Goal: Task Accomplishment & Management: Complete application form

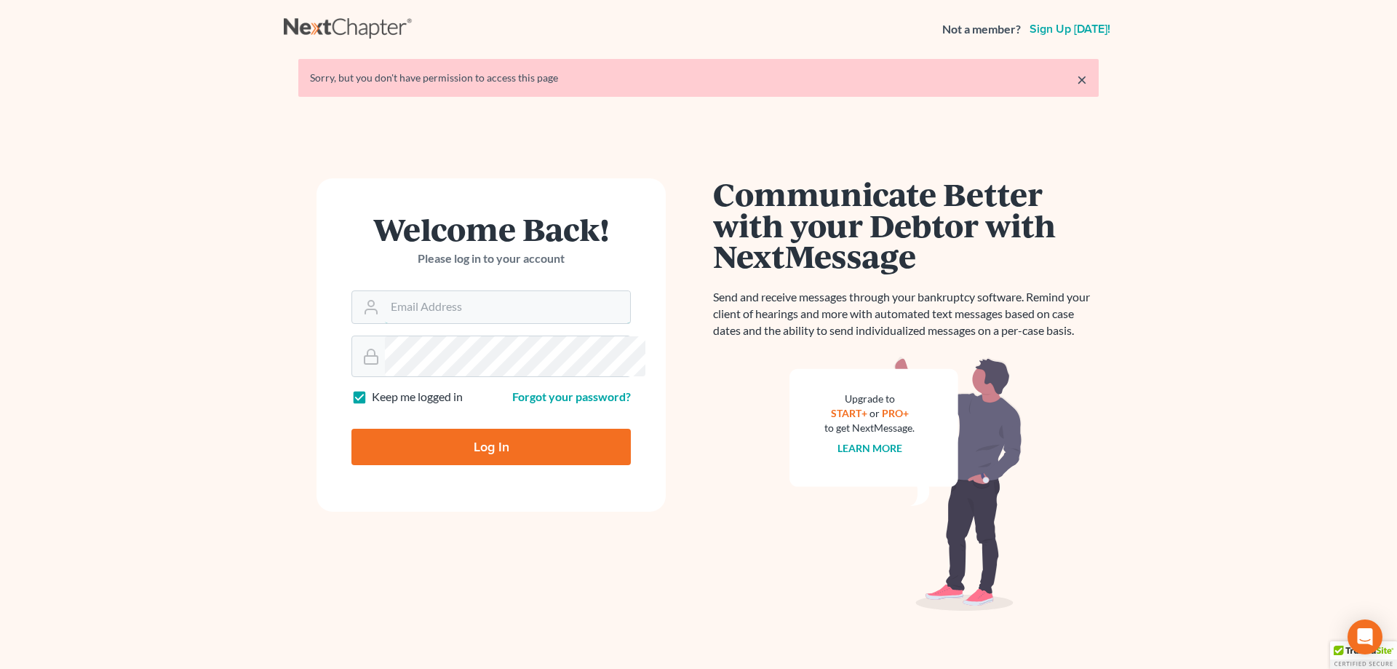
type input "[PERSON_NAME][EMAIL_ADDRESS][DOMAIN_NAME]"
click at [504, 465] on input "Log In" at bounding box center [490, 447] width 279 height 36
type input "Thinking..."
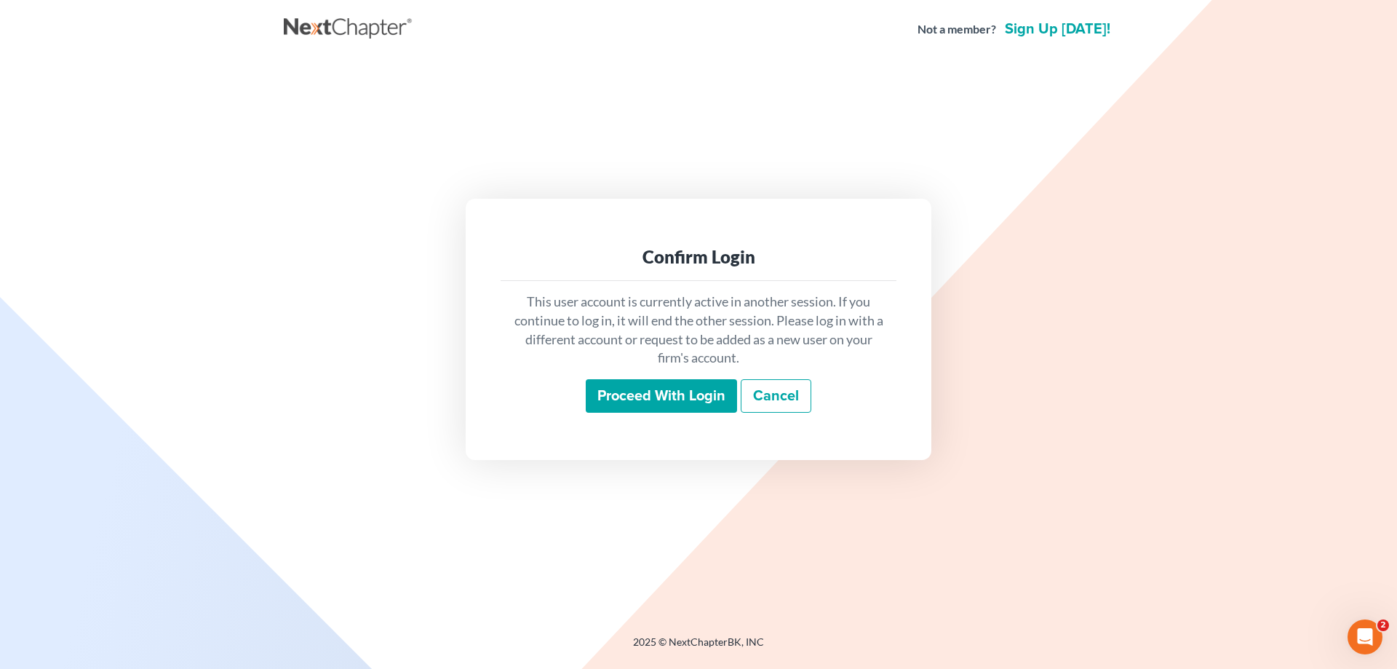
click at [683, 408] on input "Proceed with login" at bounding box center [661, 395] width 151 height 33
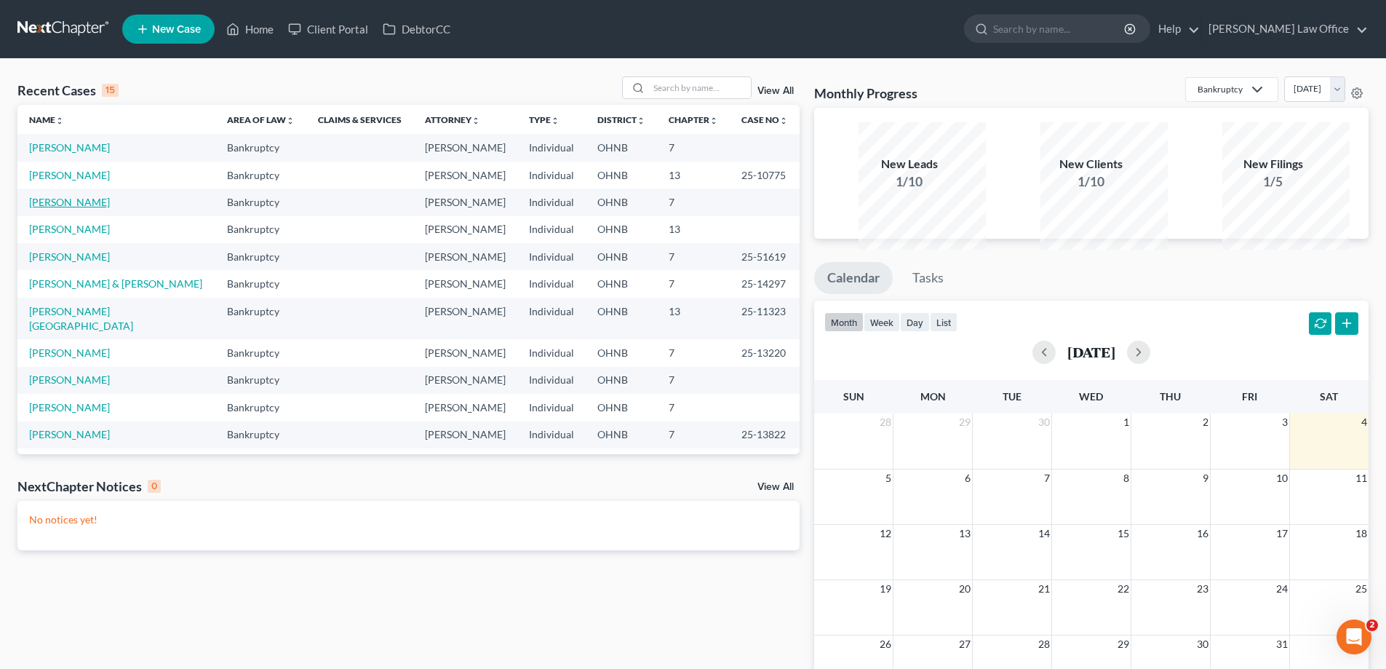
click at [87, 208] on link "Kleckner, Jo-Ann" at bounding box center [69, 202] width 81 height 12
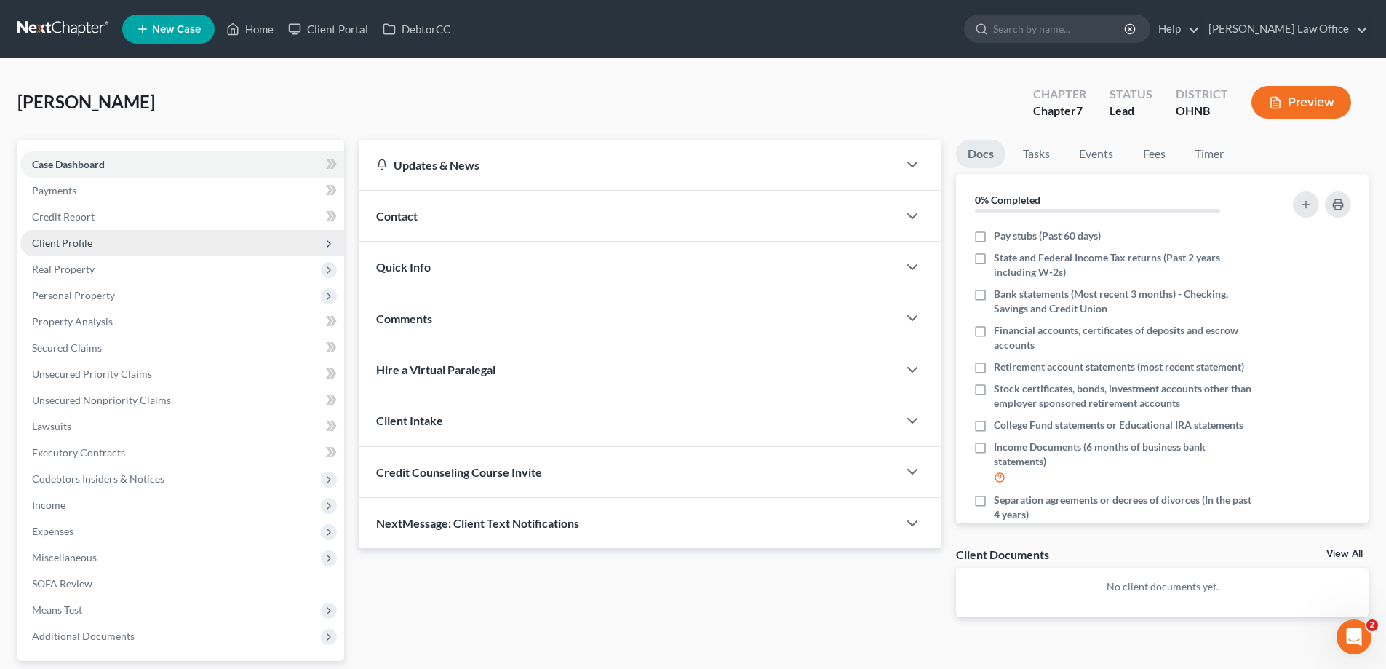
click at [92, 249] on span "Client Profile" at bounding box center [62, 242] width 60 height 12
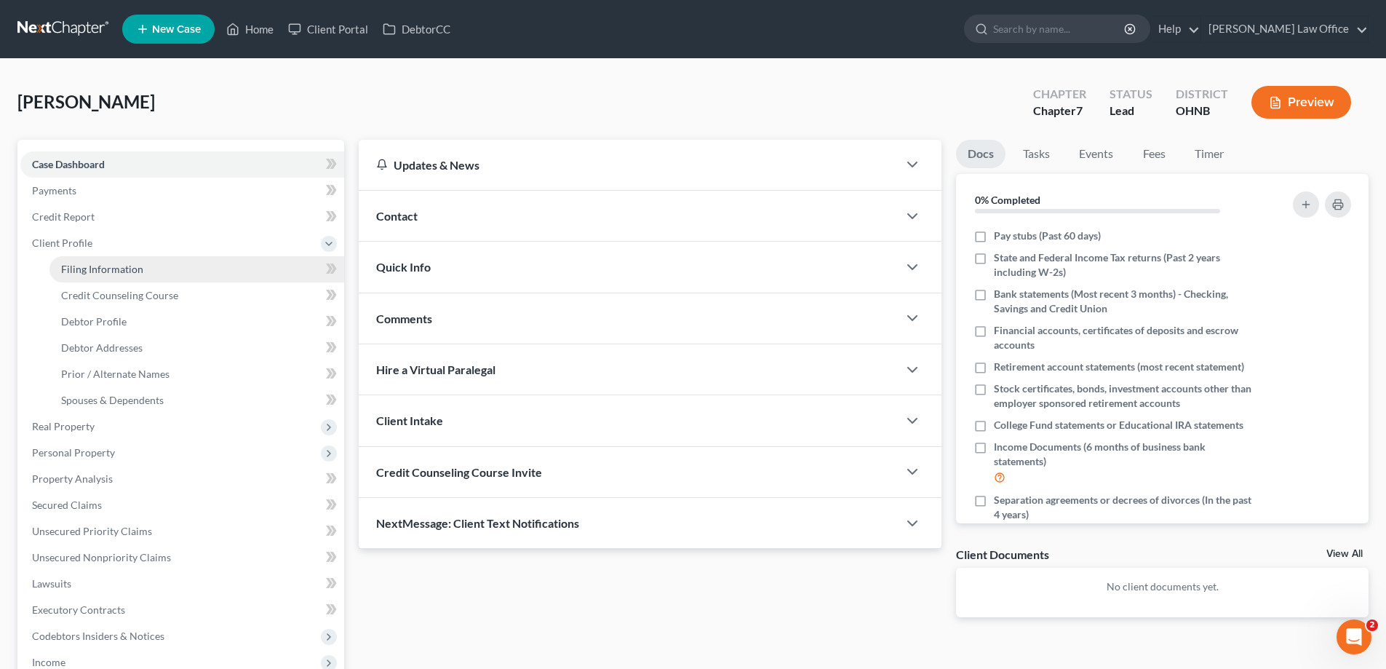
click at [132, 275] on span "Filing Information" at bounding box center [102, 269] width 82 height 12
select select "1"
select select "0"
select select "36"
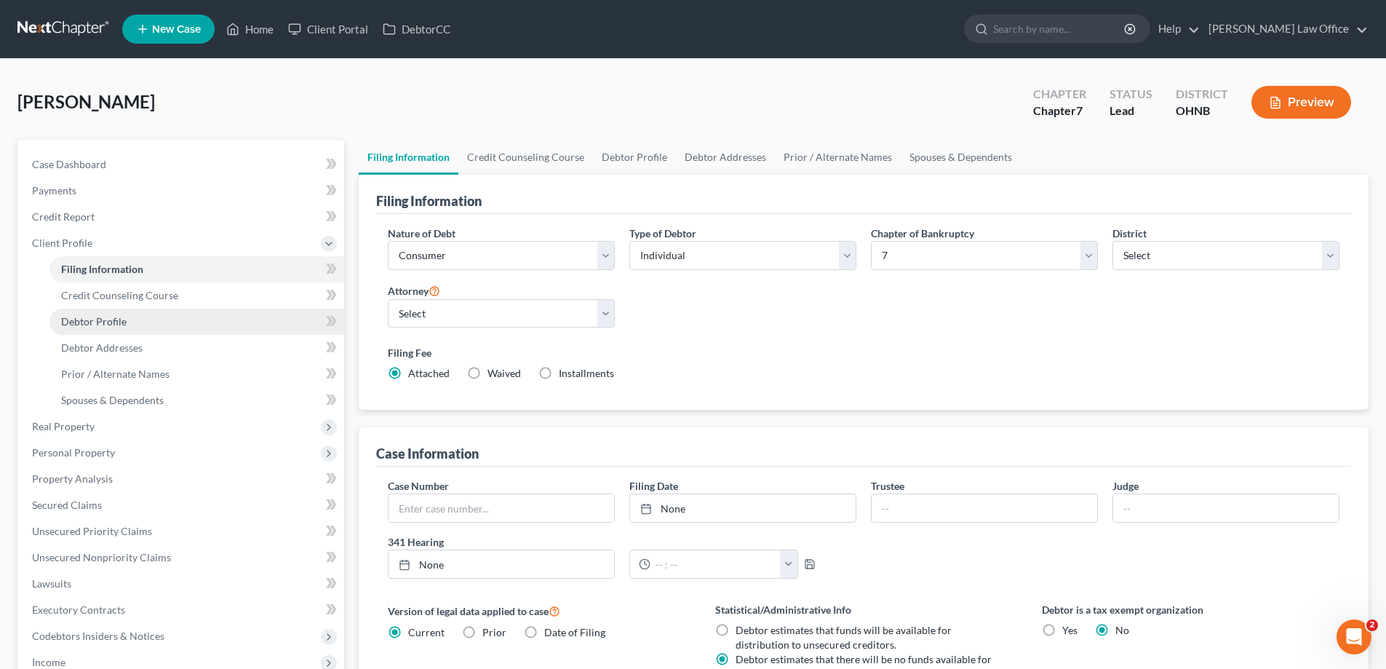
click at [127, 327] on span "Debtor Profile" at bounding box center [93, 321] width 65 height 12
select select "0"
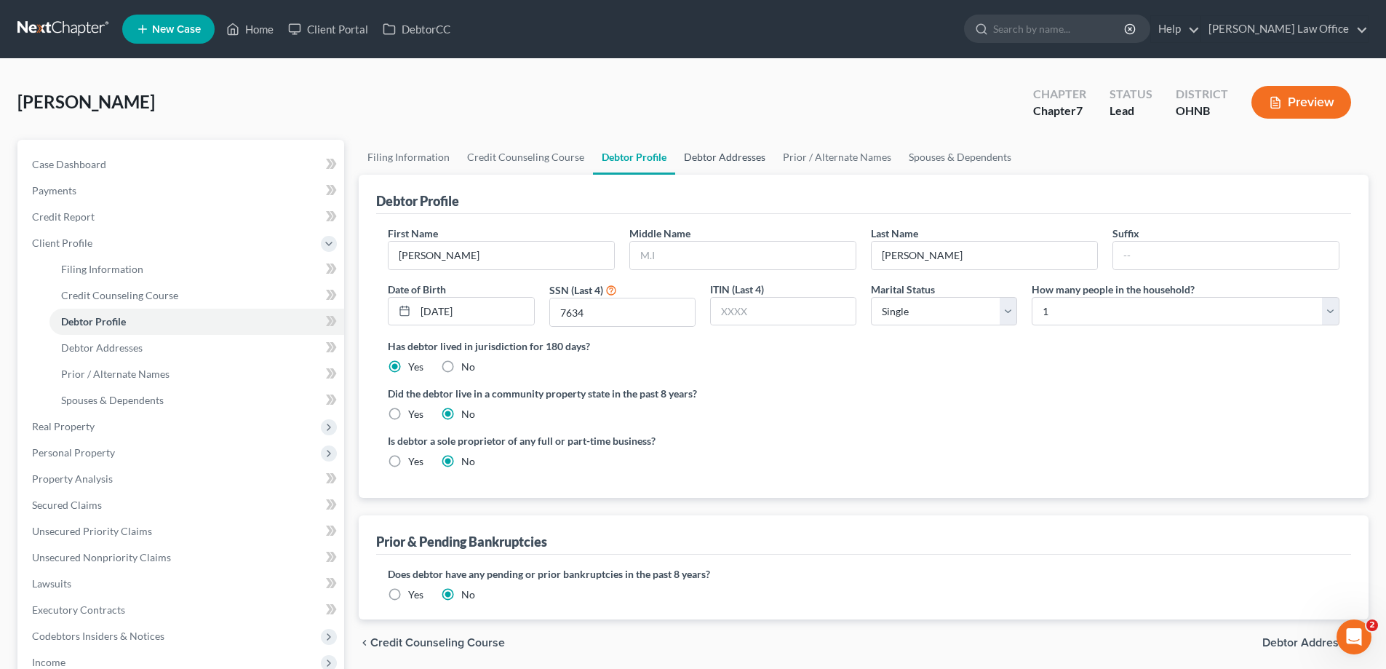
click at [774, 175] on link "Debtor Addresses" at bounding box center [724, 157] width 99 height 35
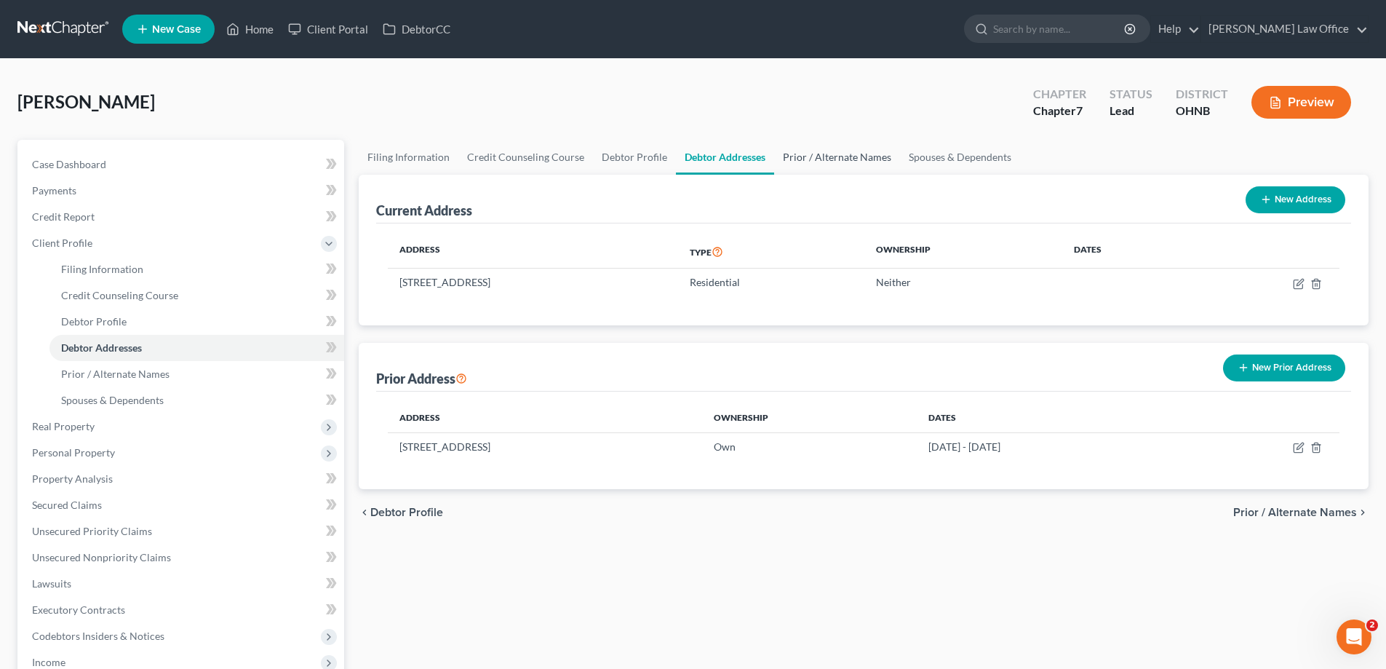
click at [900, 175] on link "Prior / Alternate Names" at bounding box center [837, 157] width 126 height 35
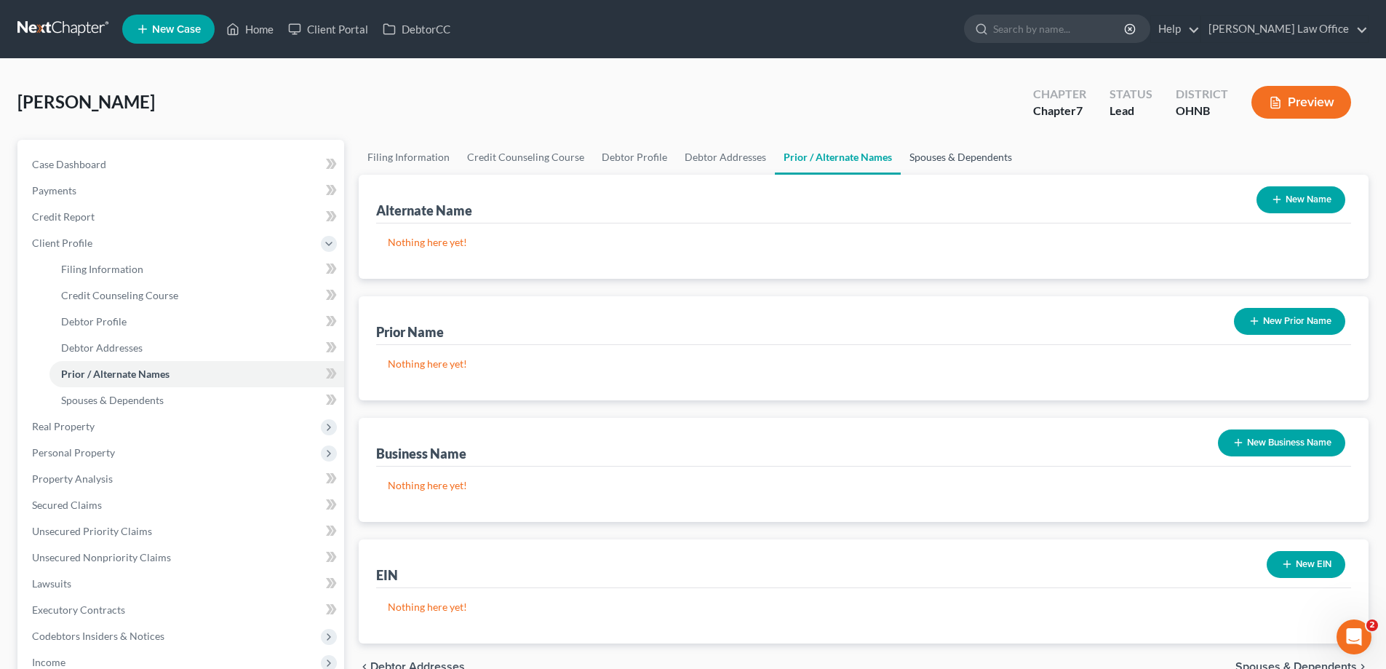
click at [1021, 175] on link "Spouses & Dependents" at bounding box center [961, 157] width 120 height 35
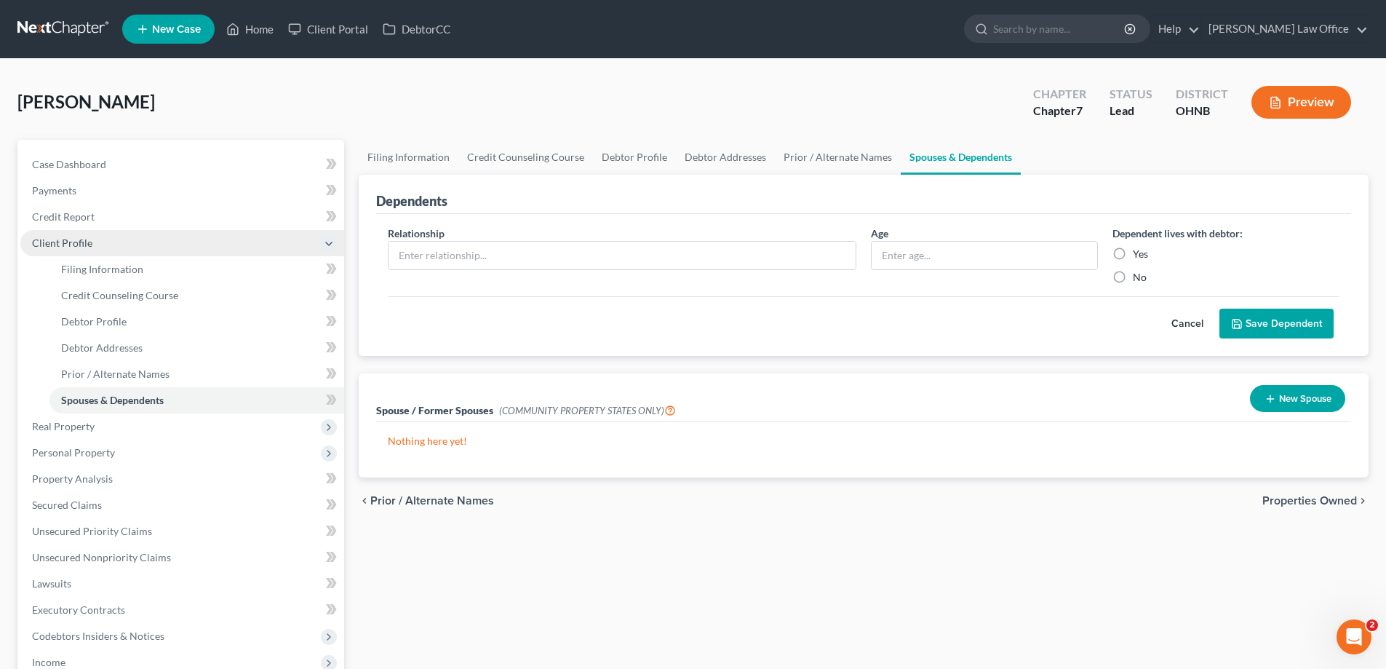
click at [124, 256] on span "Client Profile" at bounding box center [182, 243] width 324 height 26
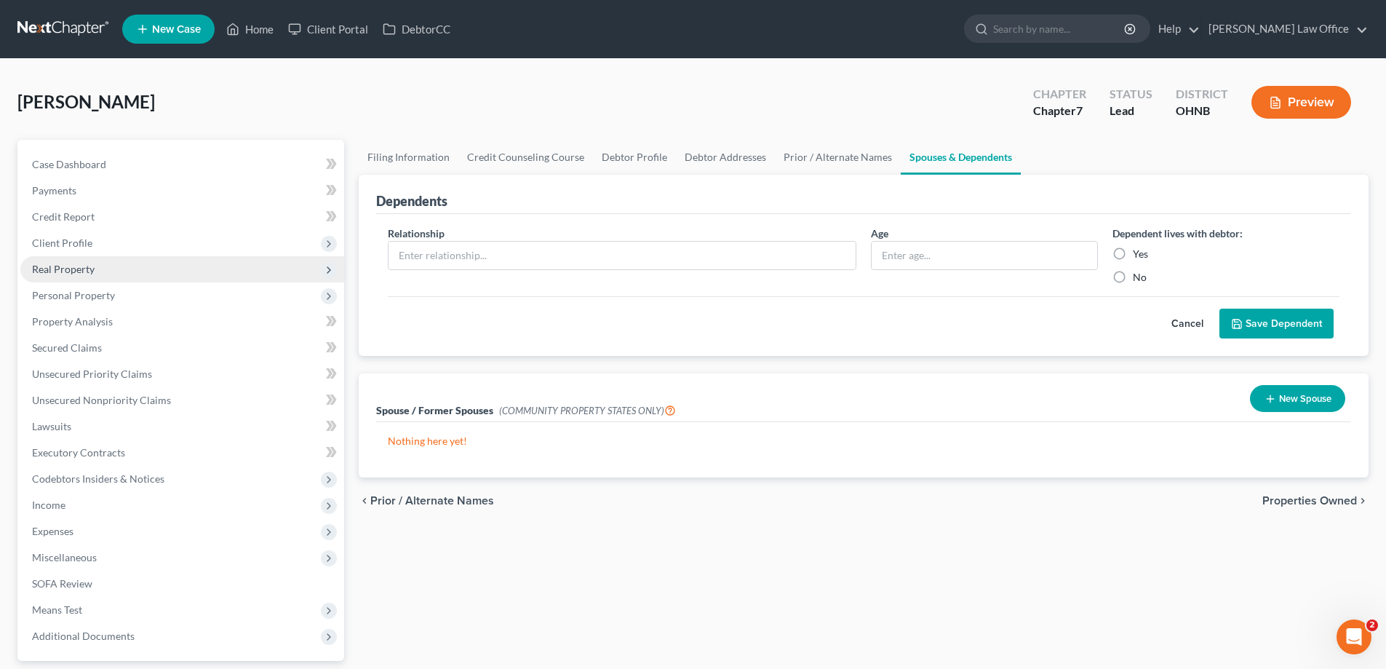
click at [95, 275] on span "Real Property" at bounding box center [63, 269] width 63 height 12
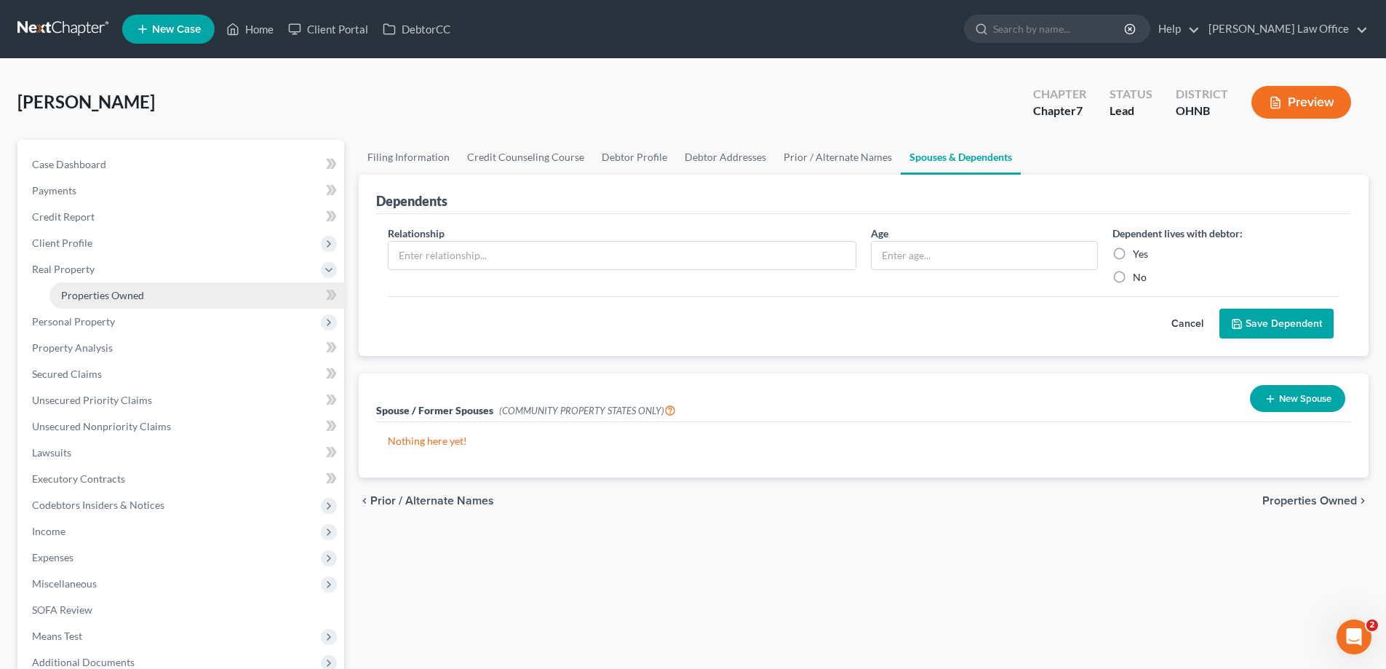
click at [139, 301] on span "Properties Owned" at bounding box center [102, 295] width 83 height 12
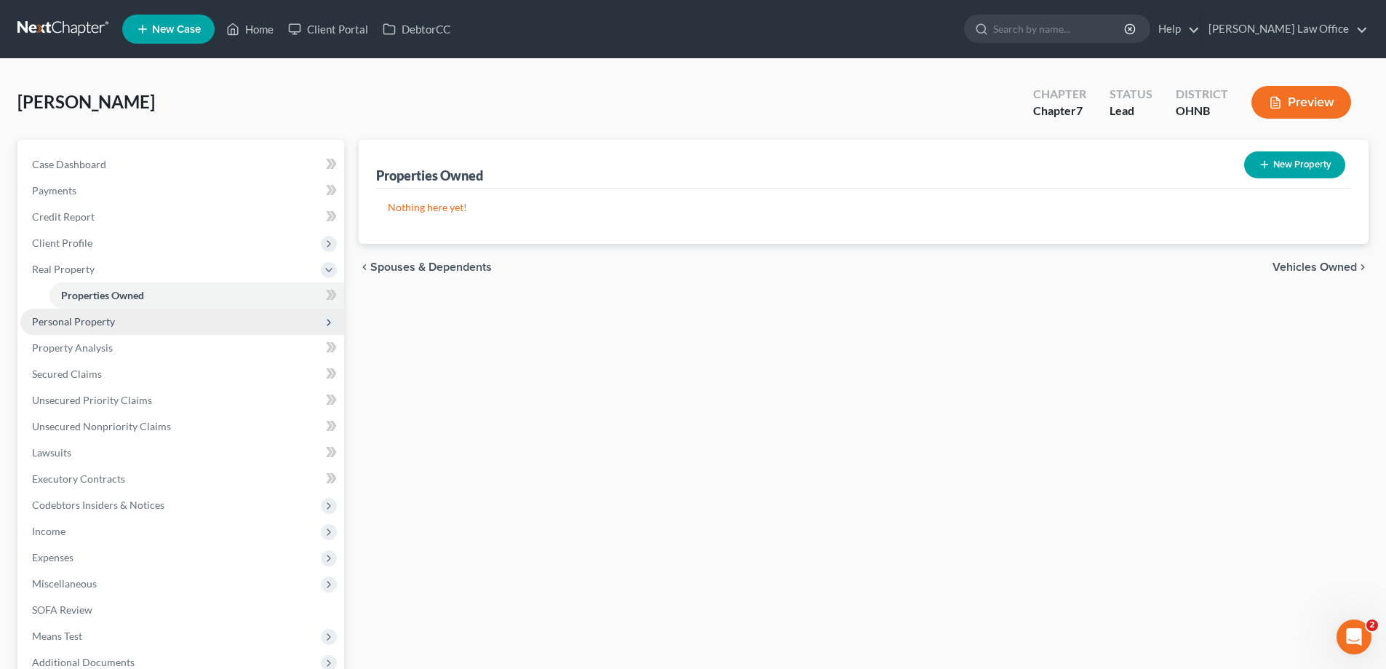
click at [111, 327] on span "Personal Property" at bounding box center [73, 321] width 83 height 12
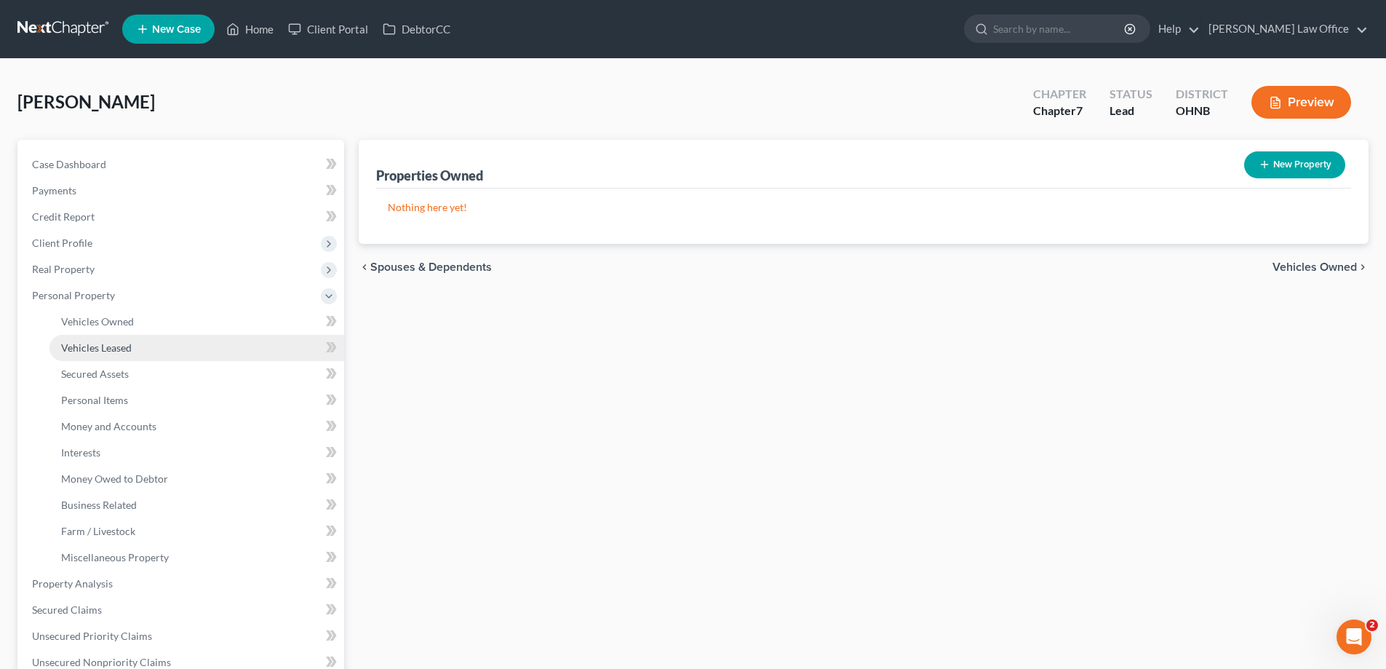
click at [151, 361] on link "Vehicles Leased" at bounding box center [196, 348] width 295 height 26
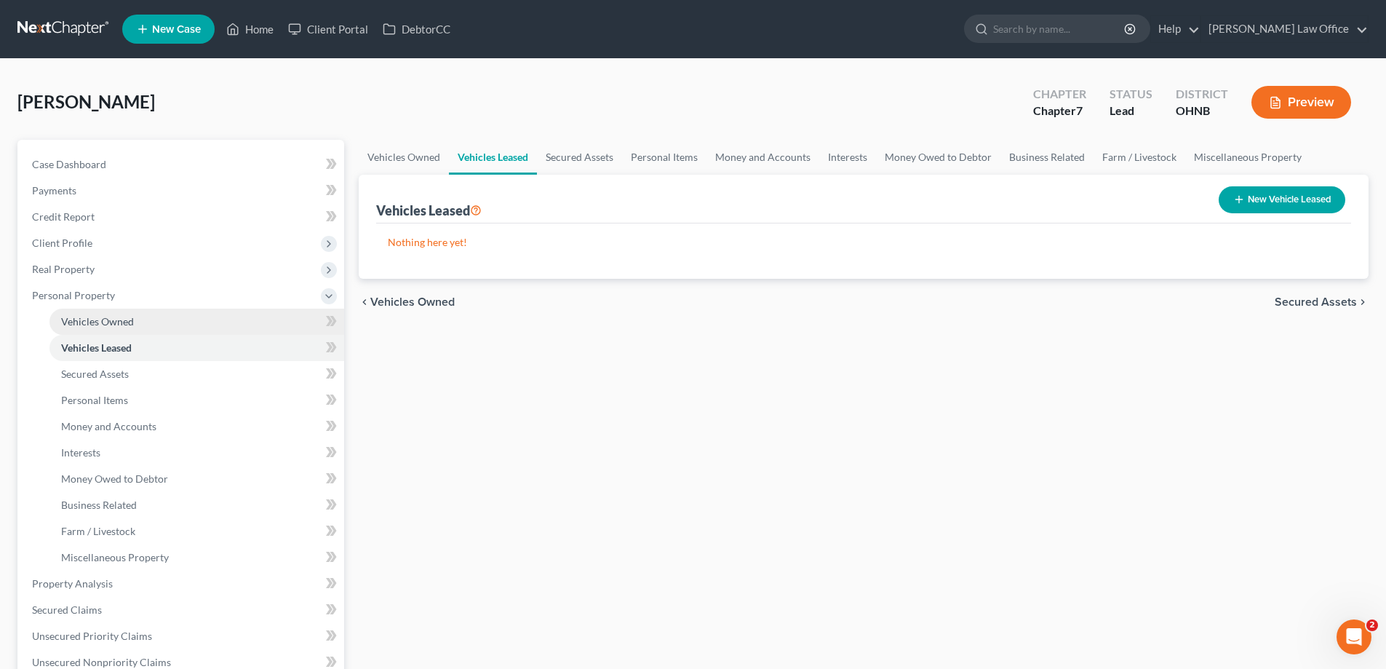
click at [134, 327] on span "Vehicles Owned" at bounding box center [97, 321] width 73 height 12
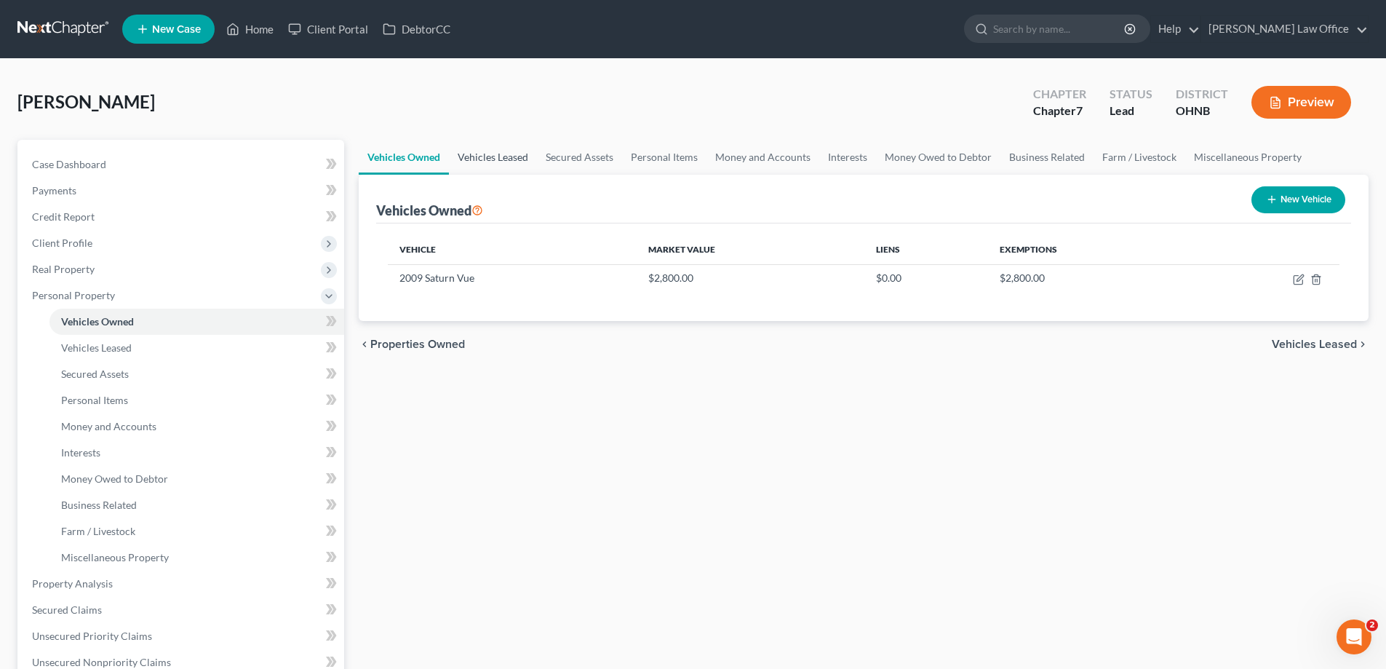
click at [519, 175] on link "Vehicles Leased" at bounding box center [493, 157] width 88 height 35
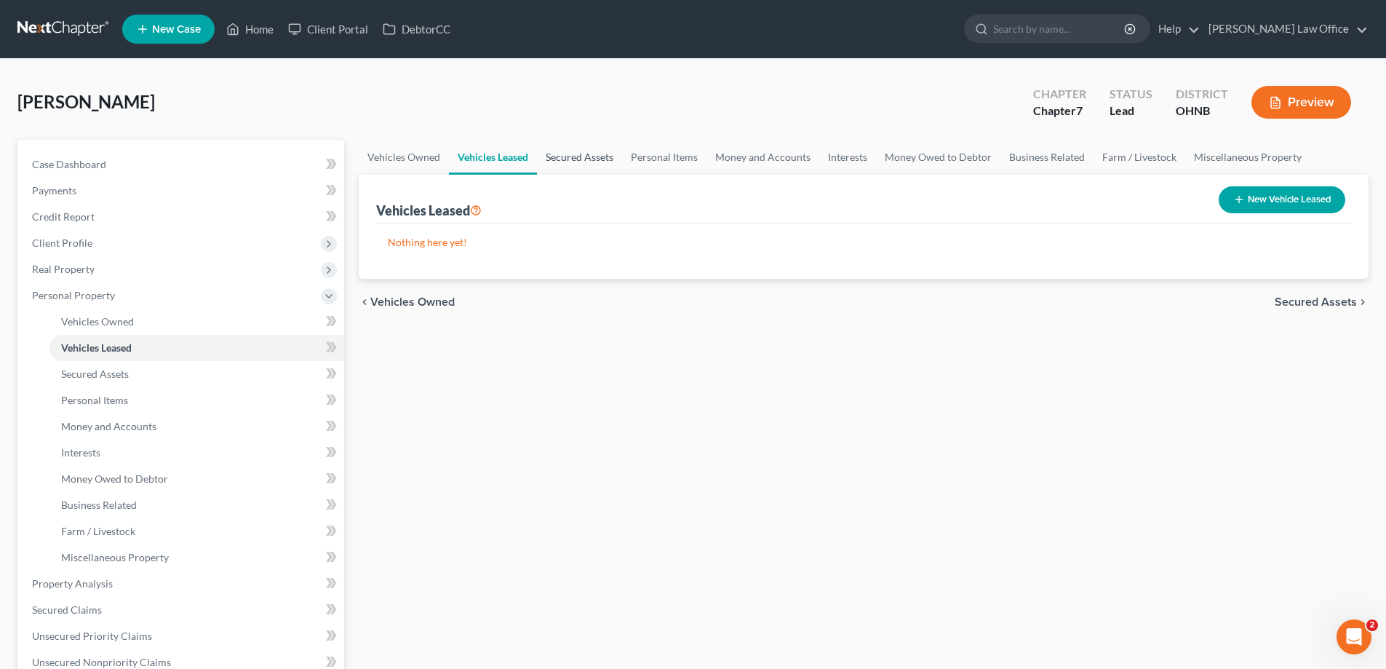
click at [622, 175] on link "Secured Assets" at bounding box center [579, 157] width 85 height 35
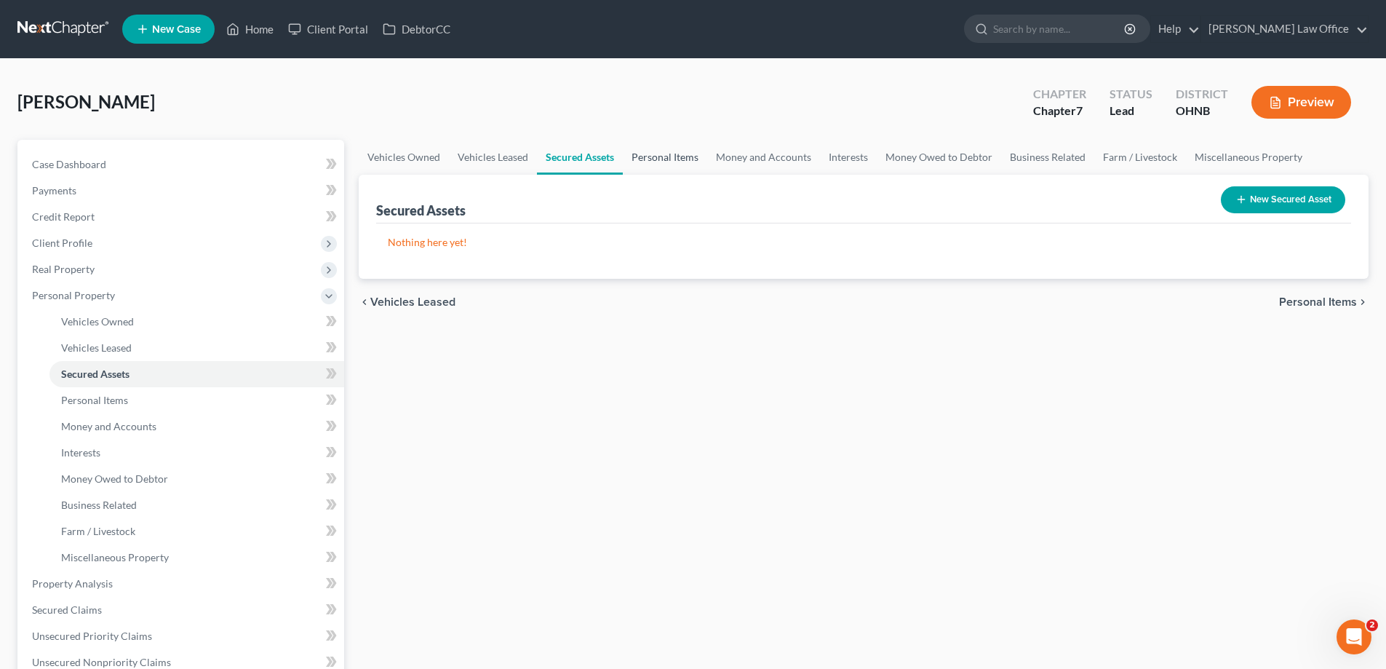
click at [707, 175] on link "Personal Items" at bounding box center [665, 157] width 84 height 35
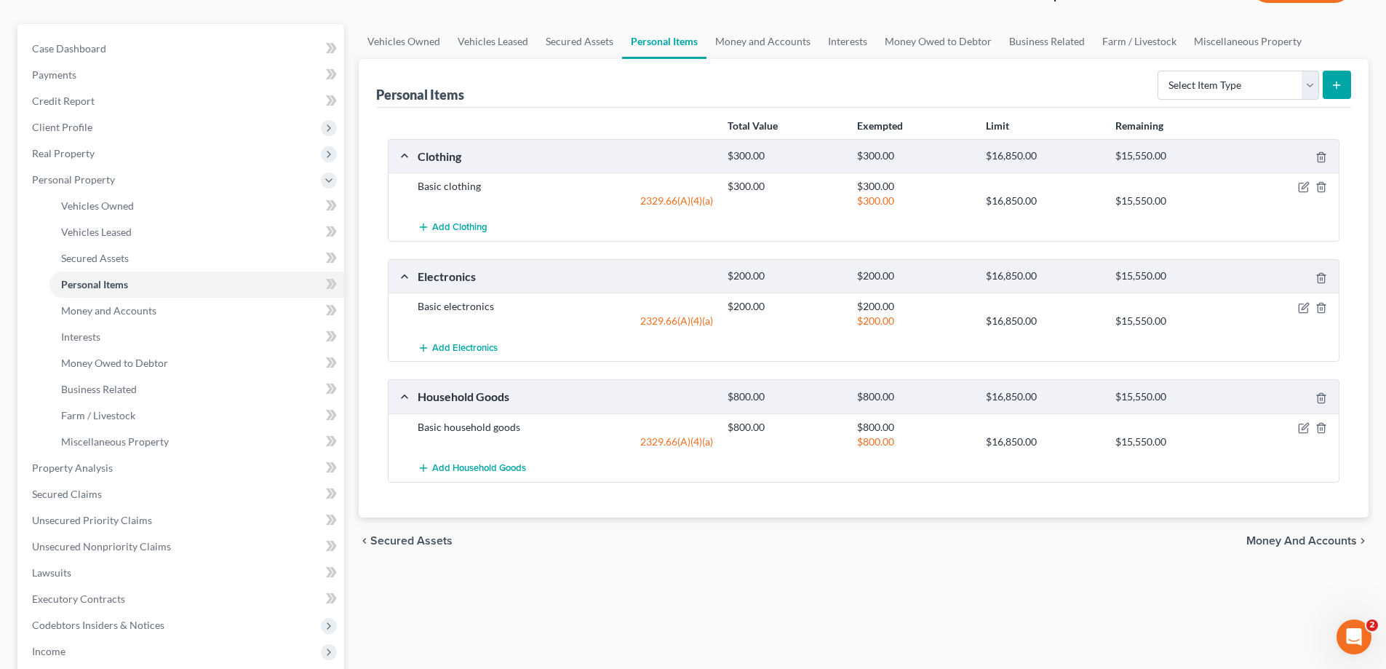
scroll to position [73, 0]
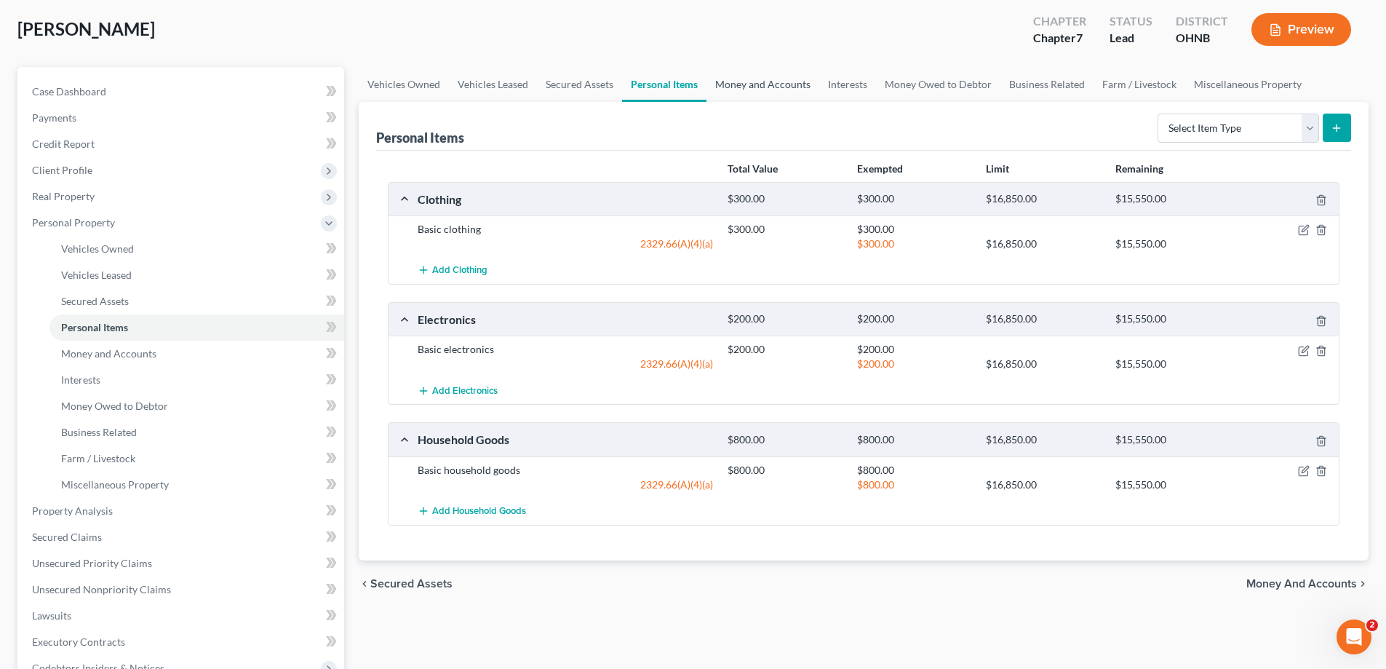
click at [819, 102] on link "Money and Accounts" at bounding box center [762, 84] width 113 height 35
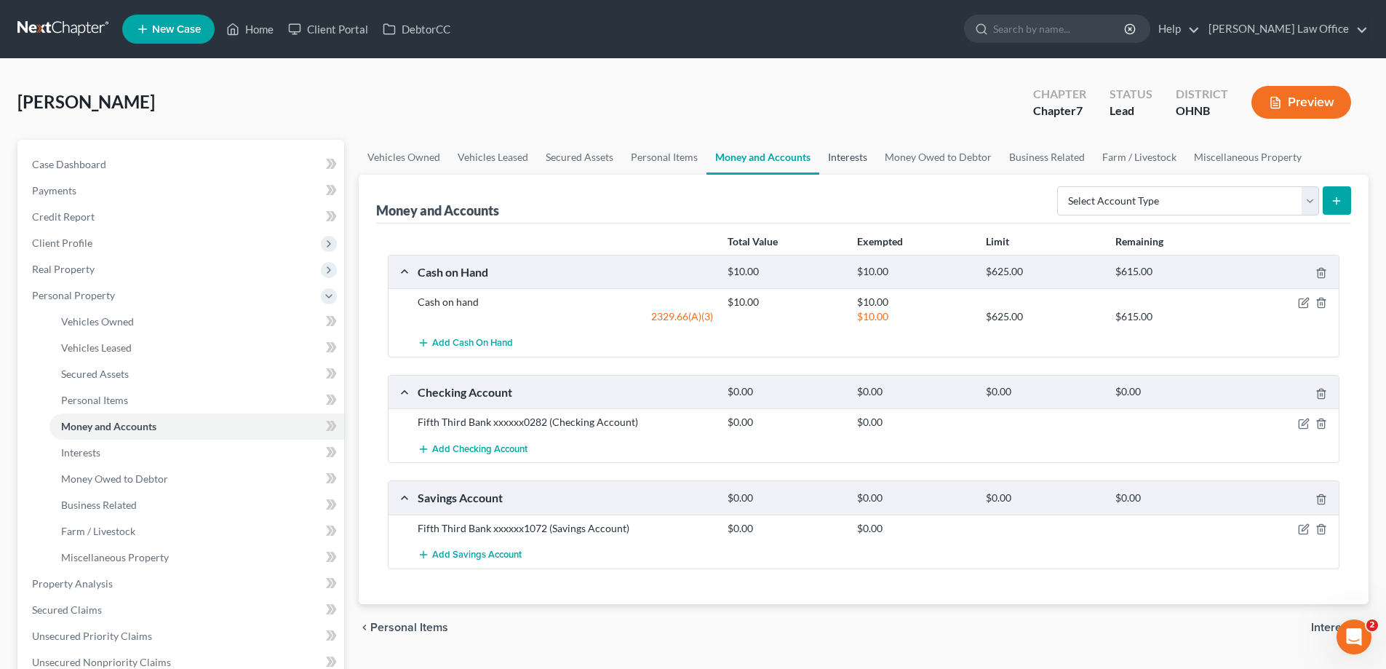
click at [876, 175] on link "Interests" at bounding box center [847, 157] width 57 height 35
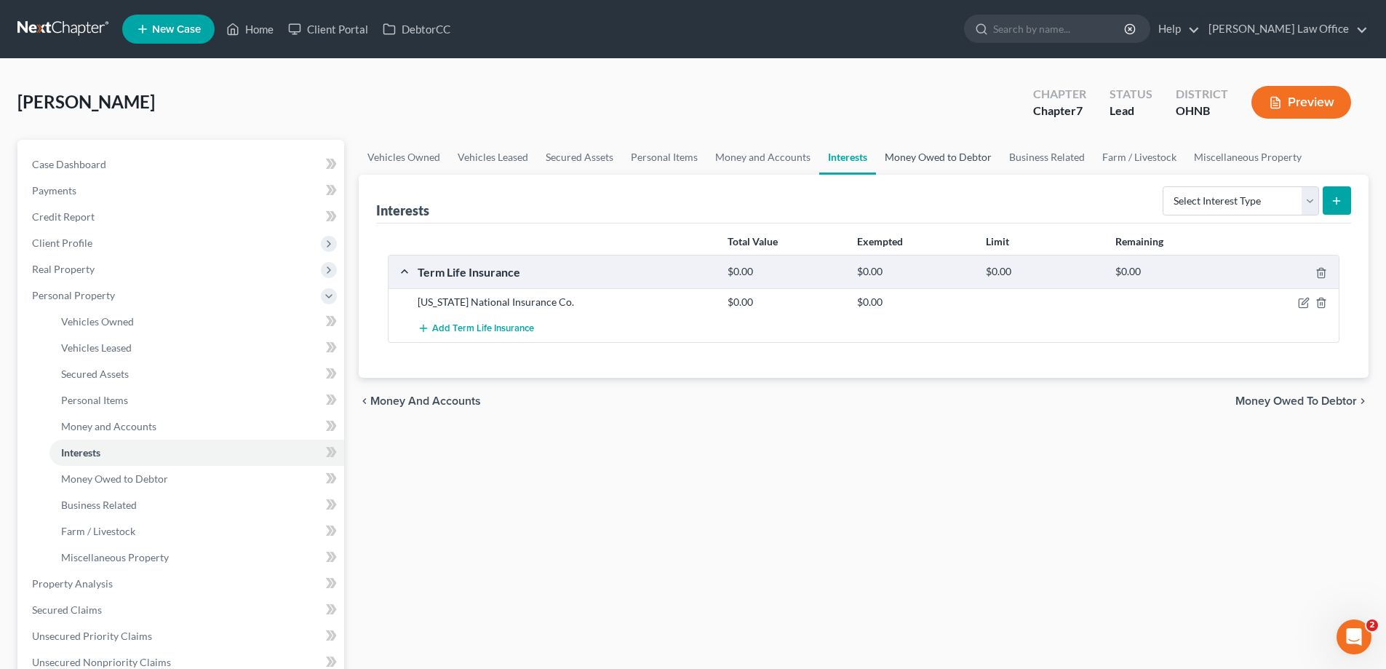
click at [1000, 175] on link "Money Owed to Debtor" at bounding box center [938, 157] width 124 height 35
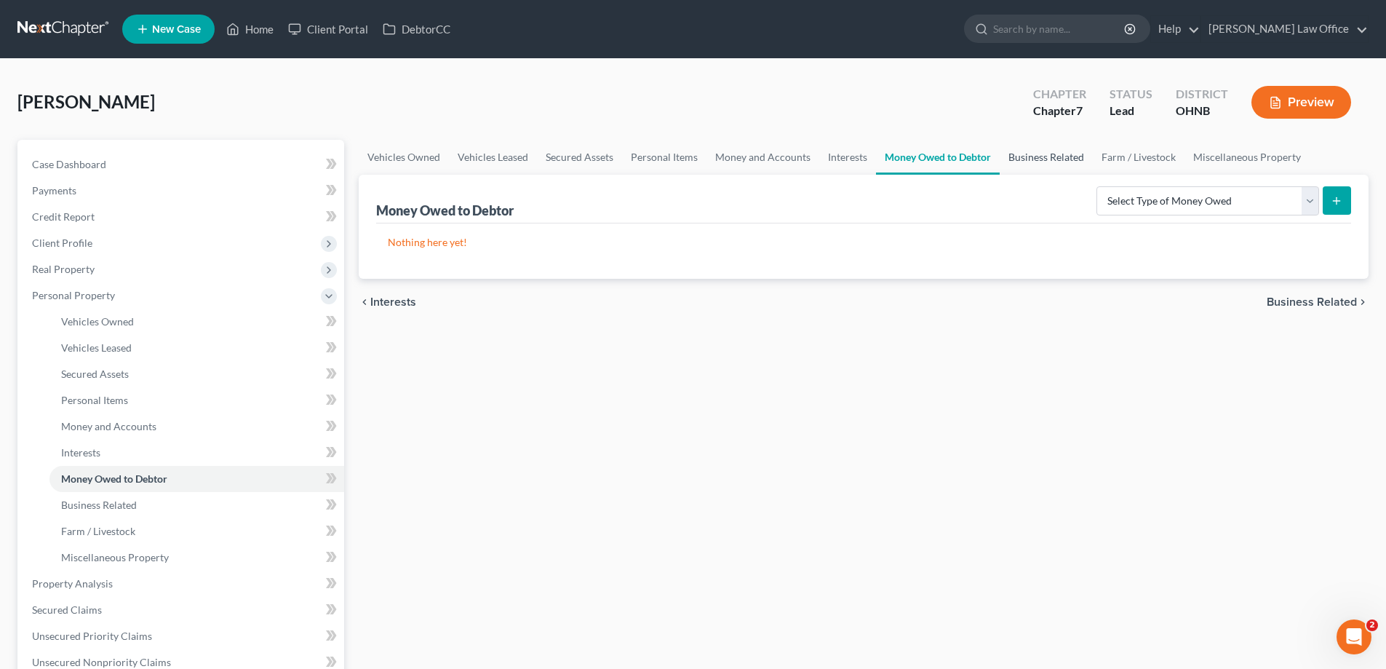
click at [1093, 175] on link "Business Related" at bounding box center [1046, 157] width 93 height 35
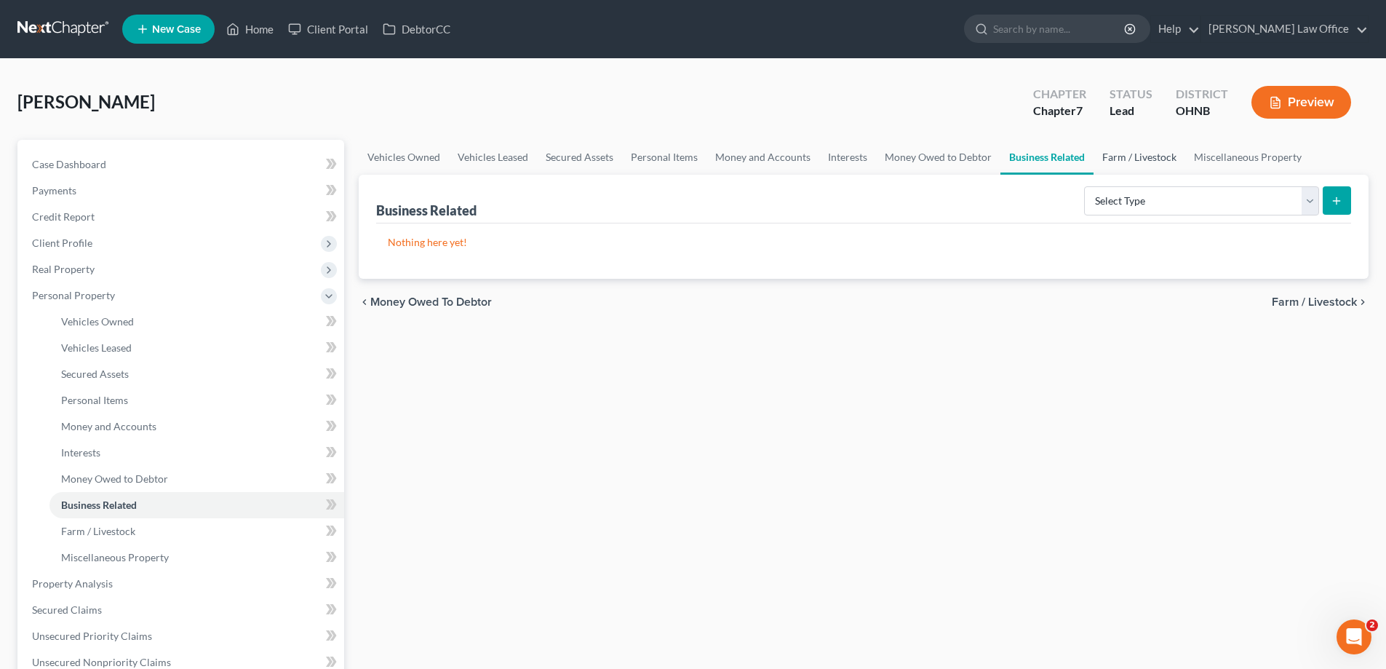
click at [1093, 175] on link "Farm / Livestock" at bounding box center [1139, 157] width 92 height 35
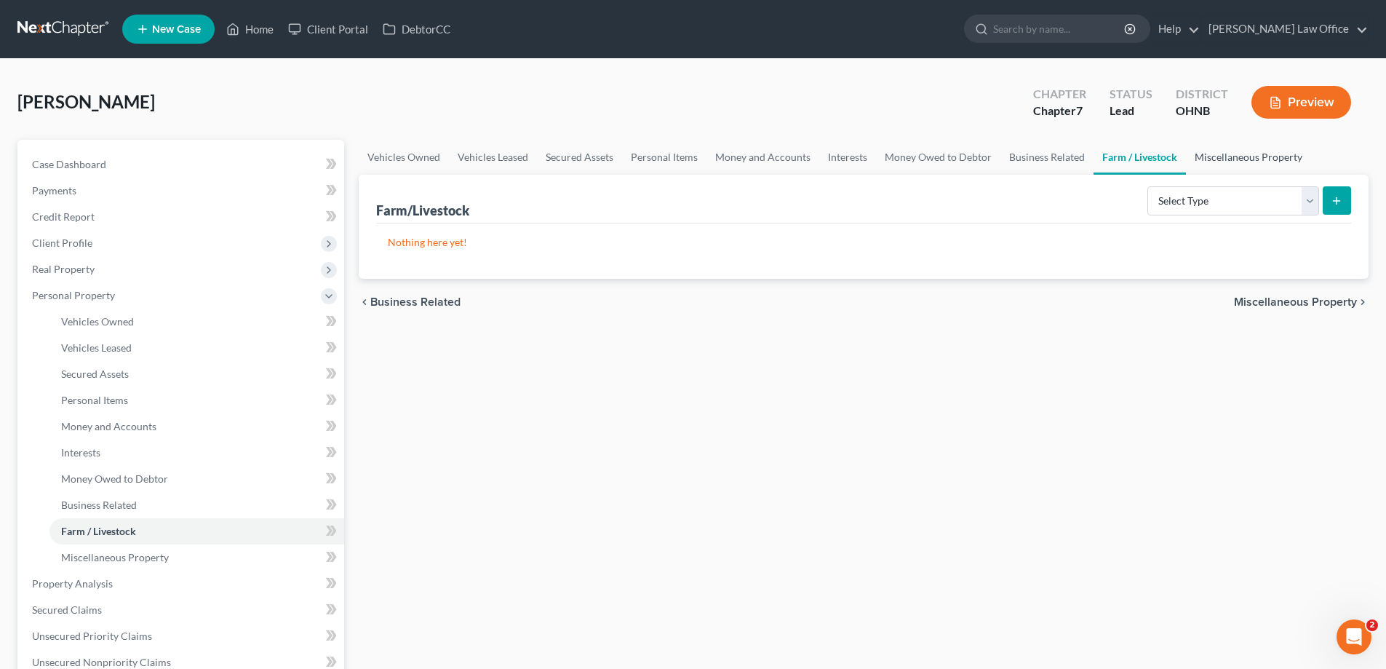
click at [1186, 175] on link "Miscellaneous Property" at bounding box center [1248, 157] width 125 height 35
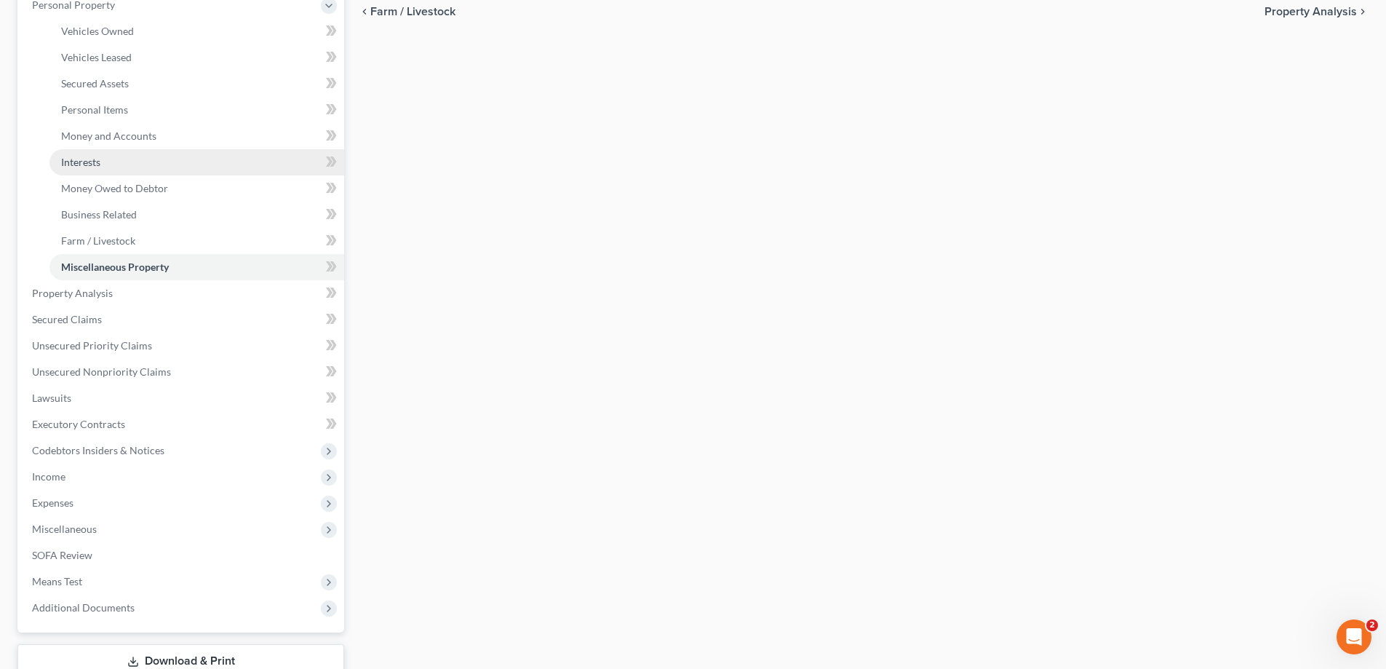
scroll to position [291, 0]
click at [121, 17] on span "Personal Property" at bounding box center [182, 4] width 324 height 26
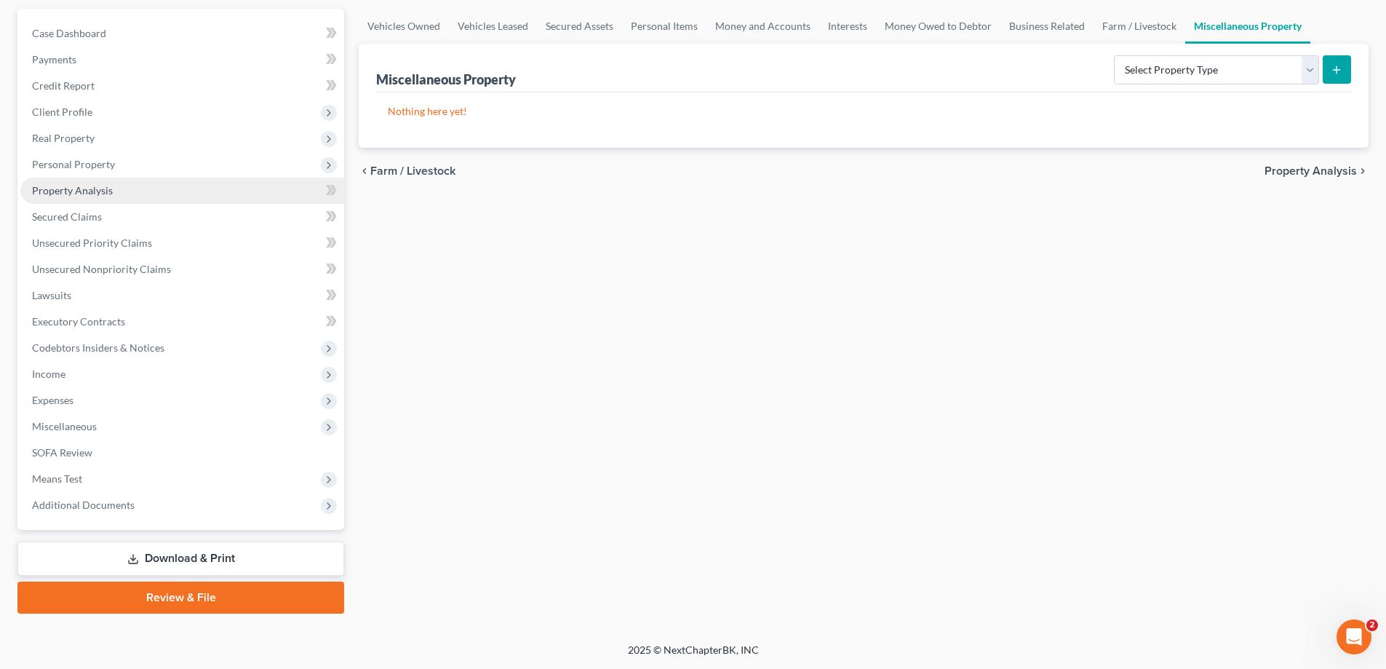
click at [113, 184] on span "Property Analysis" at bounding box center [72, 190] width 81 height 12
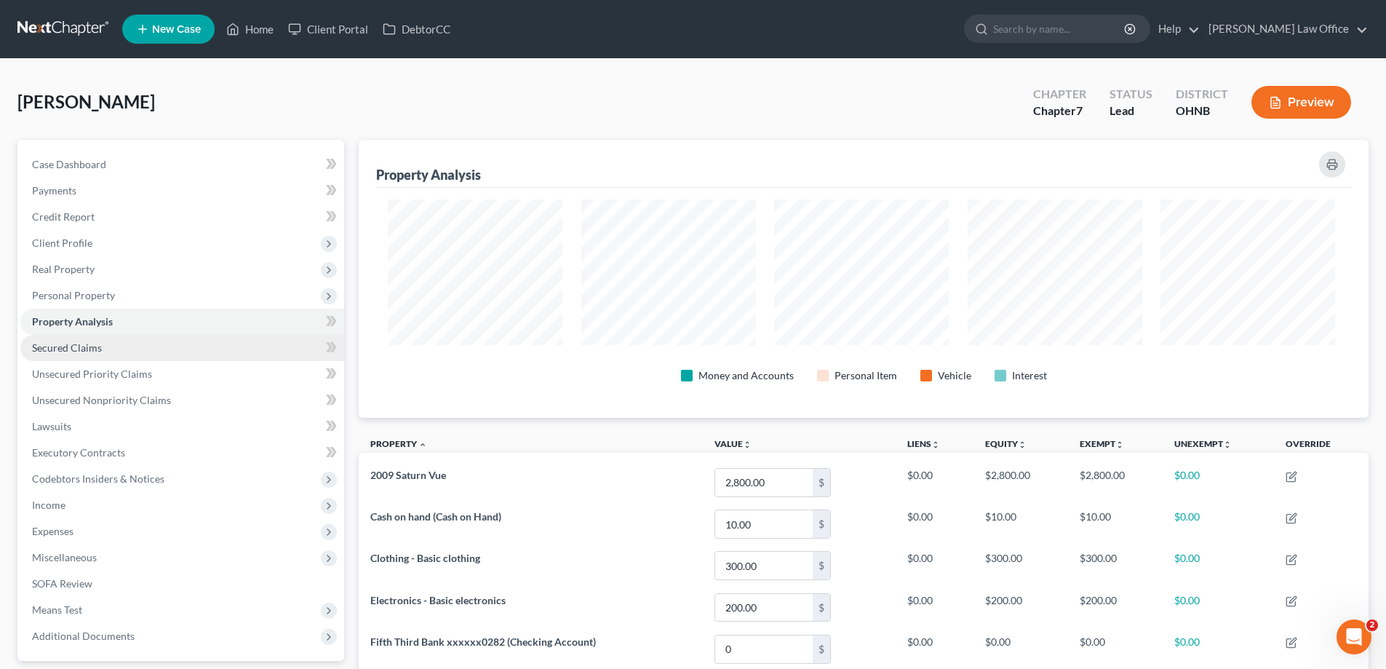
click at [102, 354] on span "Secured Claims" at bounding box center [67, 347] width 70 height 12
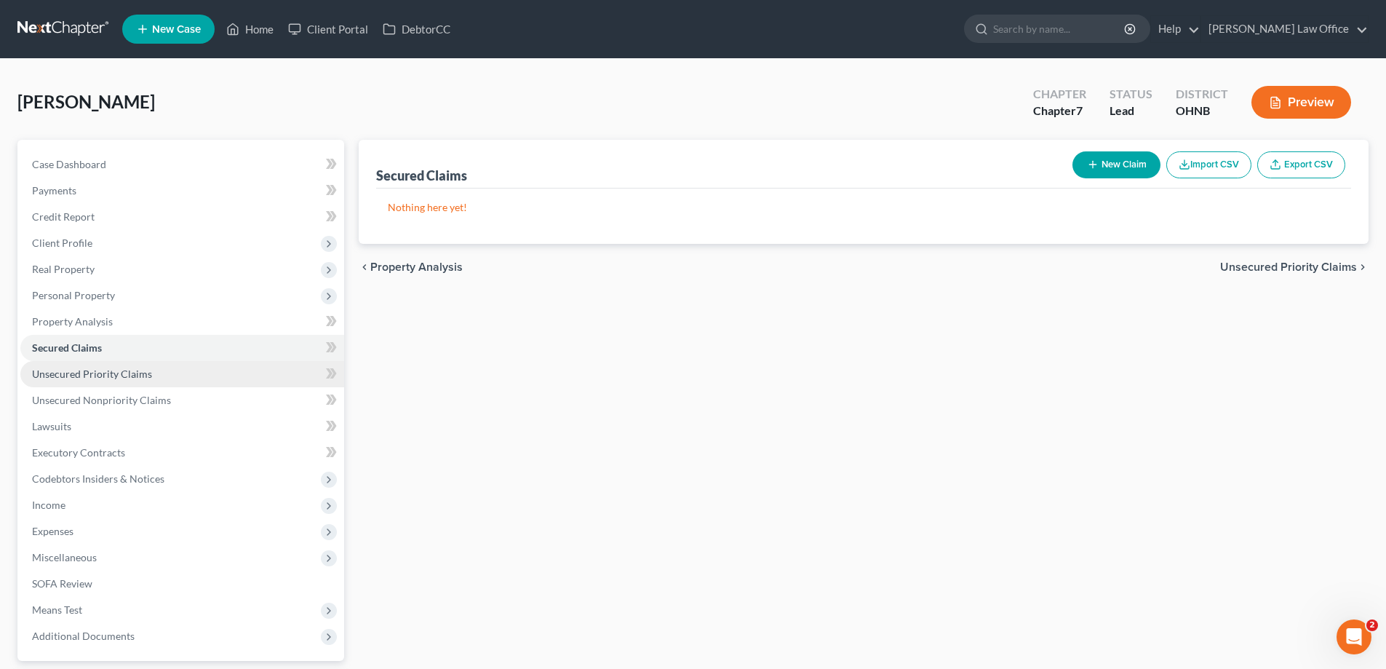
click at [135, 380] on span "Unsecured Priority Claims" at bounding box center [92, 373] width 120 height 12
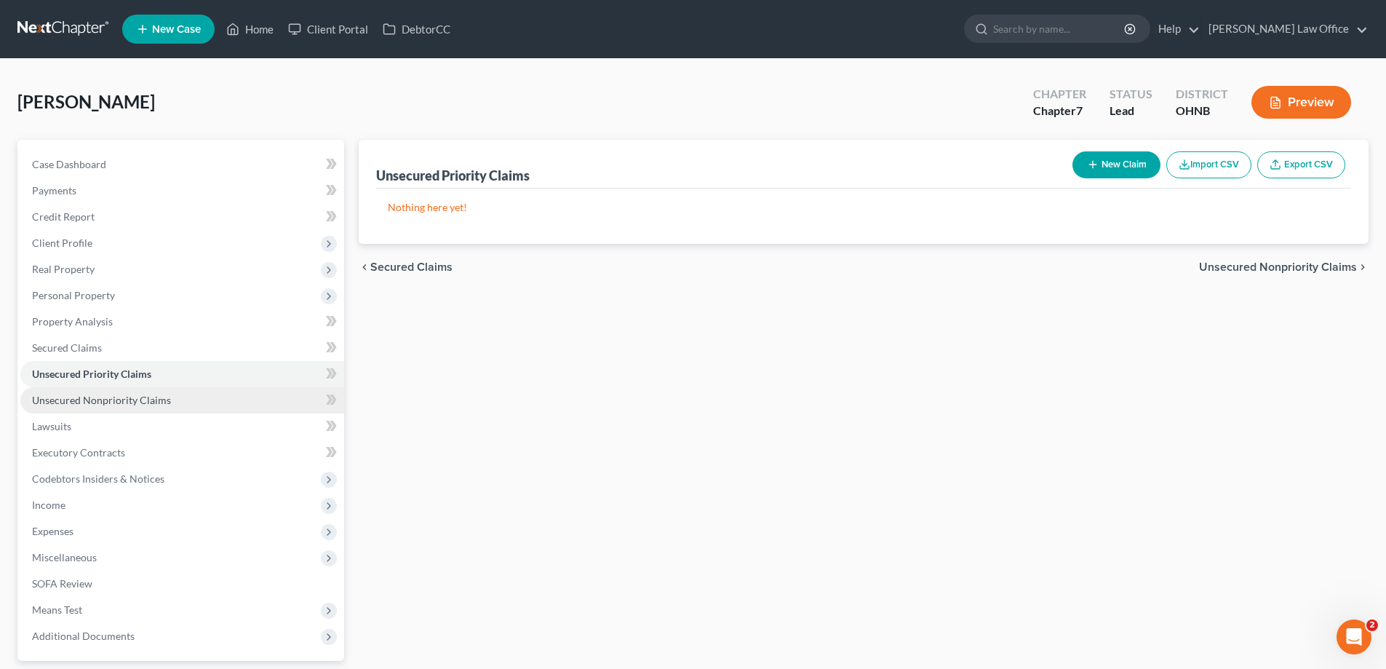
click at [144, 406] on span "Unsecured Nonpriority Claims" at bounding box center [101, 400] width 139 height 12
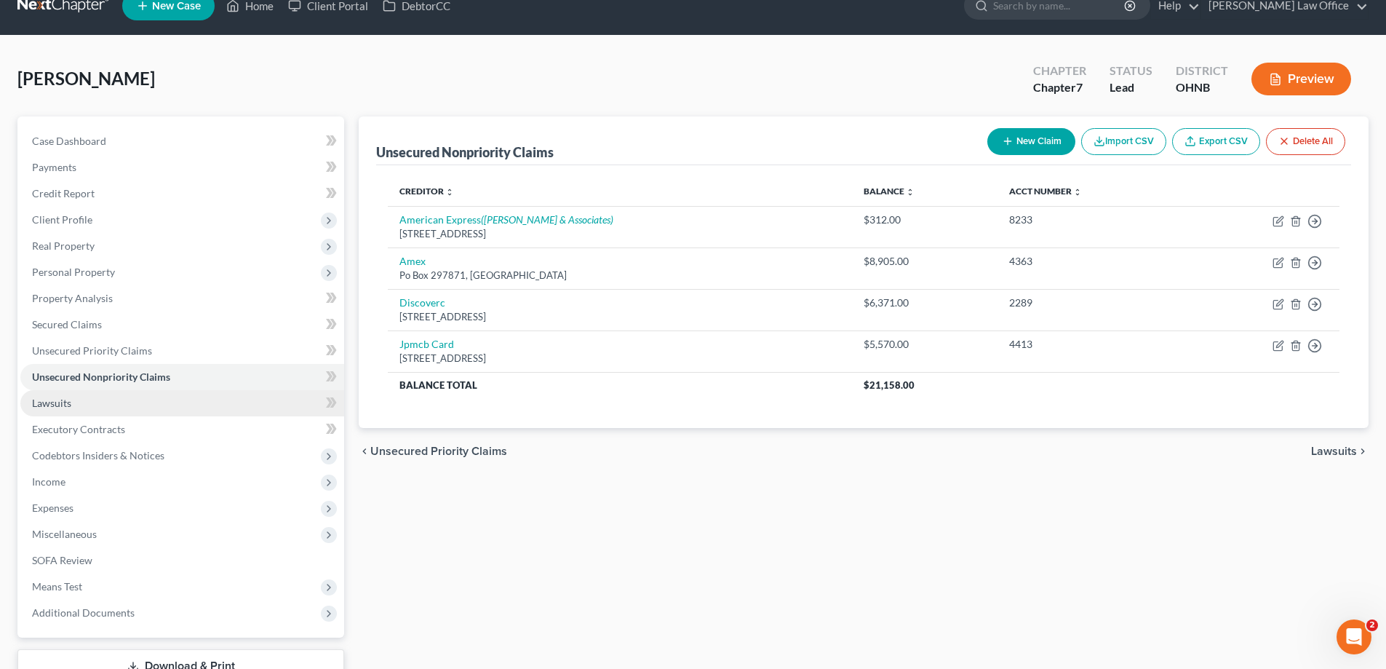
scroll to position [291, 0]
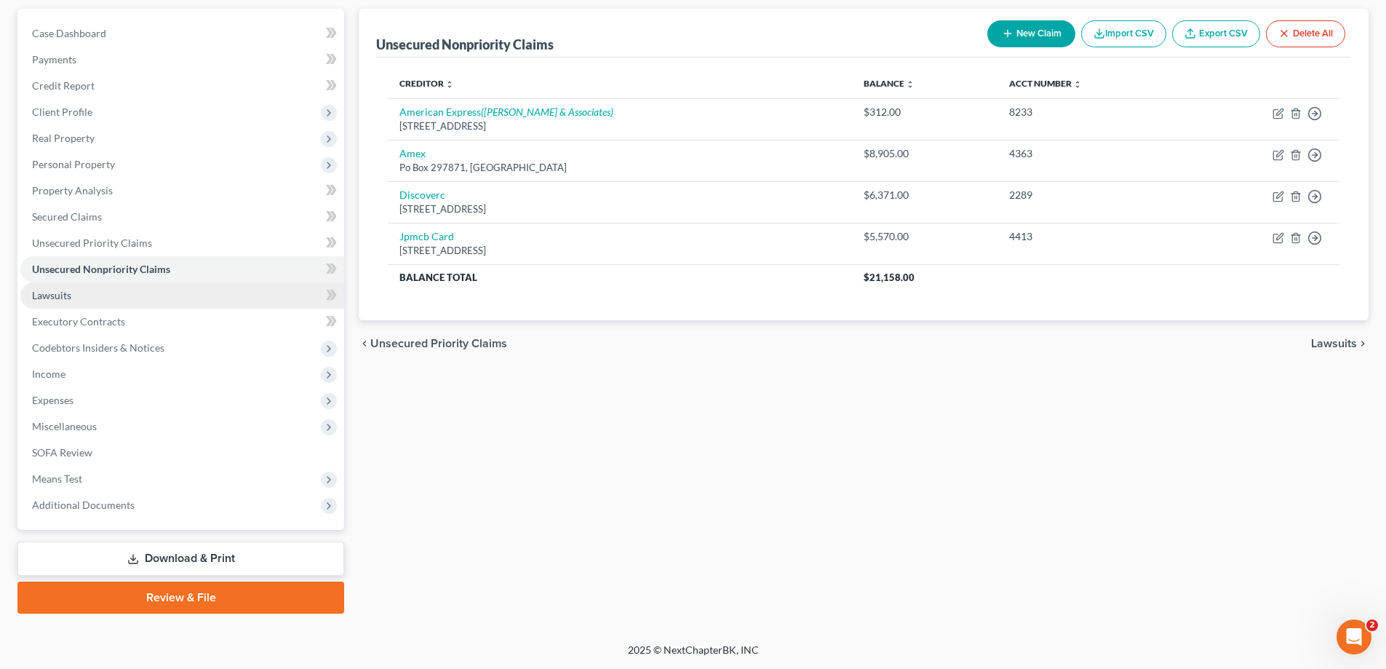
click at [57, 289] on span "Lawsuits" at bounding box center [51, 295] width 39 height 12
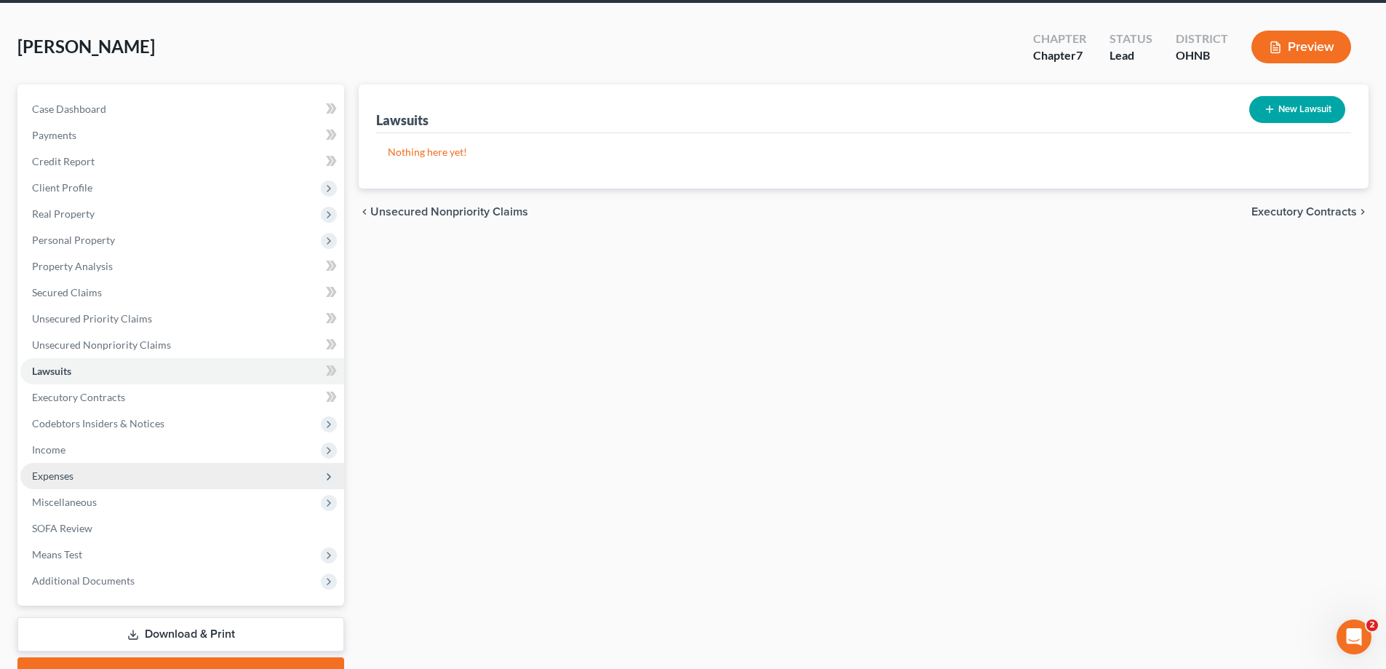
scroll to position [73, 0]
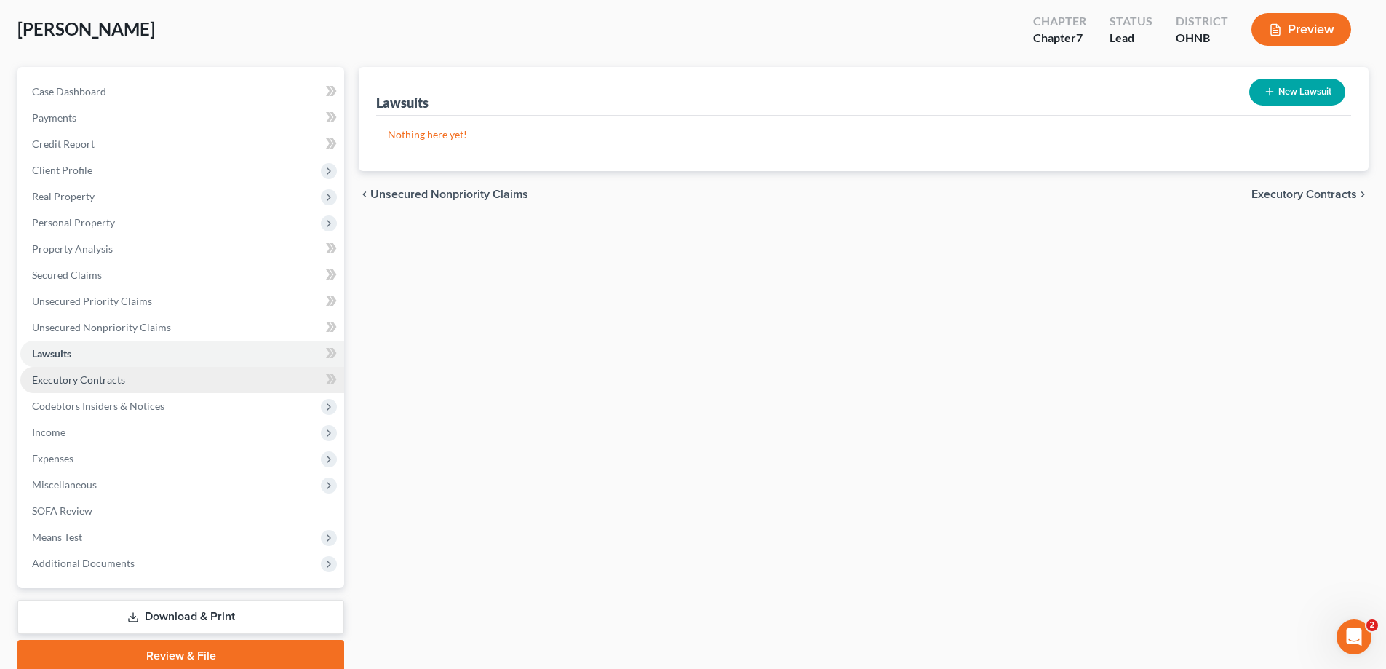
click at [113, 386] on span "Executory Contracts" at bounding box center [78, 379] width 93 height 12
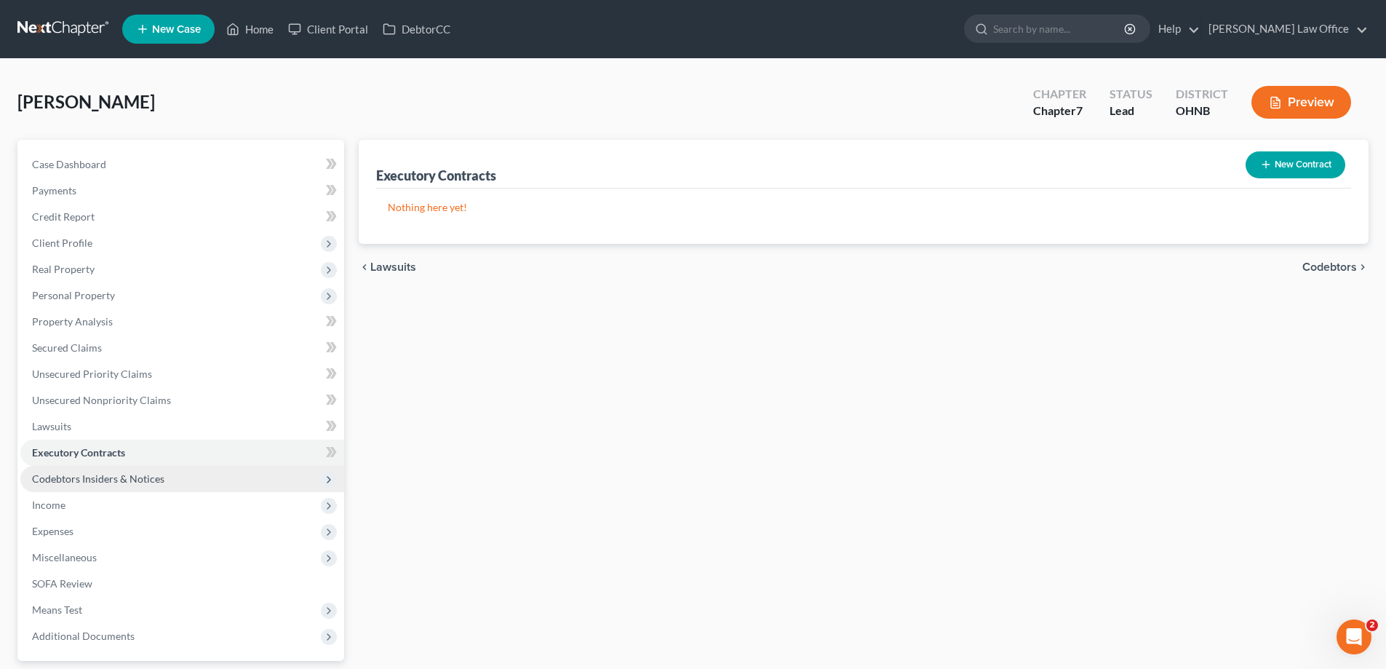
click at [132, 485] on span "Codebtors Insiders & Notices" at bounding box center [98, 478] width 132 height 12
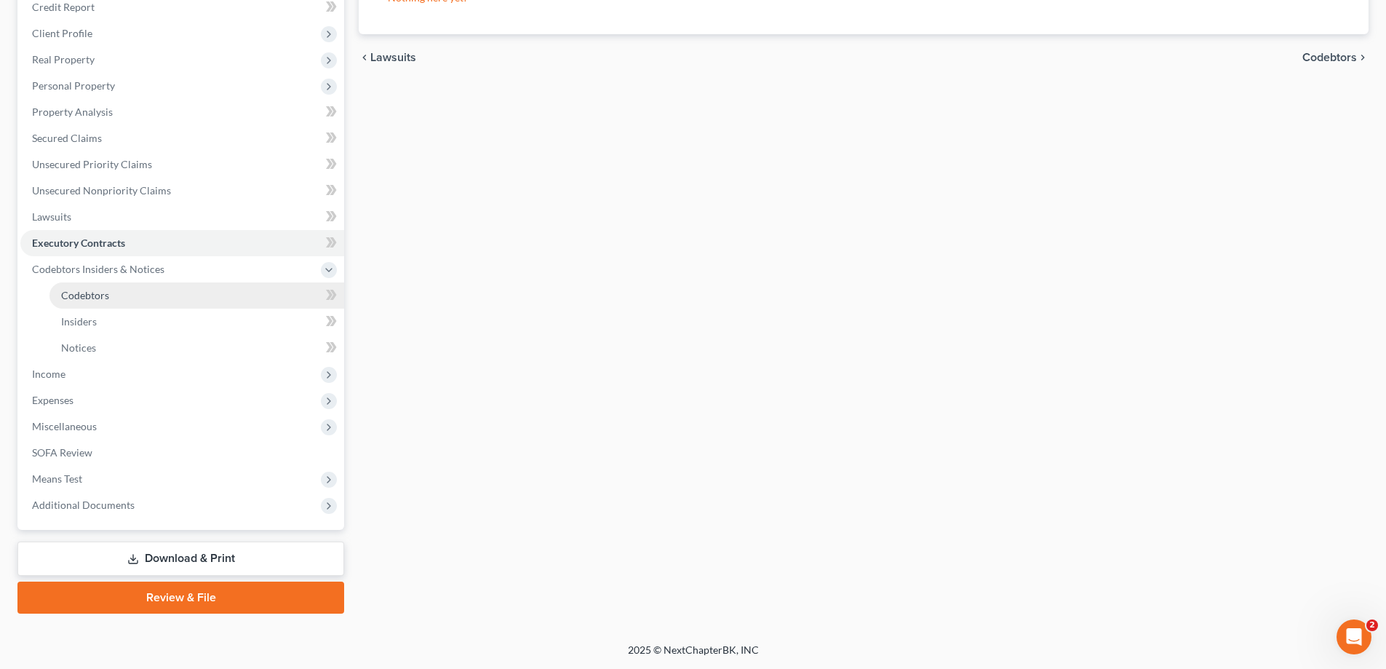
click at [128, 282] on link "Codebtors" at bounding box center [196, 295] width 295 height 26
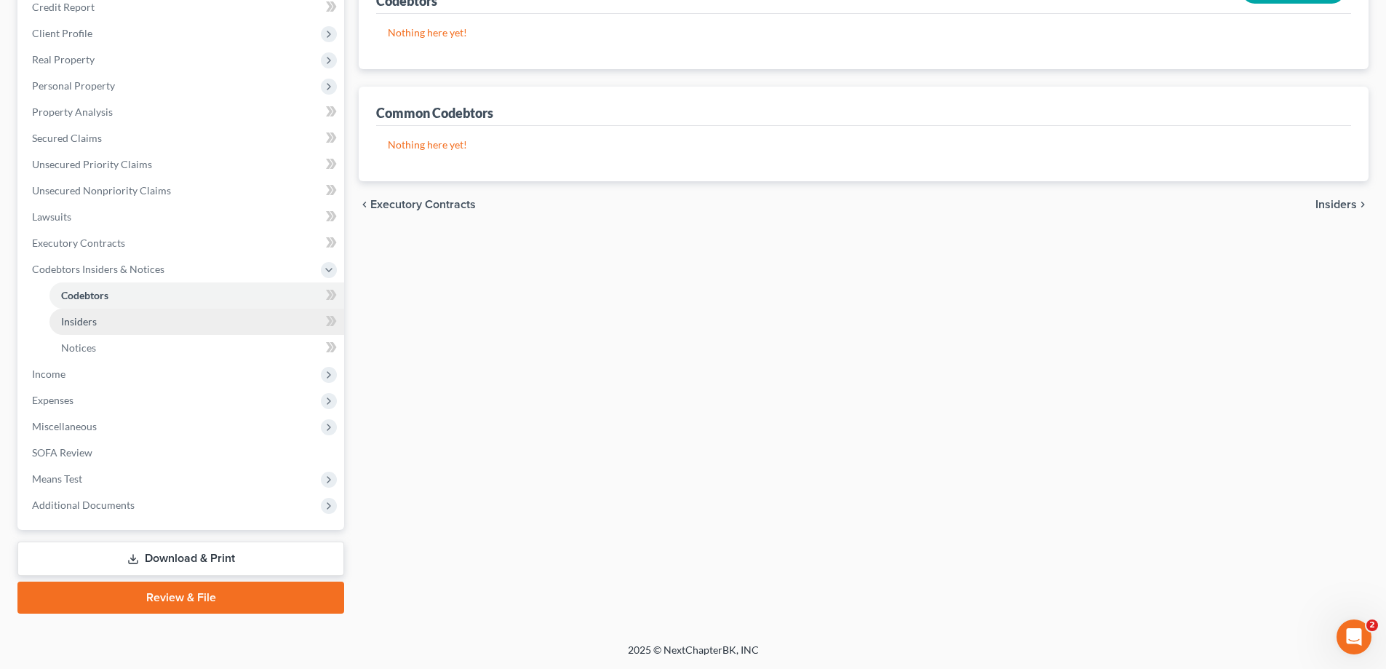
click at [112, 308] on link "Insiders" at bounding box center [196, 321] width 295 height 26
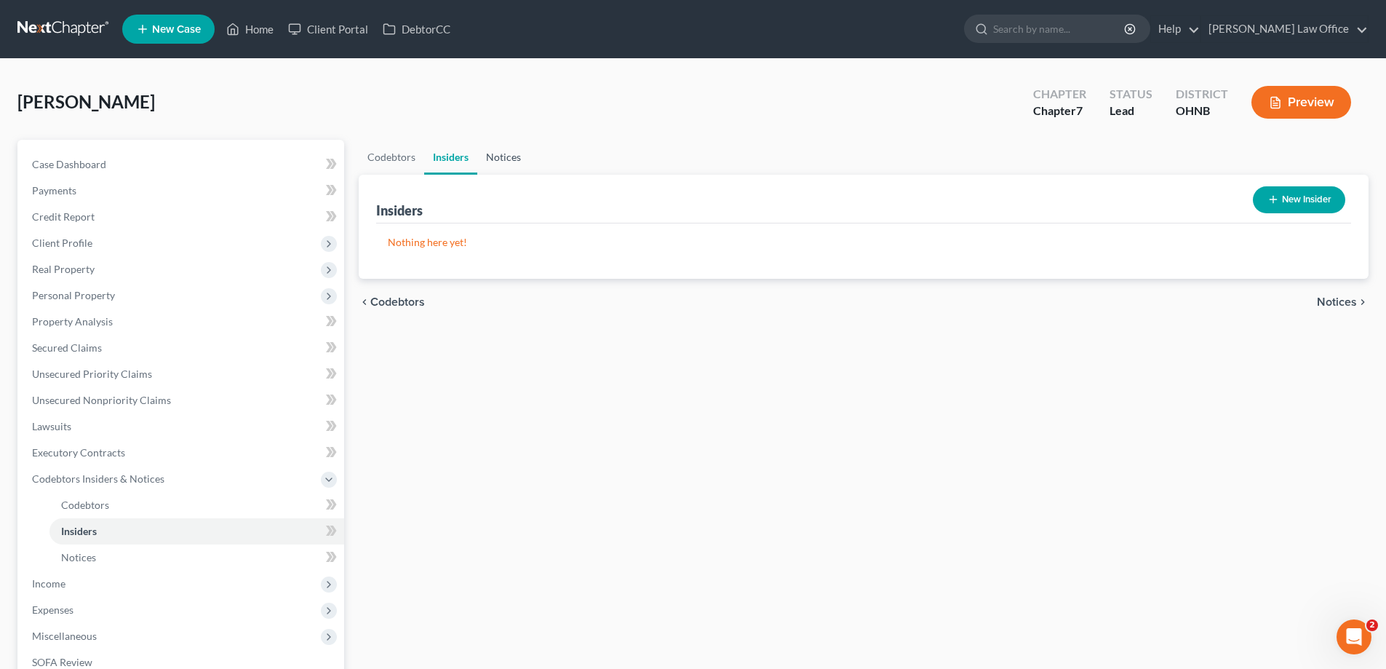
click at [530, 175] on link "Notices" at bounding box center [503, 157] width 52 height 35
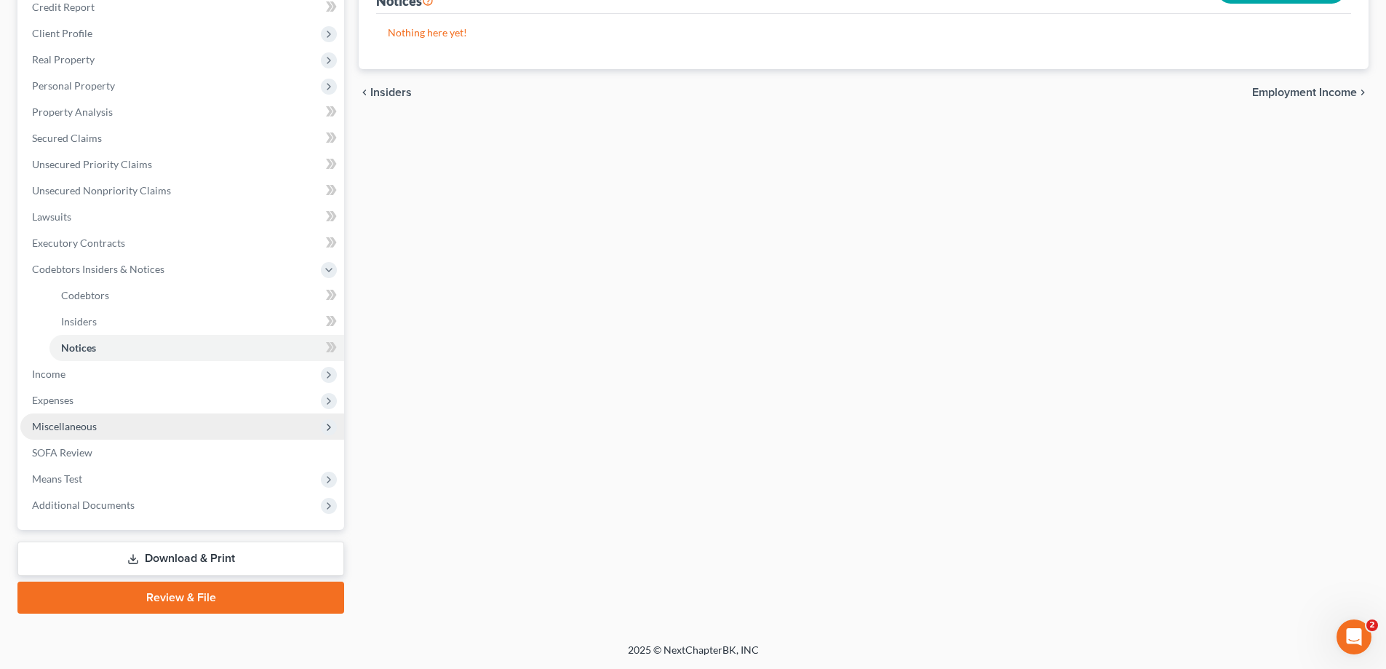
scroll to position [425, 0]
click at [122, 256] on span "Codebtors Insiders & Notices" at bounding box center [182, 269] width 324 height 26
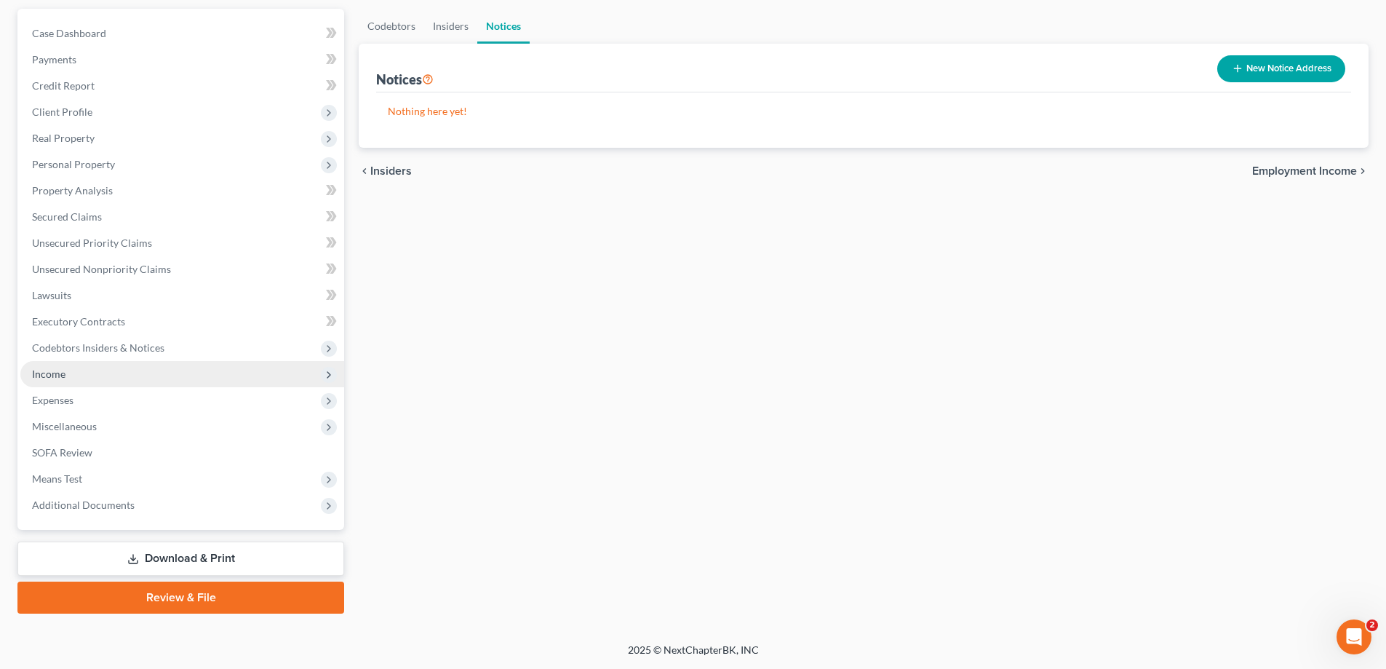
click at [103, 361] on span "Income" at bounding box center [182, 374] width 324 height 26
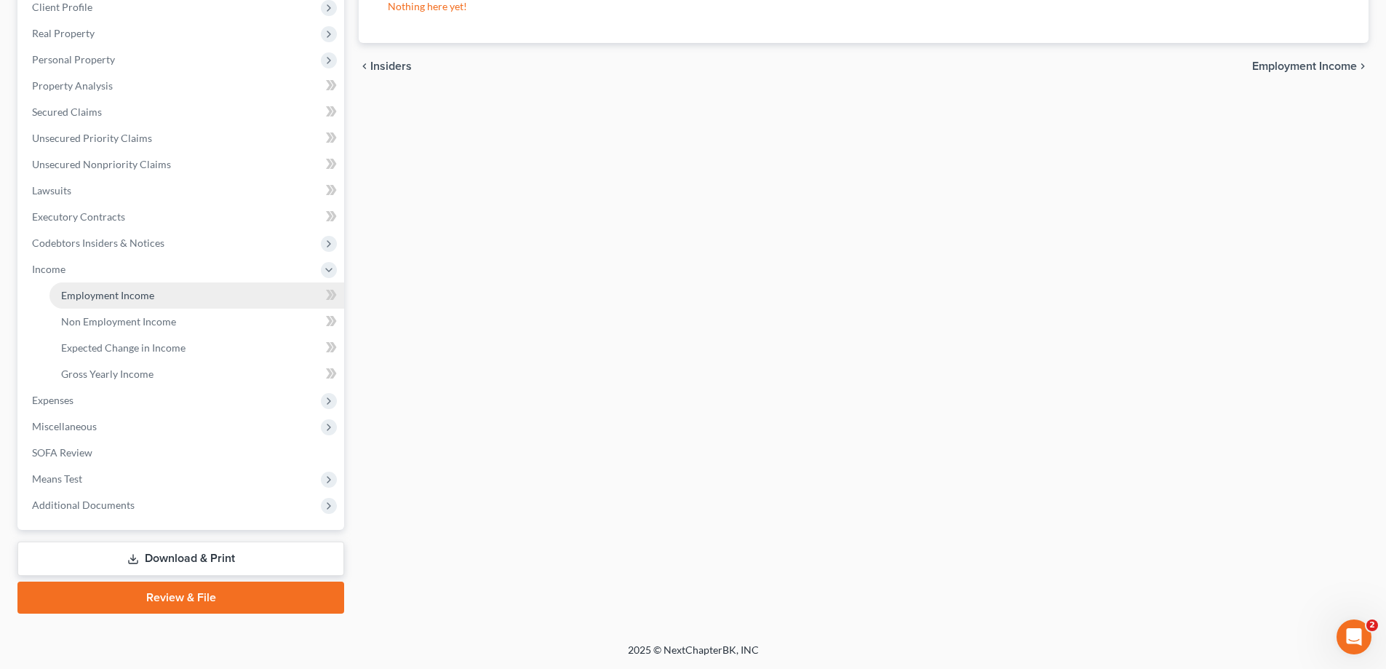
click at [170, 282] on link "Employment Income" at bounding box center [196, 295] width 295 height 26
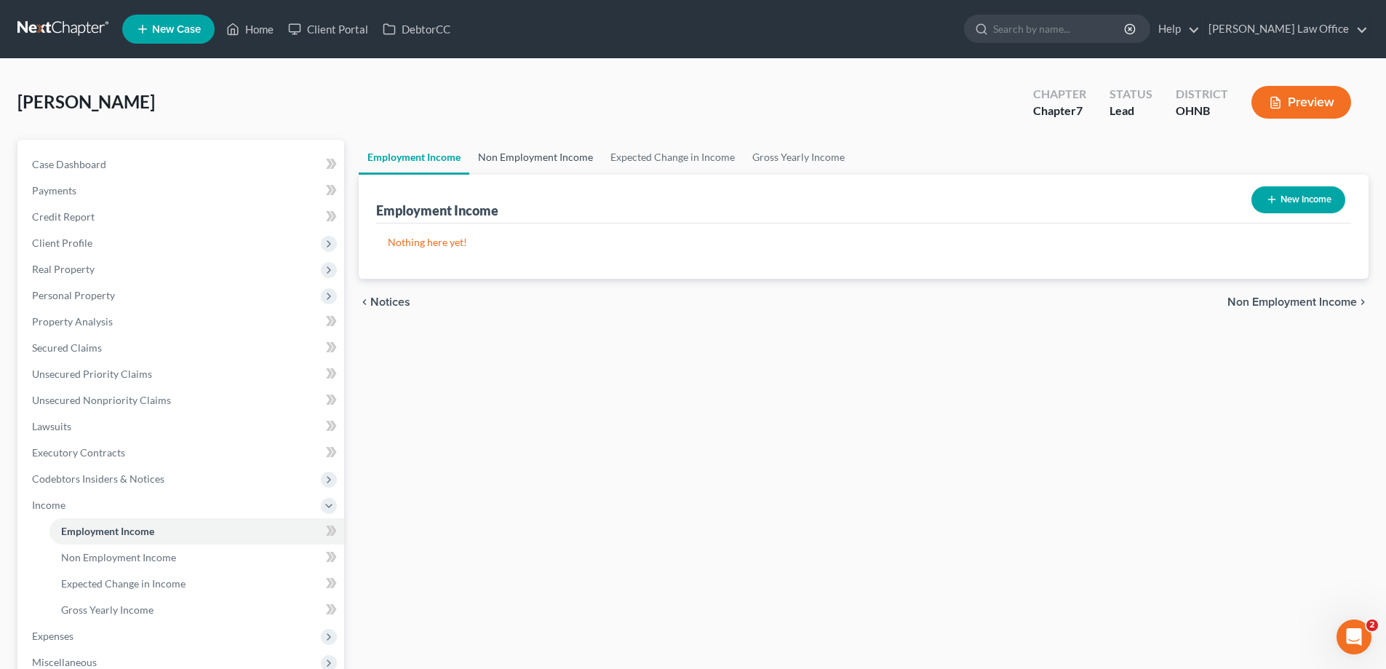
click at [554, 175] on link "Non Employment Income" at bounding box center [535, 157] width 132 height 35
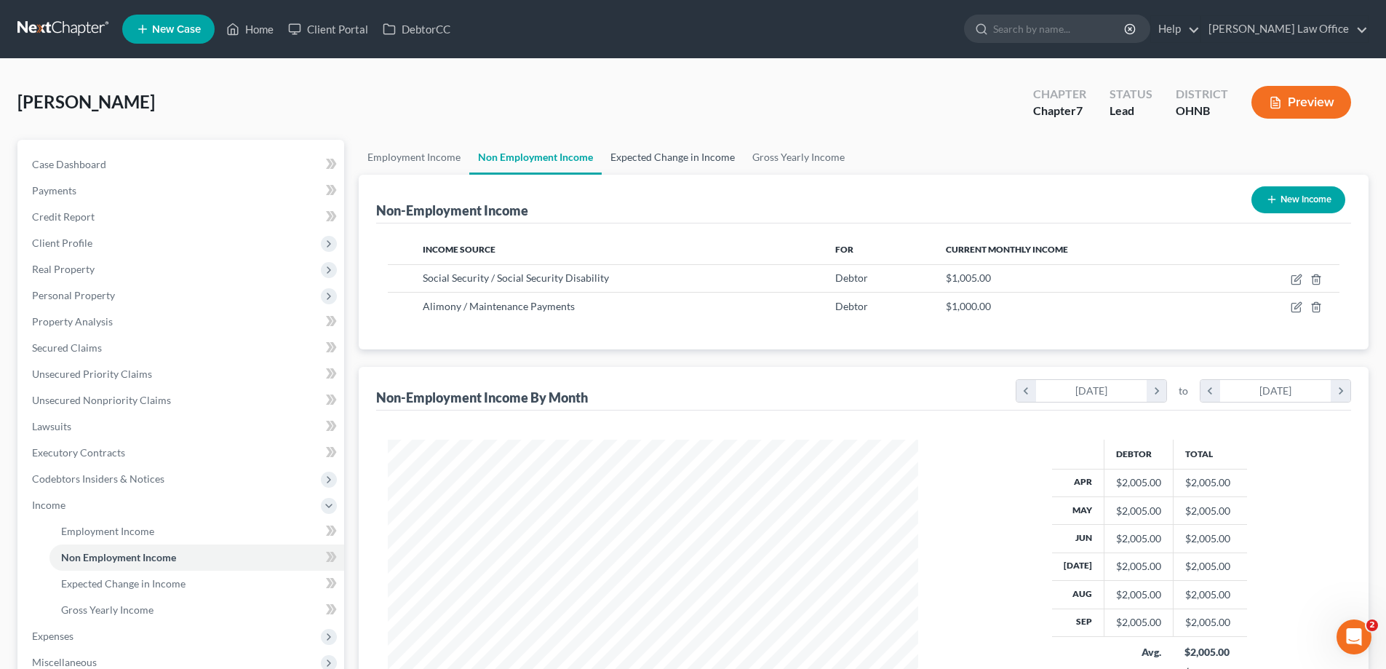
click at [734, 175] on link "Expected Change in Income" at bounding box center [673, 157] width 142 height 35
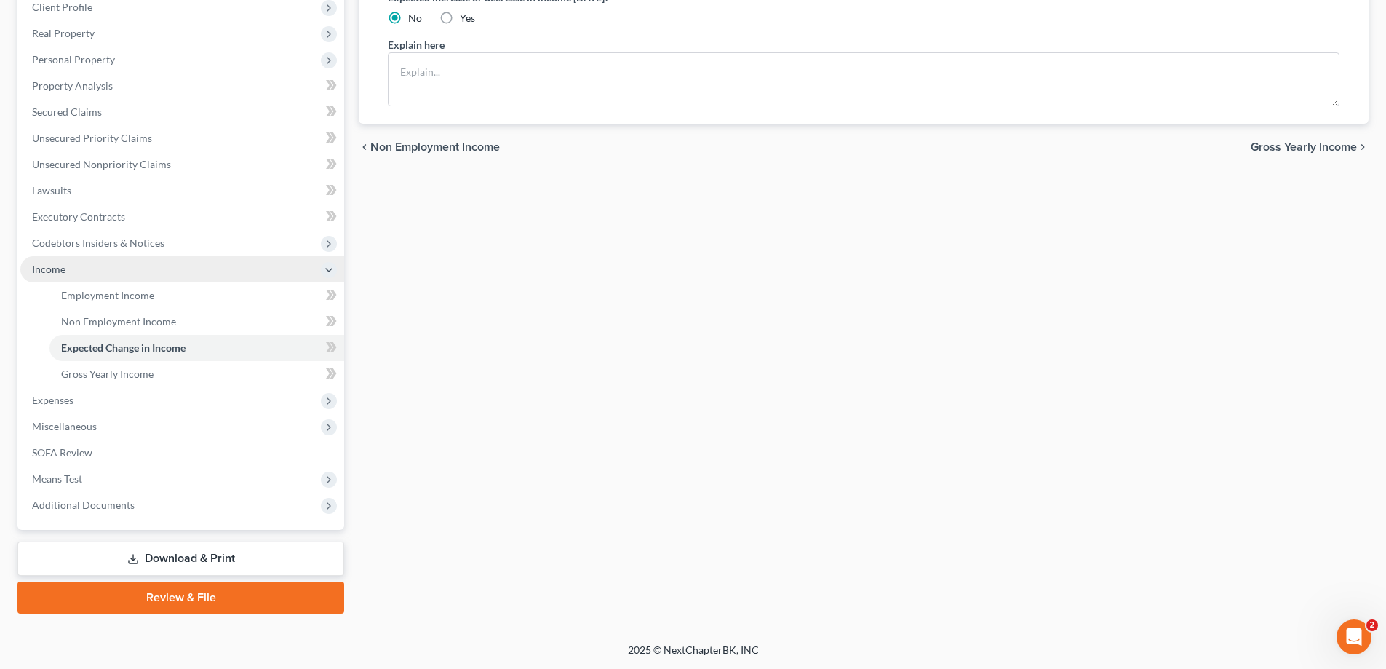
click at [69, 256] on span "Income" at bounding box center [182, 269] width 324 height 26
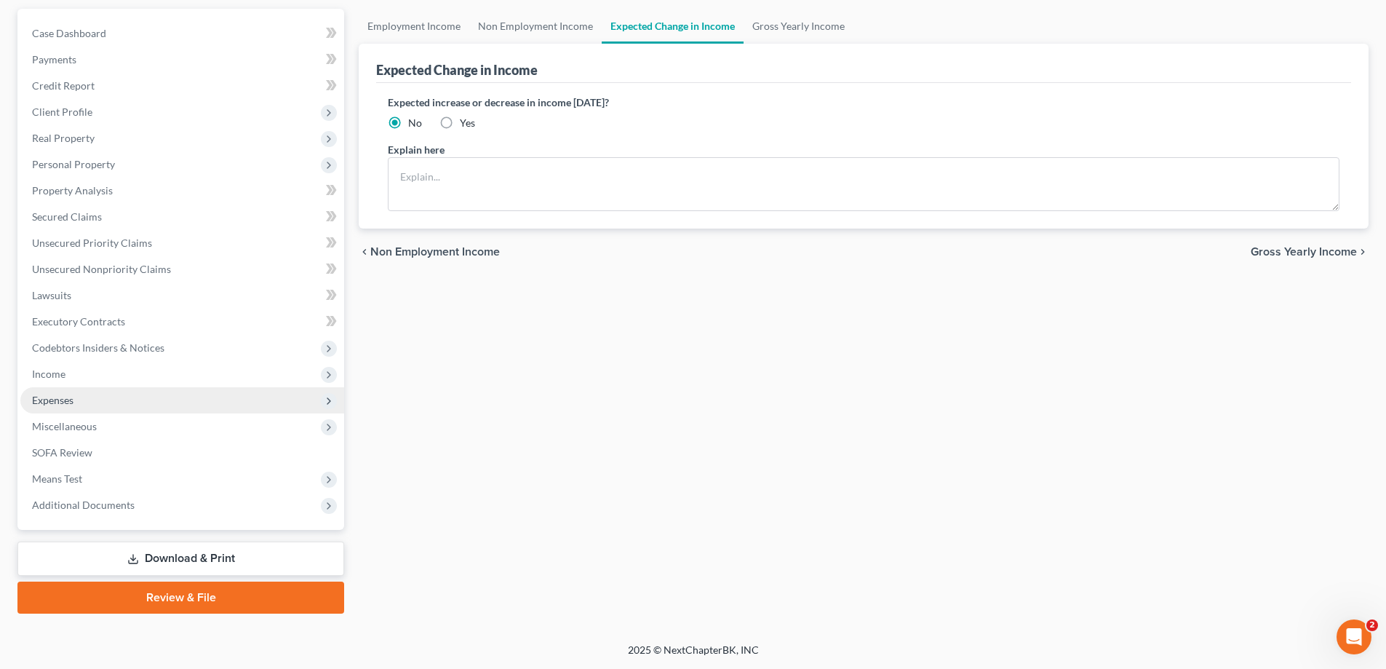
click at [92, 387] on span "Expenses" at bounding box center [182, 400] width 324 height 26
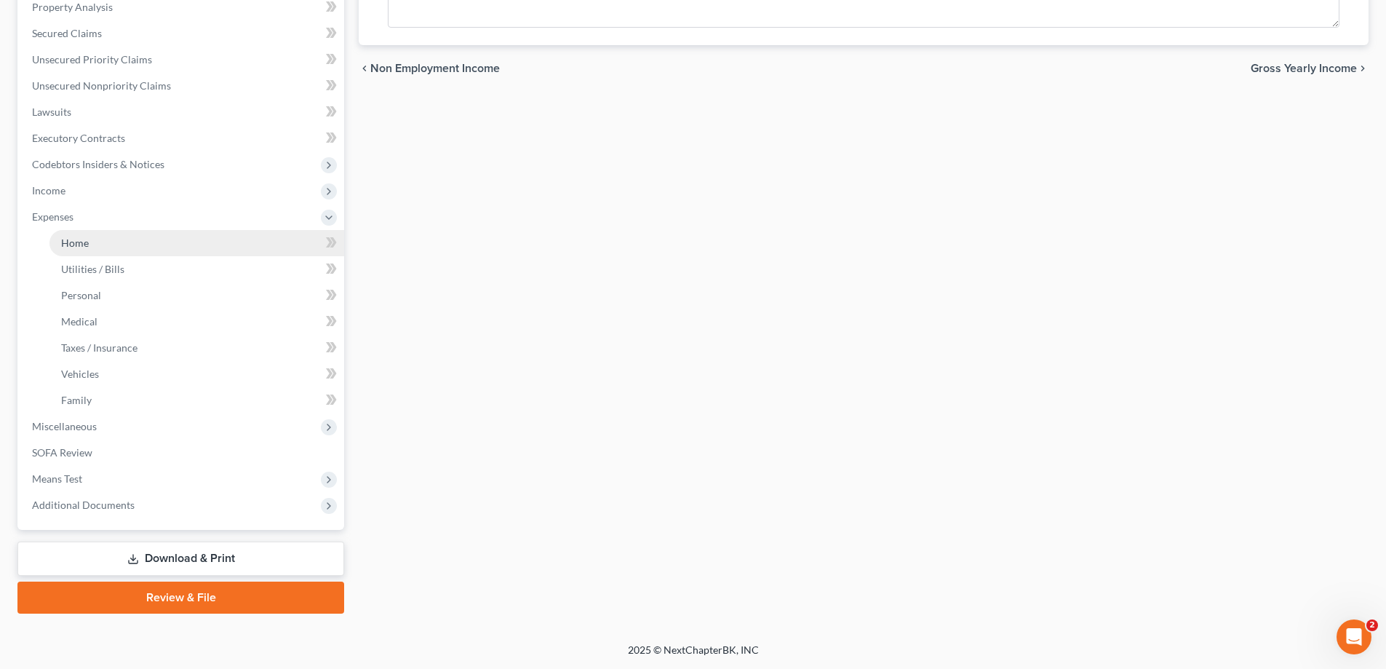
click at [118, 256] on link "Home" at bounding box center [196, 243] width 295 height 26
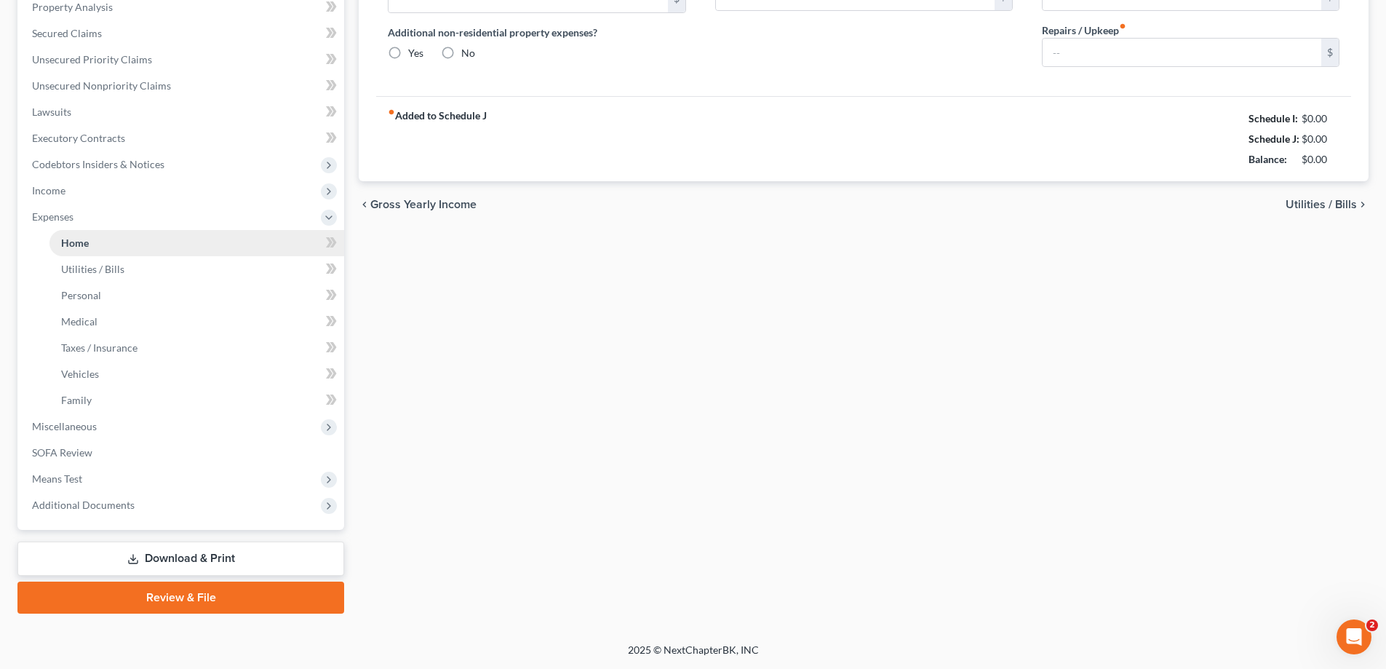
type input "500.00"
type input "0.00"
radio input "true"
type input "0.00"
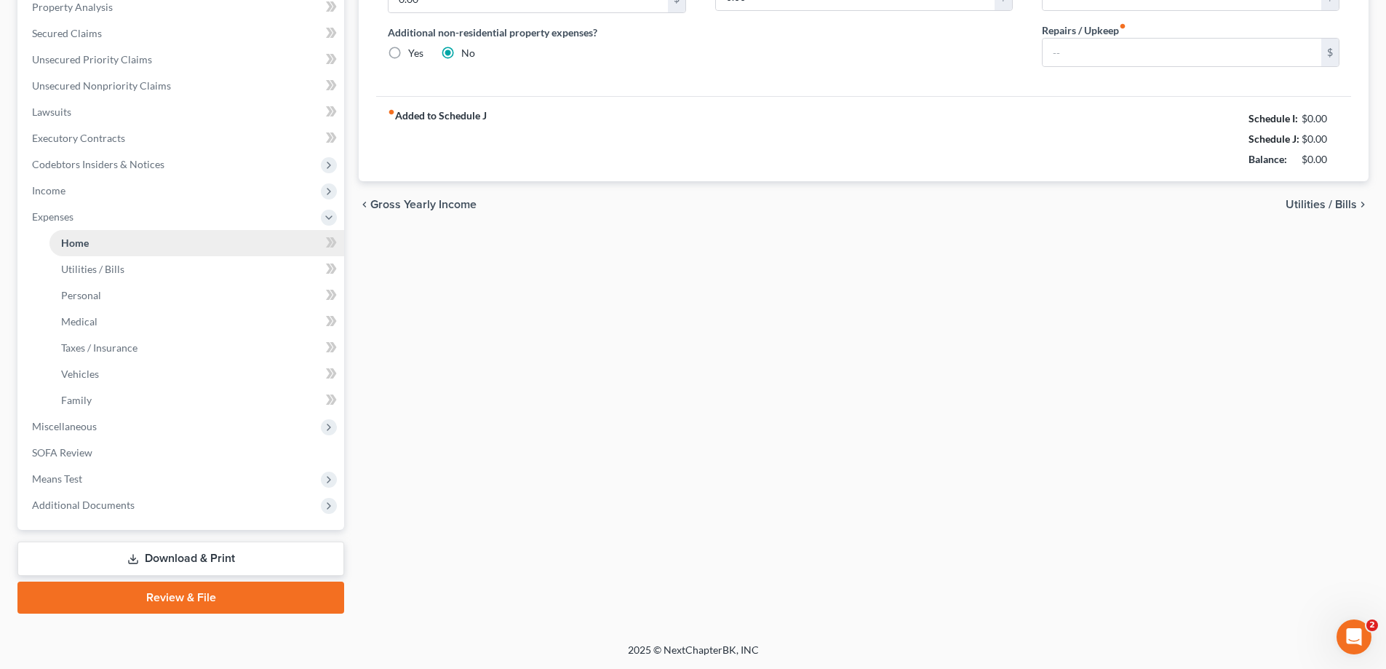
type input "0.00"
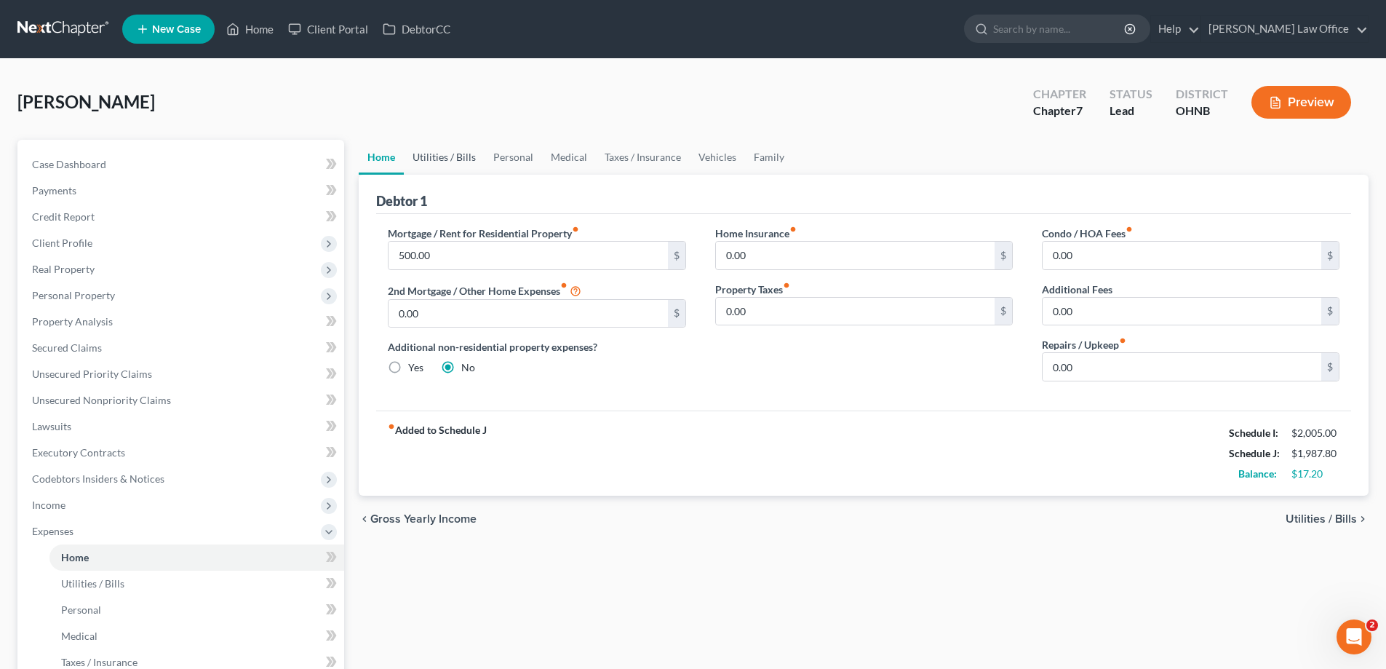
click at [463, 175] on link "Utilities / Bills" at bounding box center [444, 157] width 81 height 35
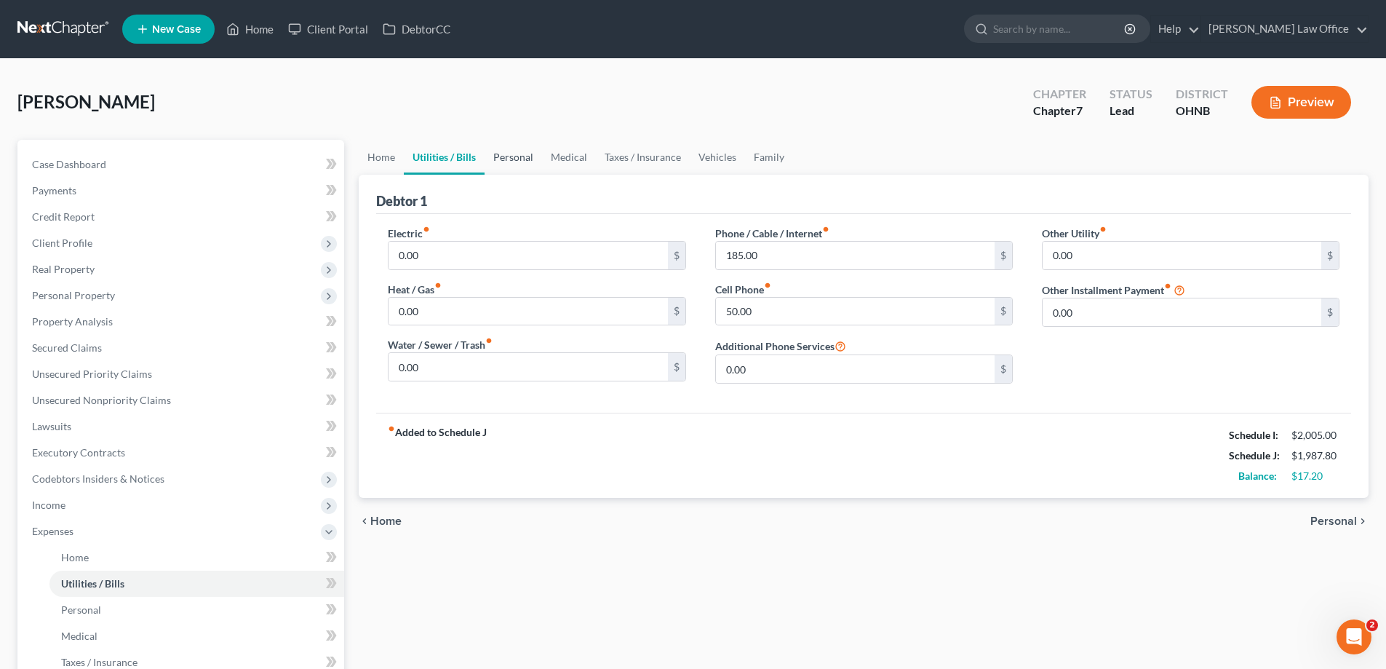
click at [542, 175] on link "Personal" at bounding box center [513, 157] width 57 height 35
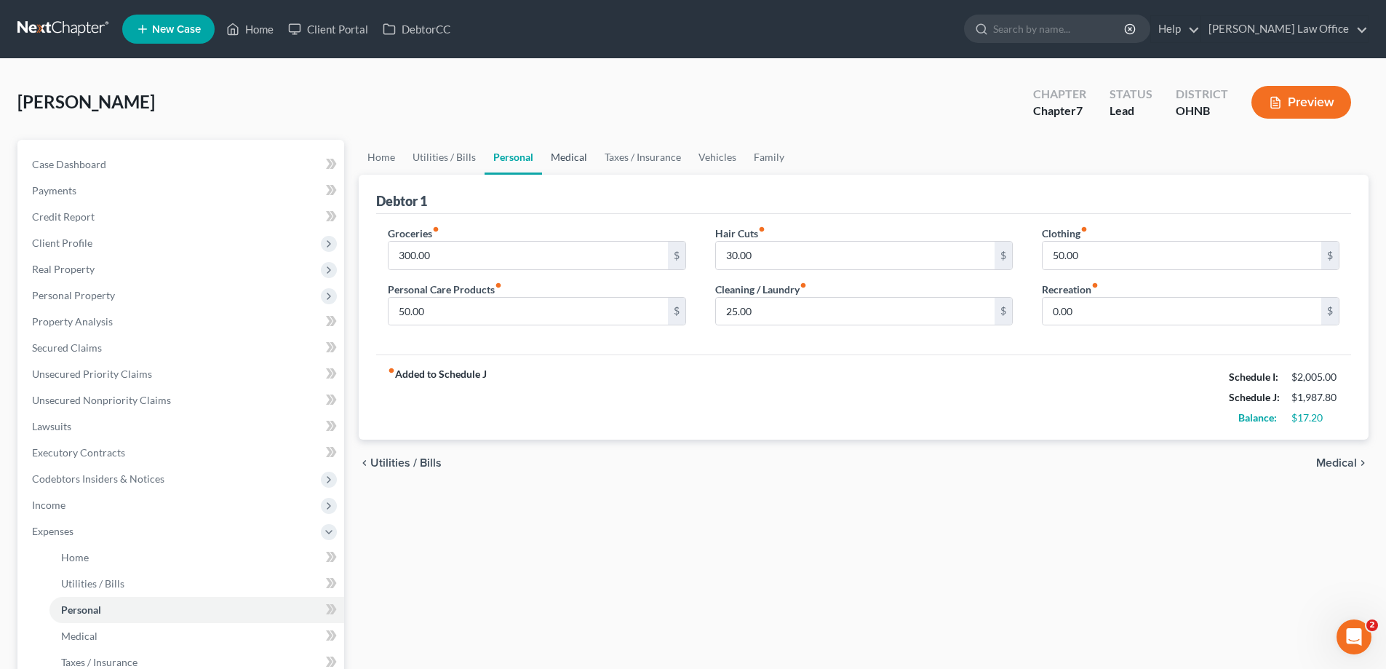
click at [596, 175] on link "Medical" at bounding box center [569, 157] width 54 height 35
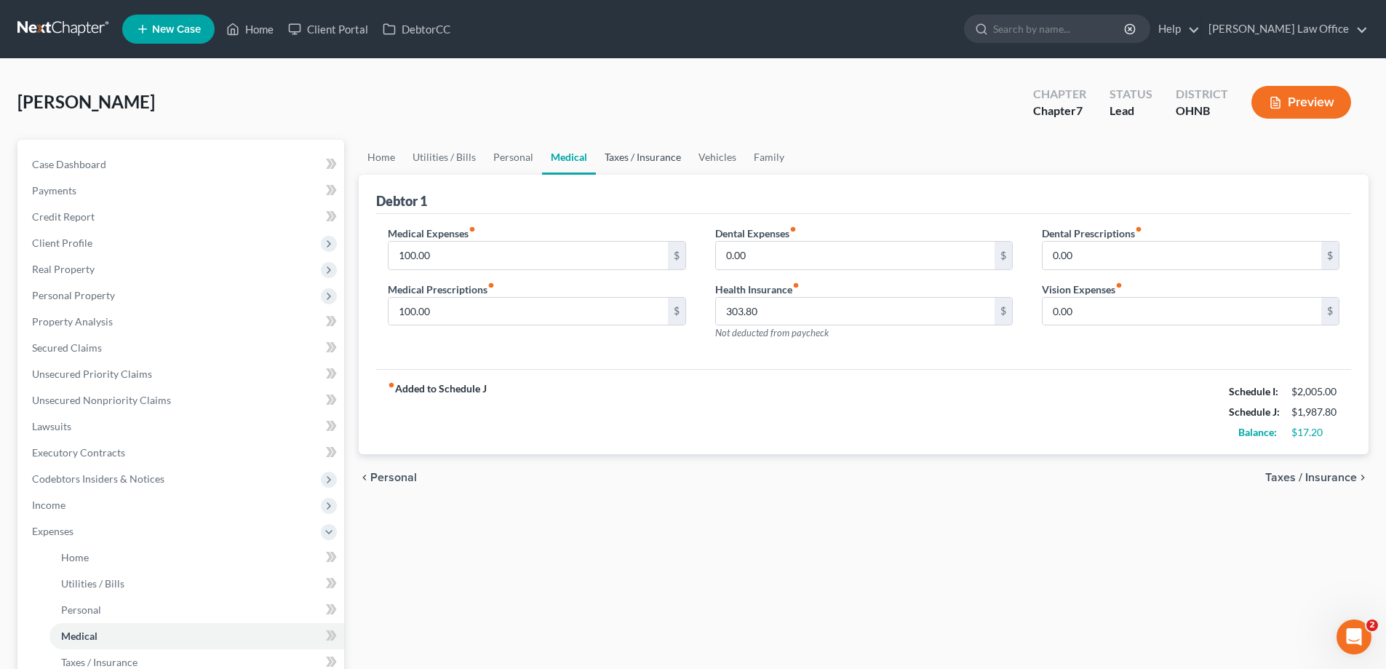
click at [690, 175] on link "Taxes / Insurance" at bounding box center [643, 157] width 94 height 35
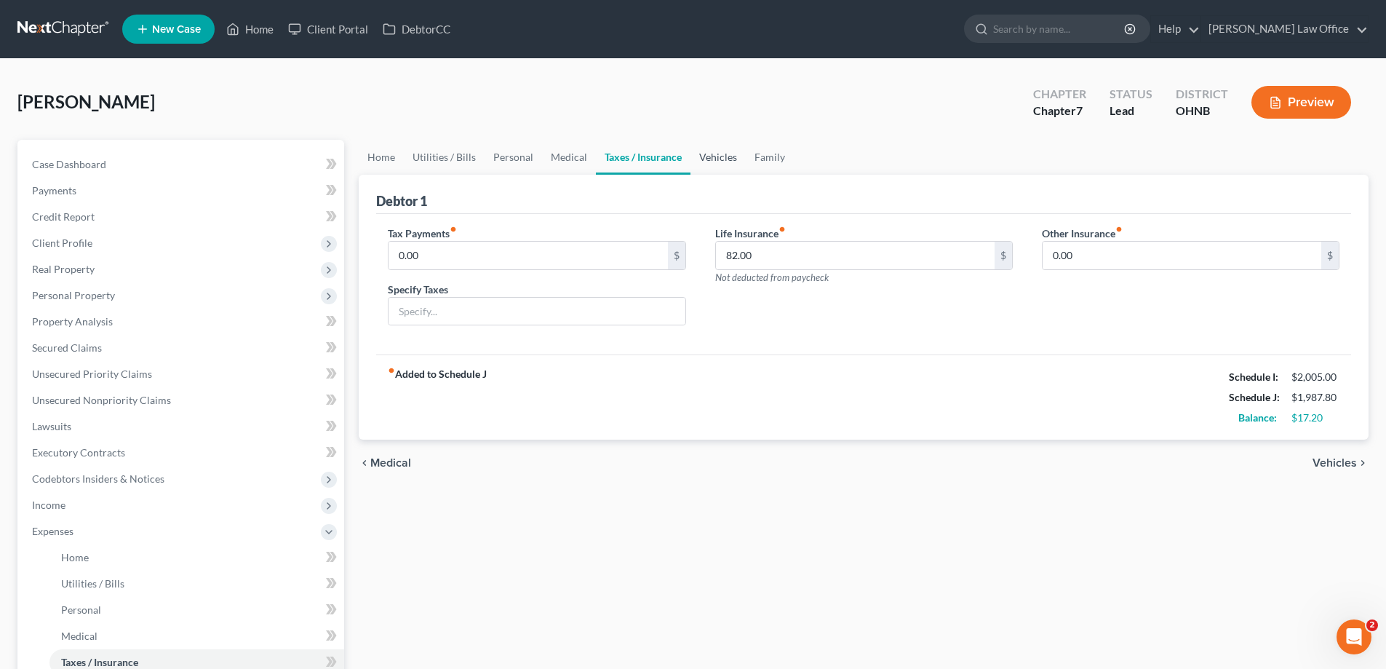
click at [746, 175] on link "Vehicles" at bounding box center [717, 157] width 55 height 35
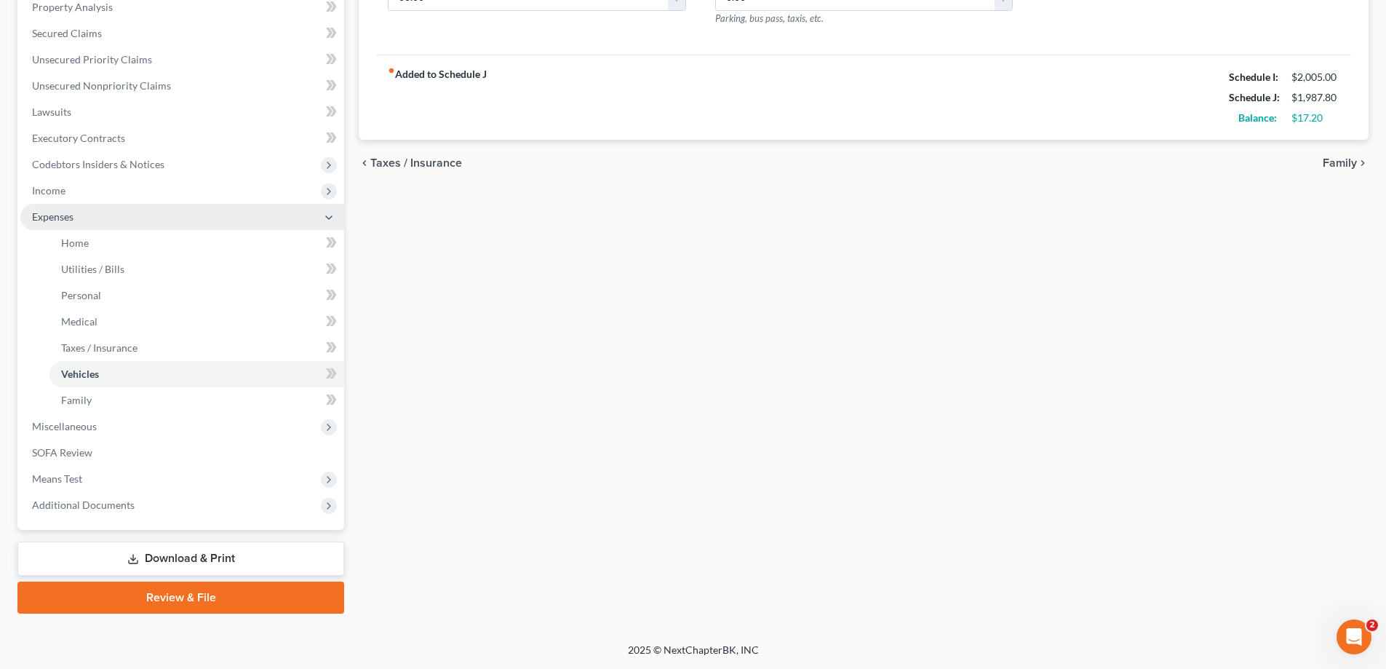
click at [73, 223] on span "Expenses" at bounding box center [52, 216] width 41 height 12
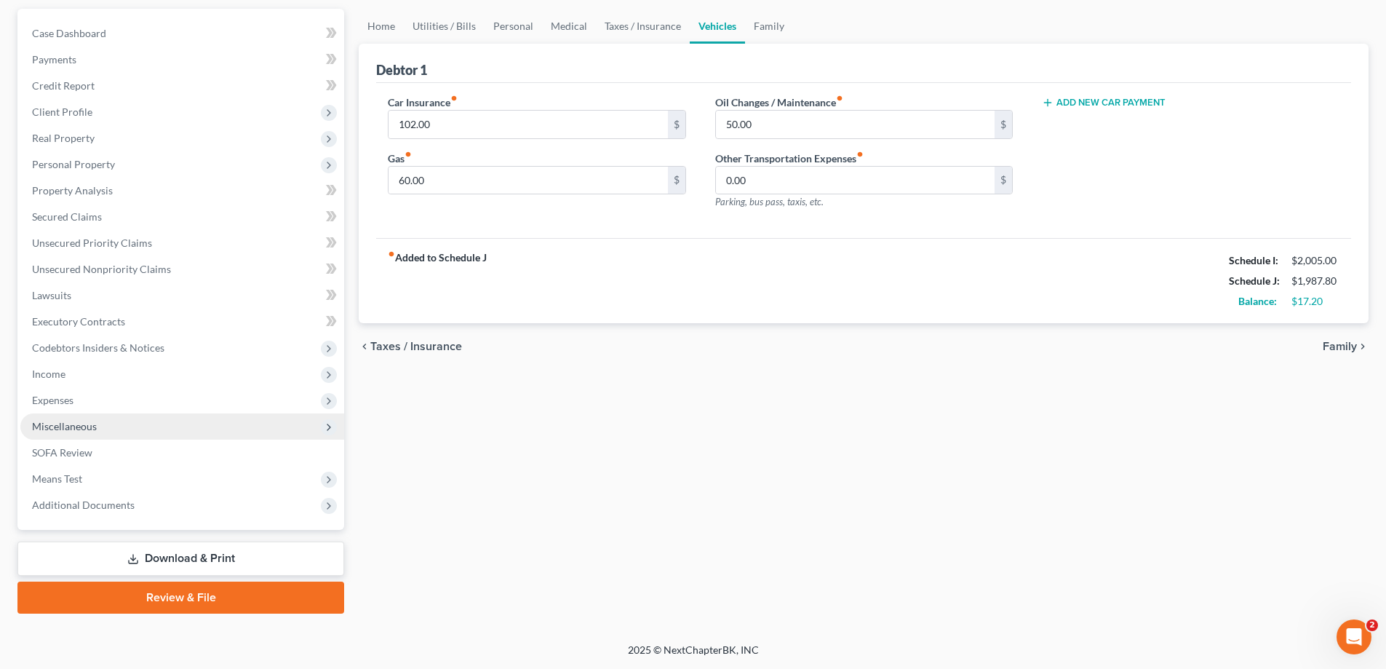
click at [129, 413] on span "Miscellaneous" at bounding box center [182, 426] width 324 height 26
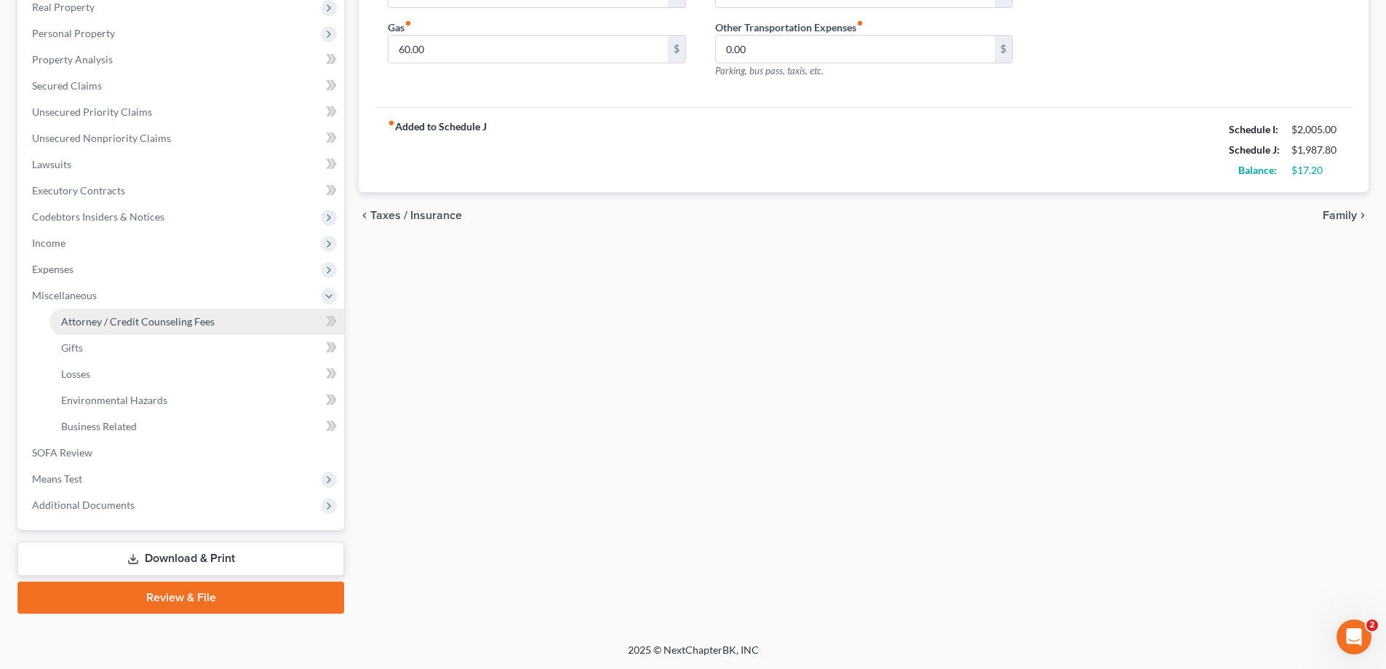
click at [147, 335] on link "Attorney / Credit Counseling Fees" at bounding box center [196, 321] width 295 height 26
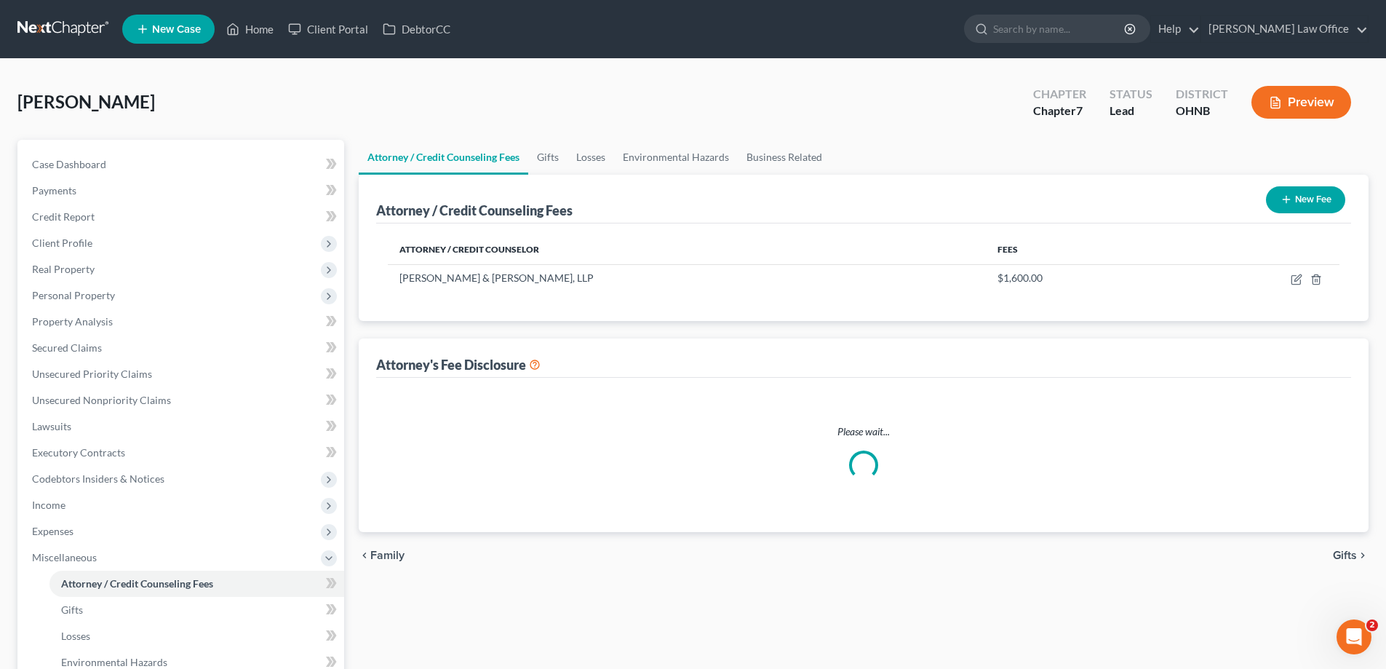
select select "0"
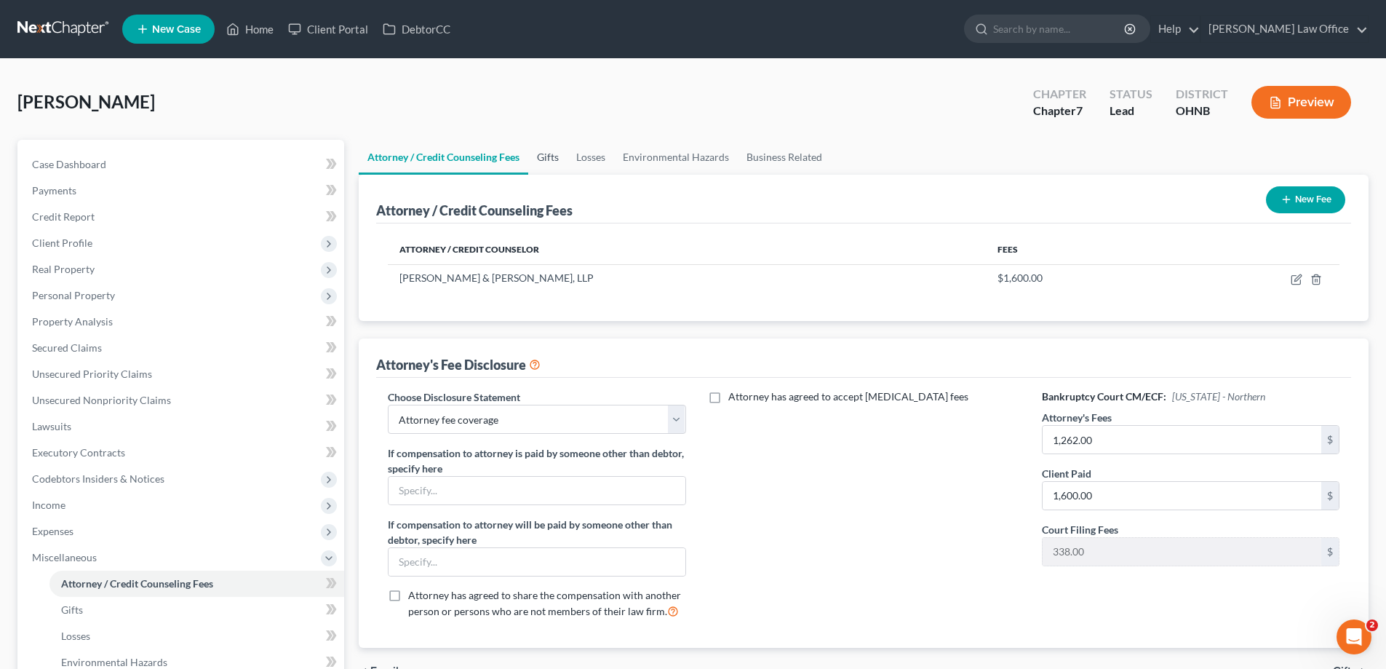
click at [567, 175] on link "Gifts" at bounding box center [547, 157] width 39 height 35
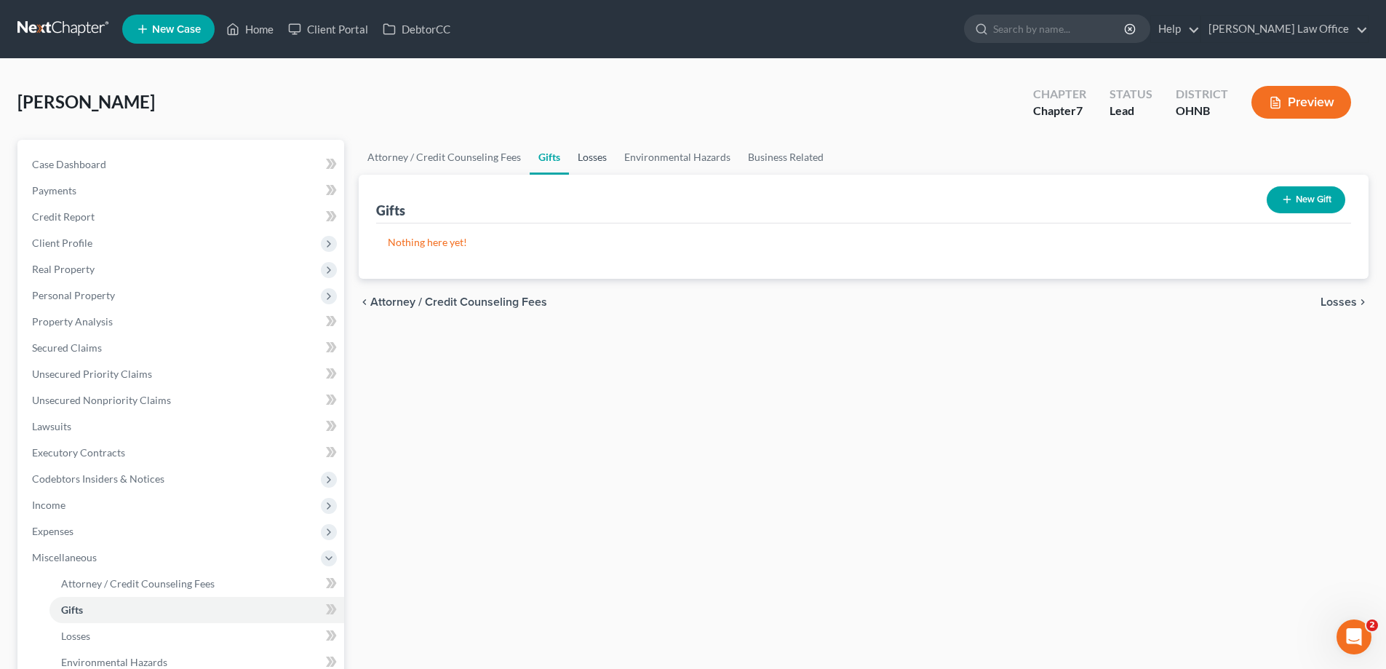
click at [616, 175] on link "Losses" at bounding box center [592, 157] width 47 height 35
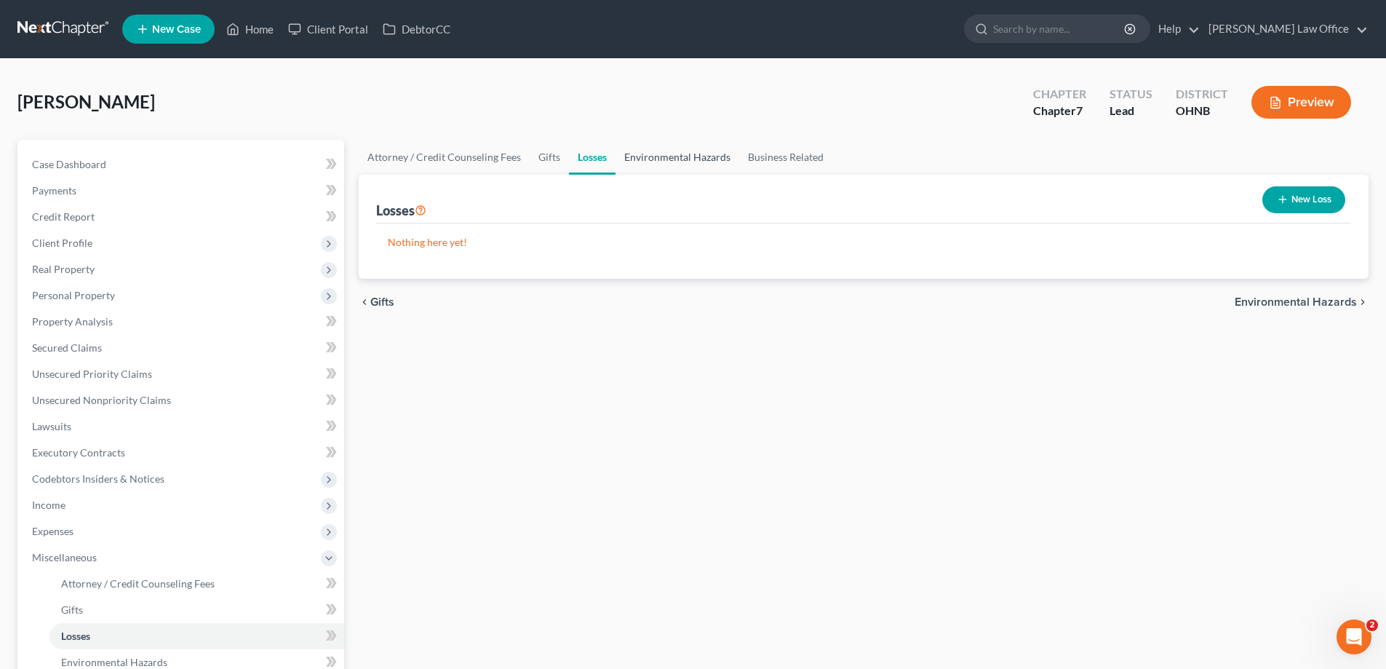
click at [732, 175] on link "Environmental Hazards" at bounding box center [678, 157] width 124 height 35
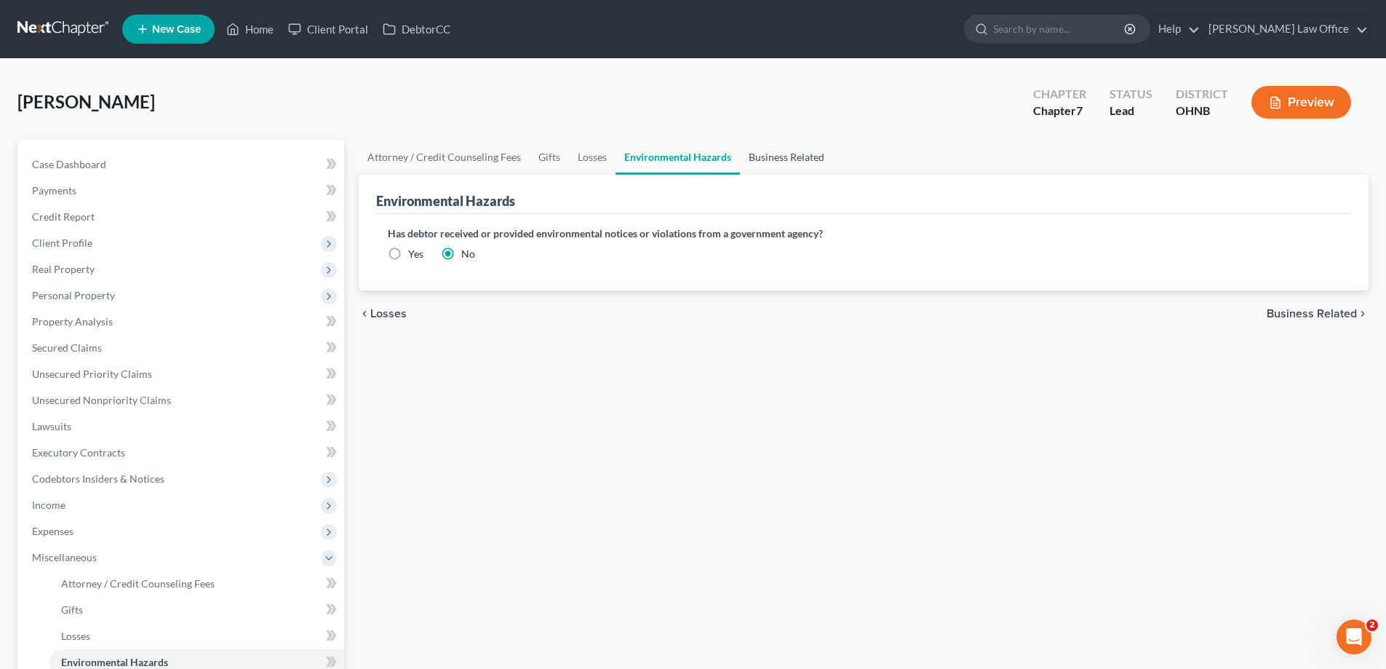
click at [833, 175] on link "Business Related" at bounding box center [786, 157] width 93 height 35
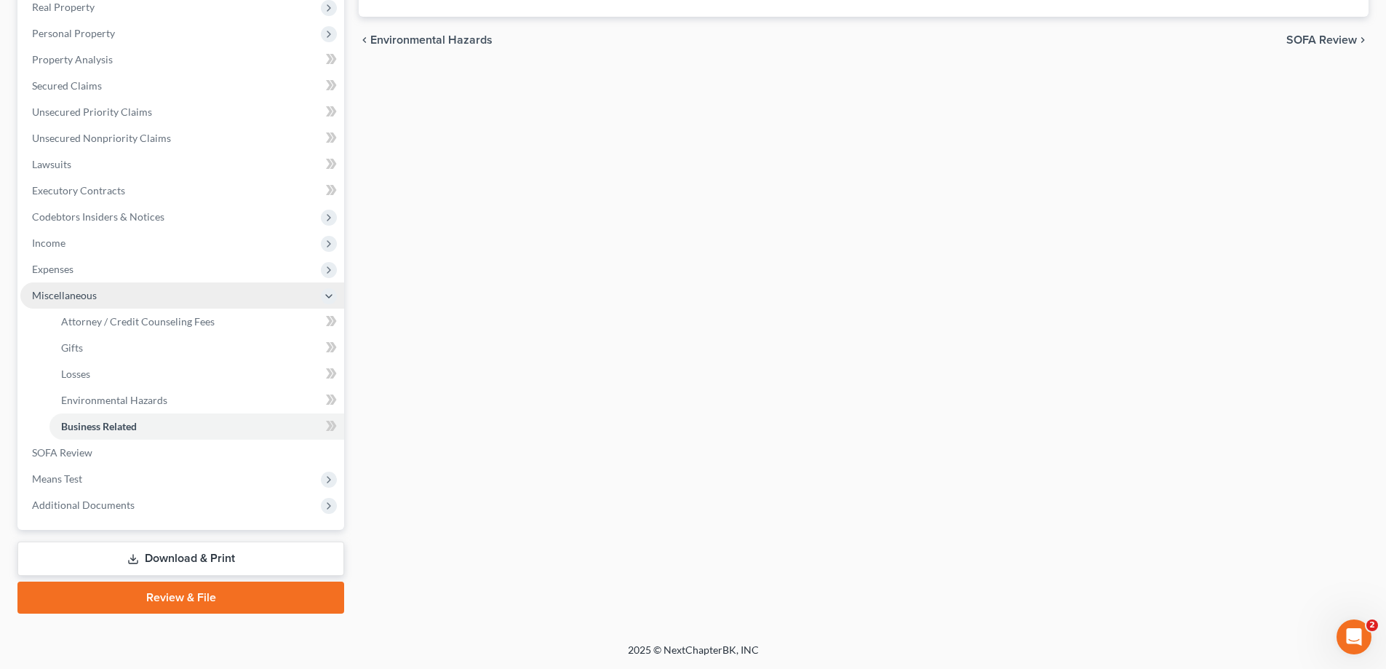
click at [97, 289] on span "Miscellaneous" at bounding box center [64, 295] width 65 height 12
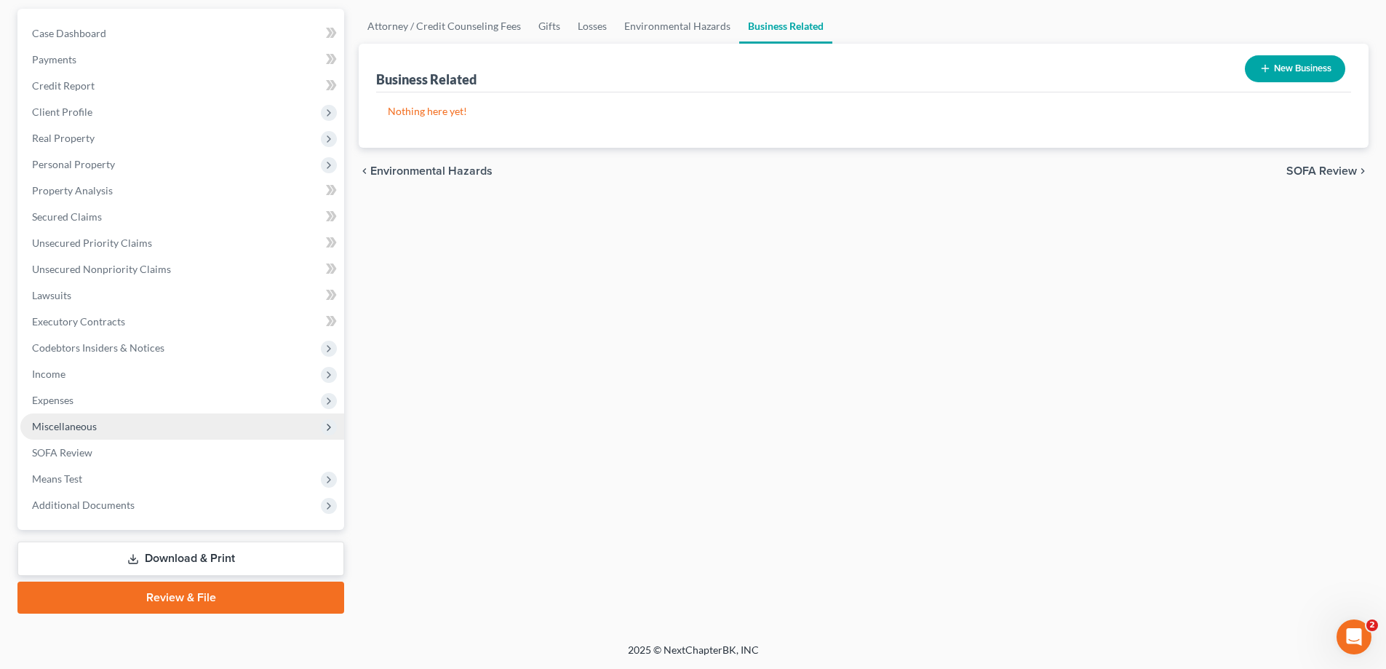
scroll to position [327, 0]
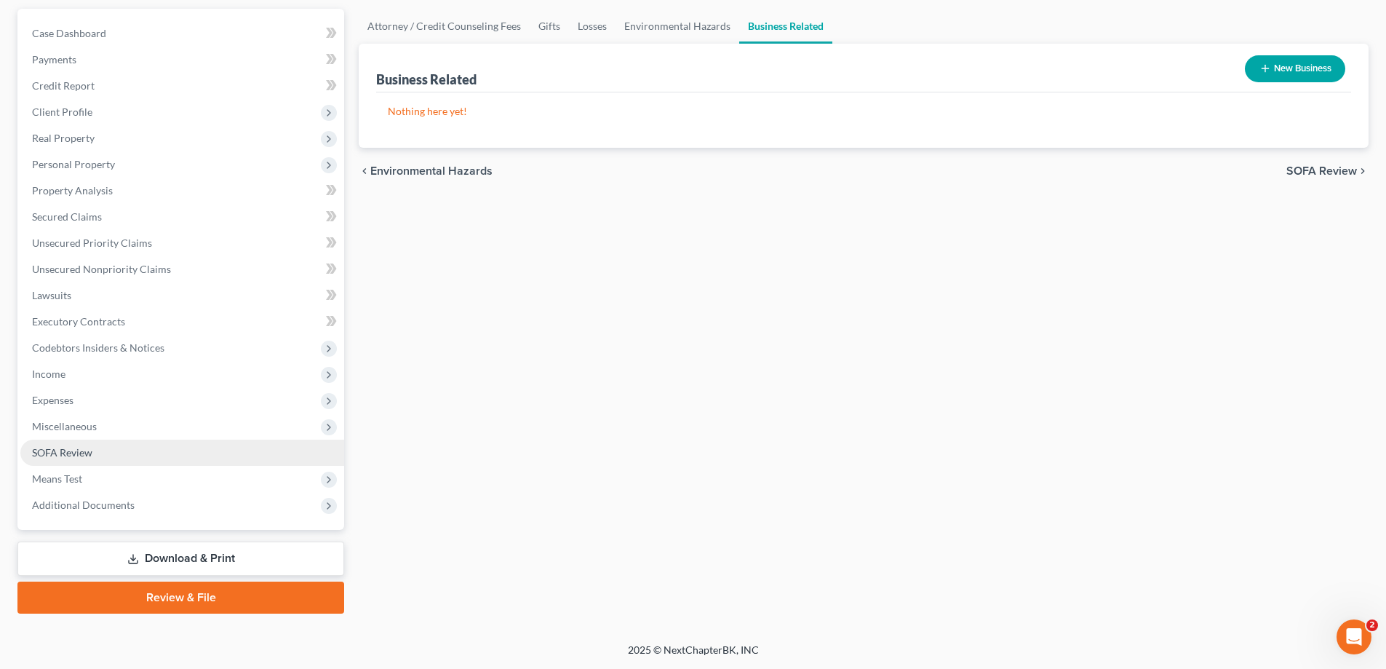
click at [92, 446] on span "SOFA Review" at bounding box center [62, 452] width 60 height 12
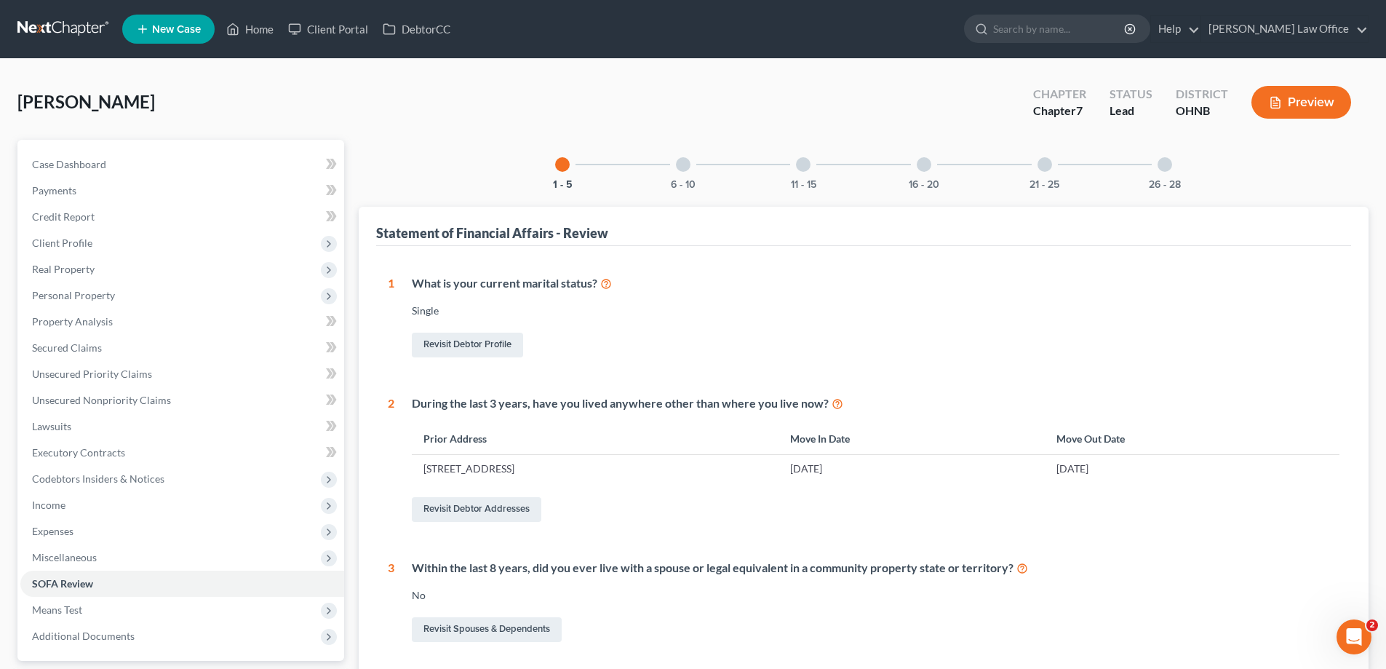
click at [658, 189] on div "6 - 10" at bounding box center [682, 164] width 49 height 49
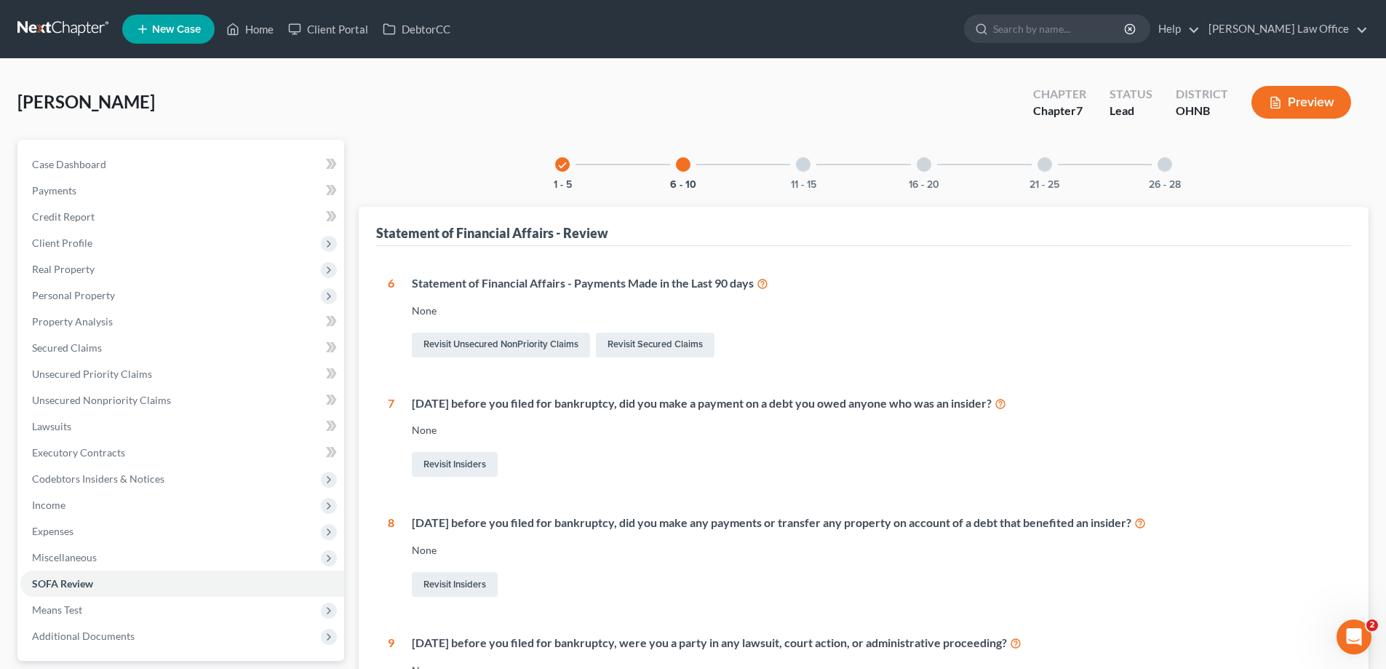
click at [796, 172] on div at bounding box center [803, 164] width 15 height 15
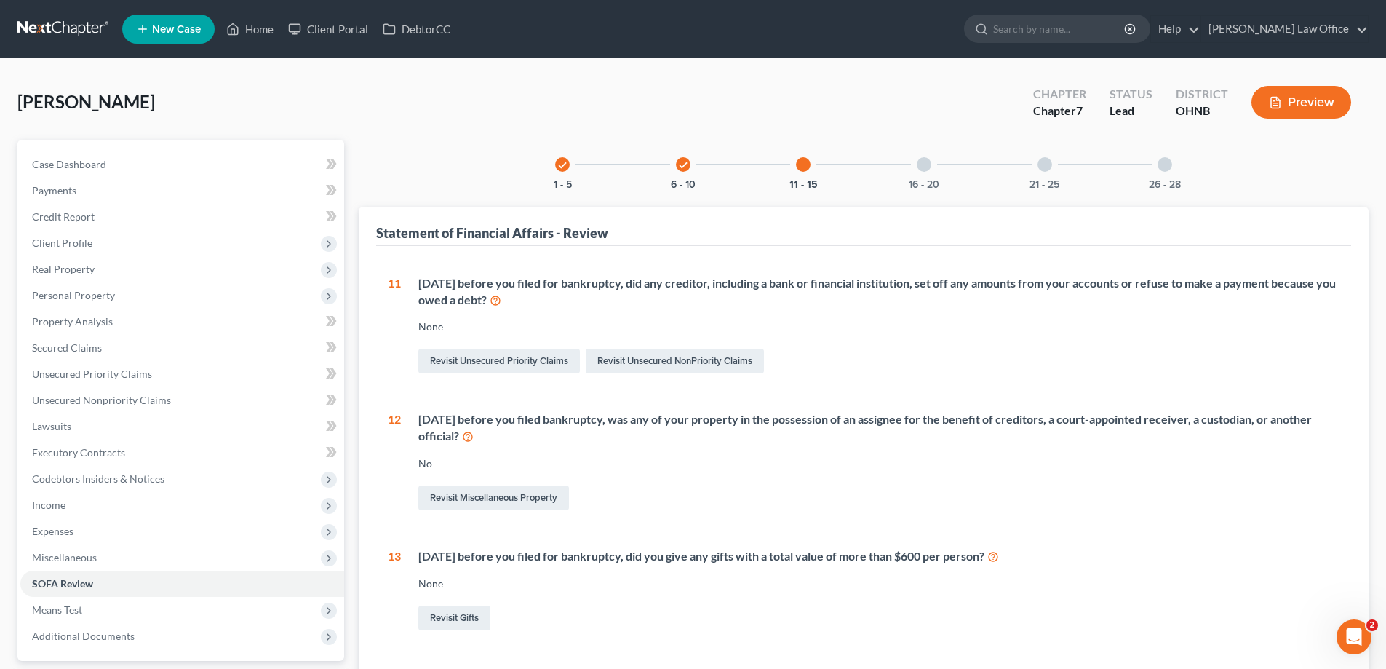
click at [931, 172] on div at bounding box center [924, 164] width 15 height 15
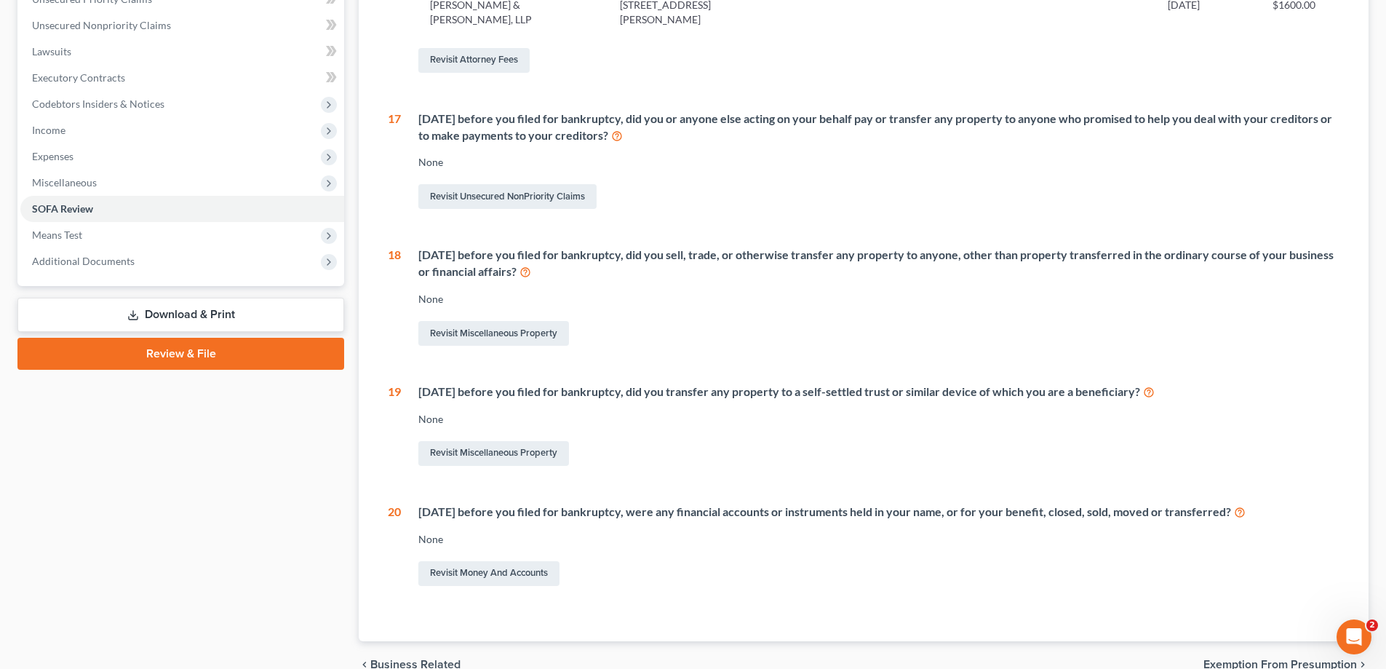
scroll to position [73, 0]
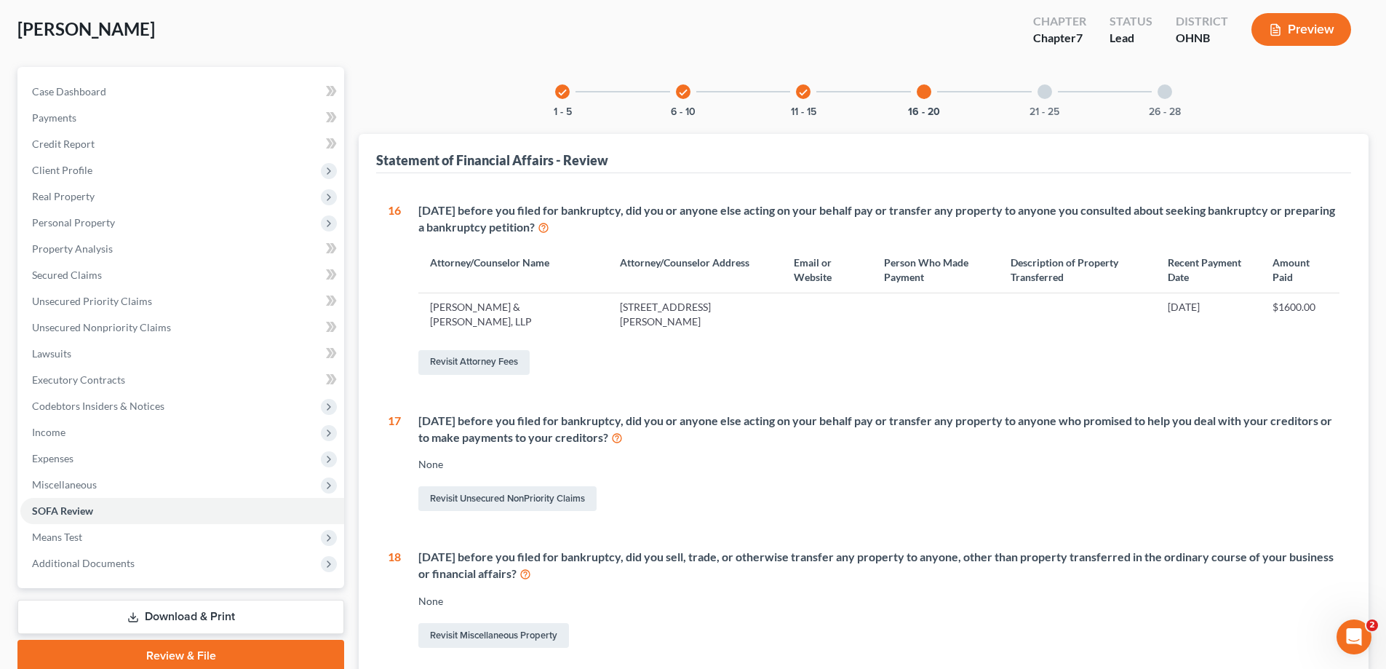
click at [1069, 116] on div "21 - 25" at bounding box center [1044, 91] width 49 height 49
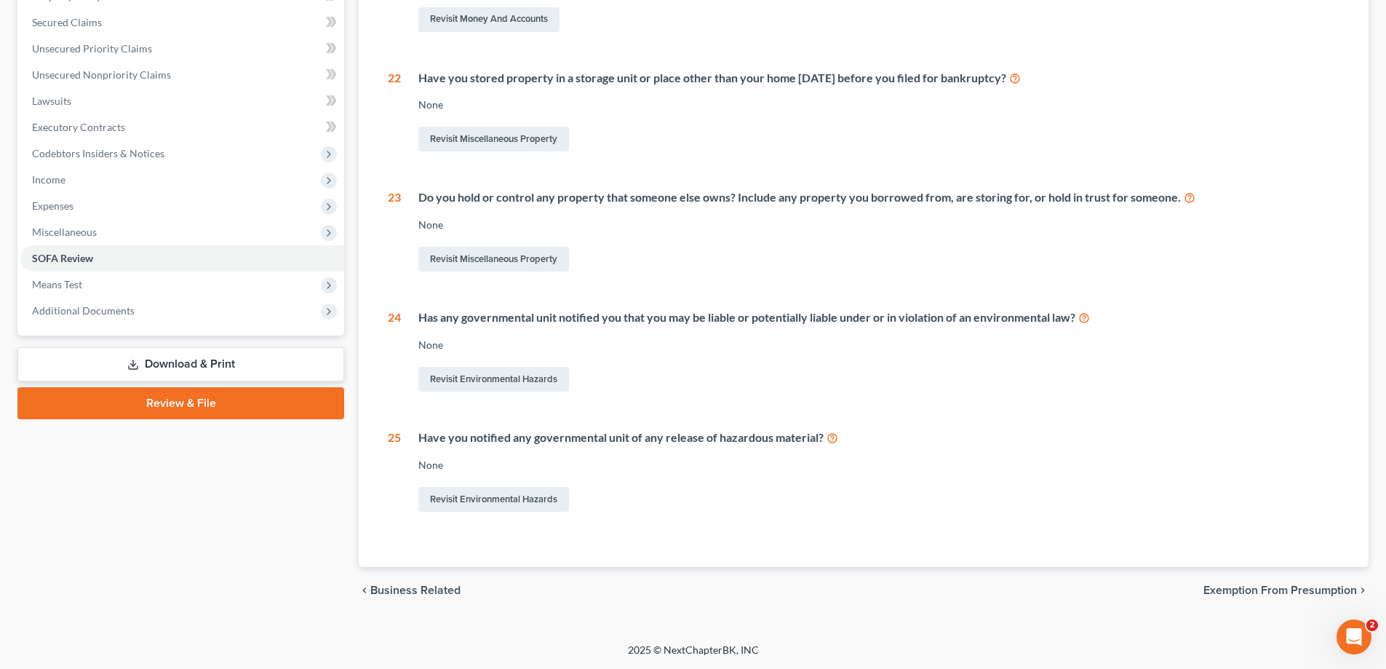
scroll to position [98, 0]
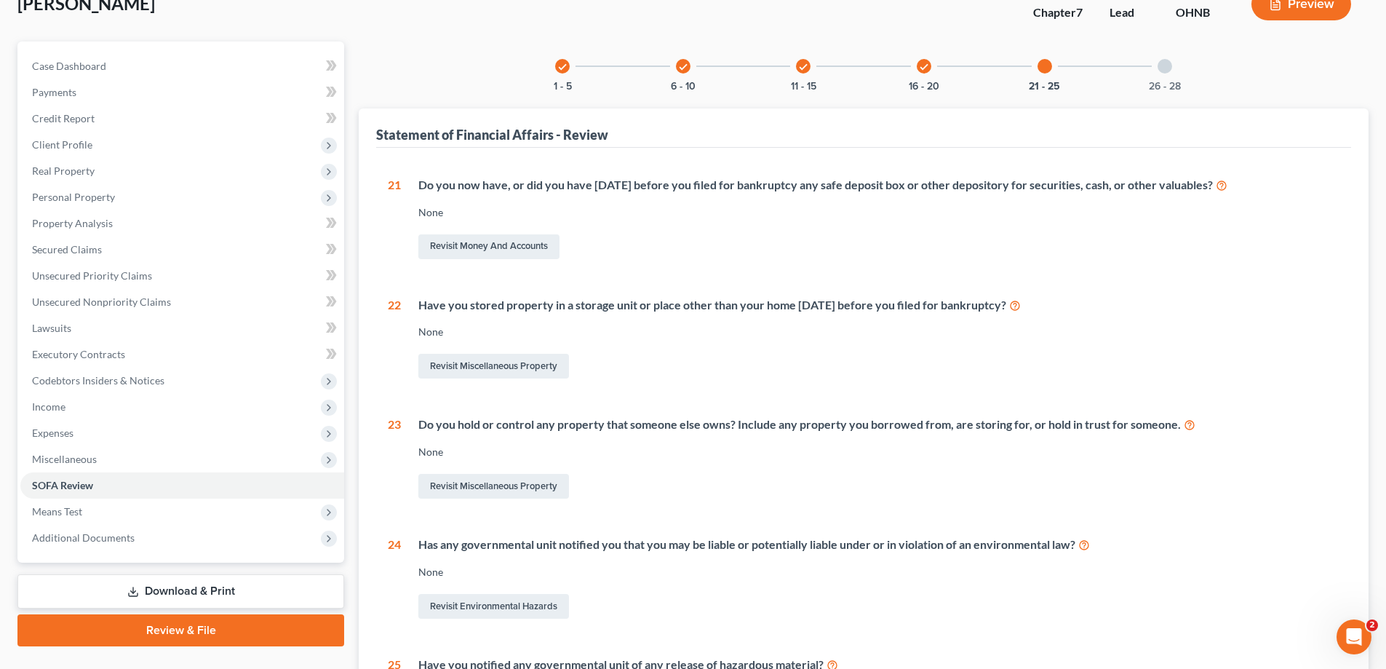
click at [1190, 91] on div "26 - 28" at bounding box center [1164, 65] width 49 height 49
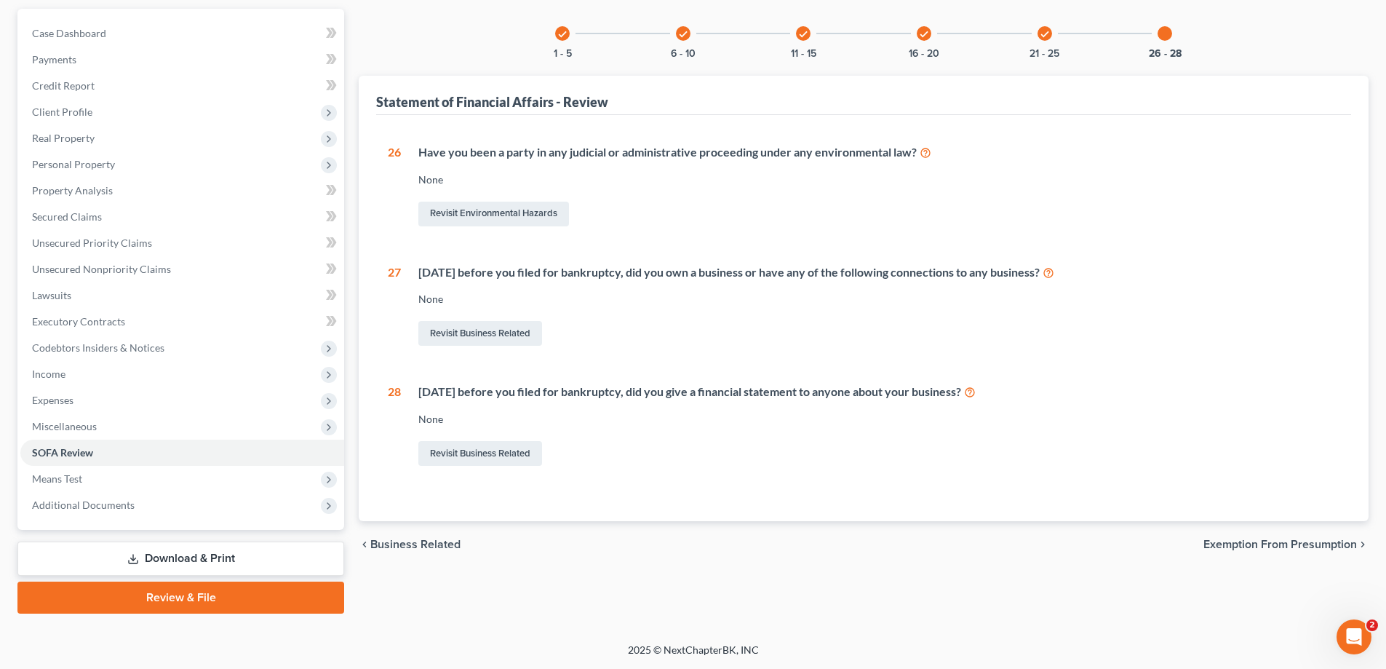
scroll to position [327, 0]
click at [151, 466] on span "Means Test" at bounding box center [182, 479] width 324 height 26
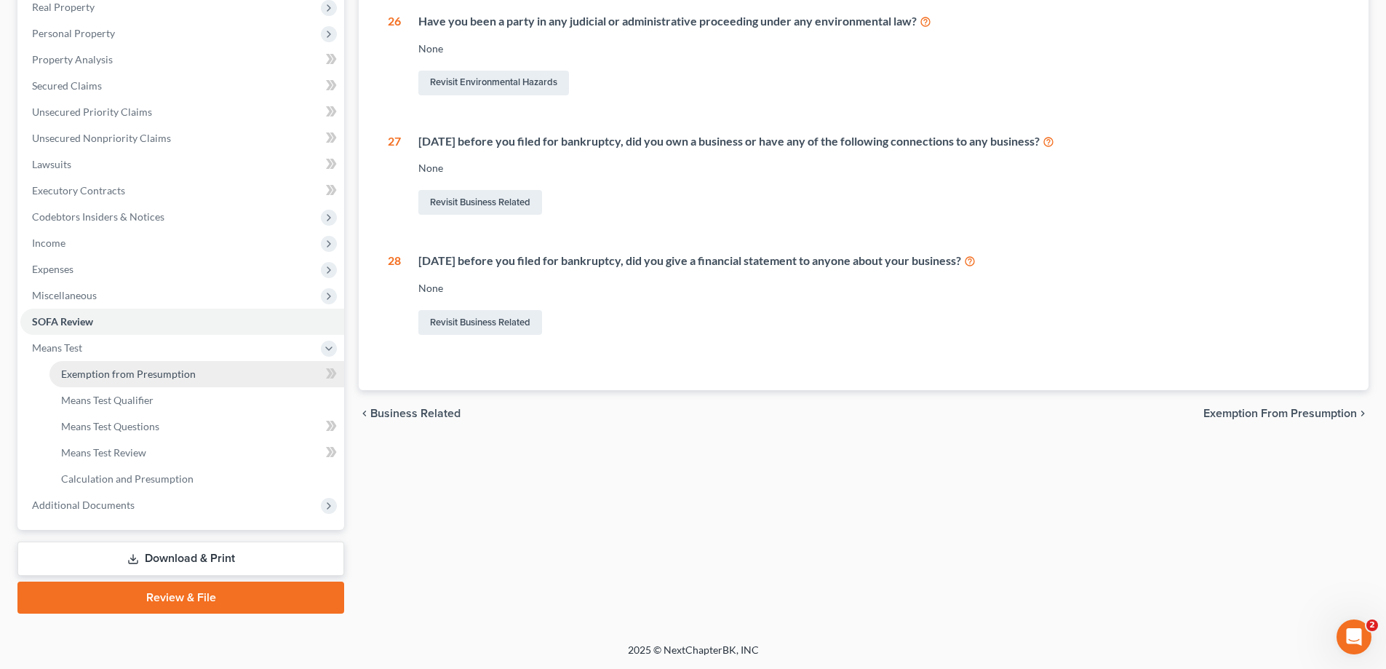
click at [196, 380] on span "Exemption from Presumption" at bounding box center [128, 373] width 135 height 12
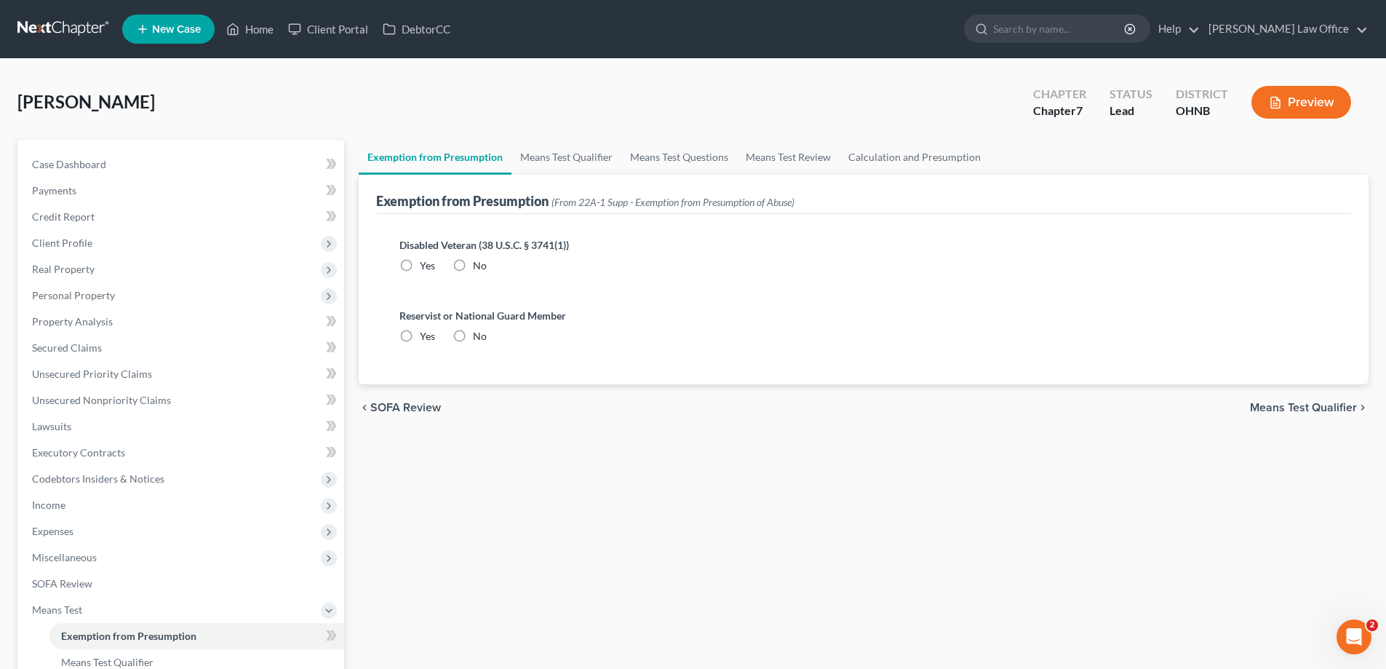
click at [487, 273] on label "No" at bounding box center [480, 265] width 14 height 15
click at [488, 268] on input "No" at bounding box center [483, 262] width 9 height 9
radio input "true"
click at [485, 343] on label "No" at bounding box center [480, 336] width 14 height 15
click at [485, 338] on input "No" at bounding box center [483, 333] width 9 height 9
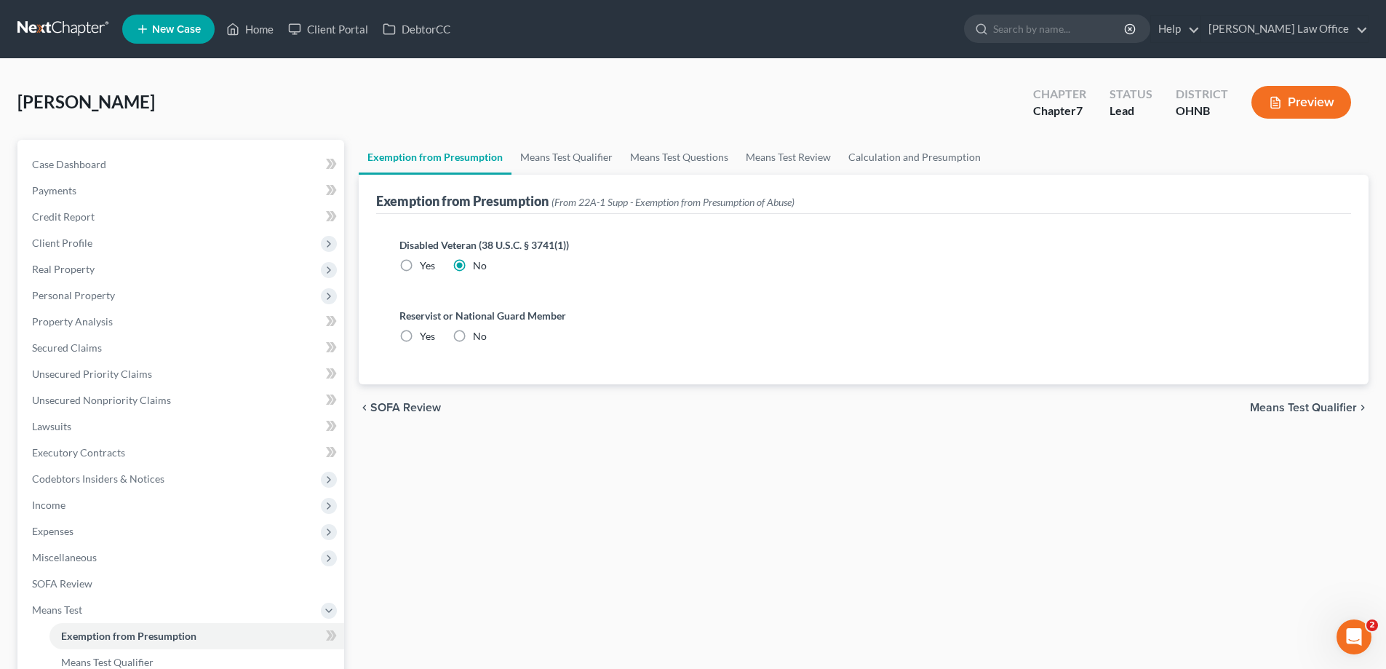
radio input "true"
click at [597, 175] on link "Means Test Qualifier" at bounding box center [566, 157] width 110 height 35
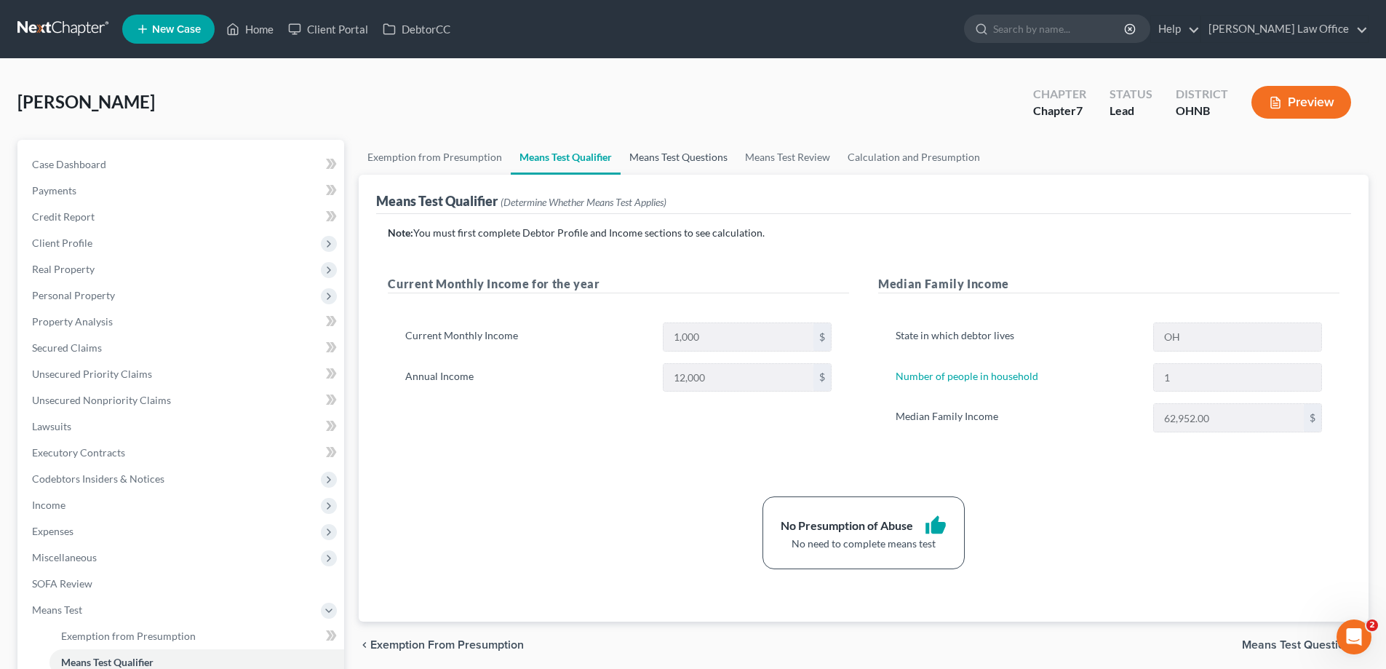
click at [736, 175] on link "Means Test Questions" at bounding box center [679, 157] width 116 height 35
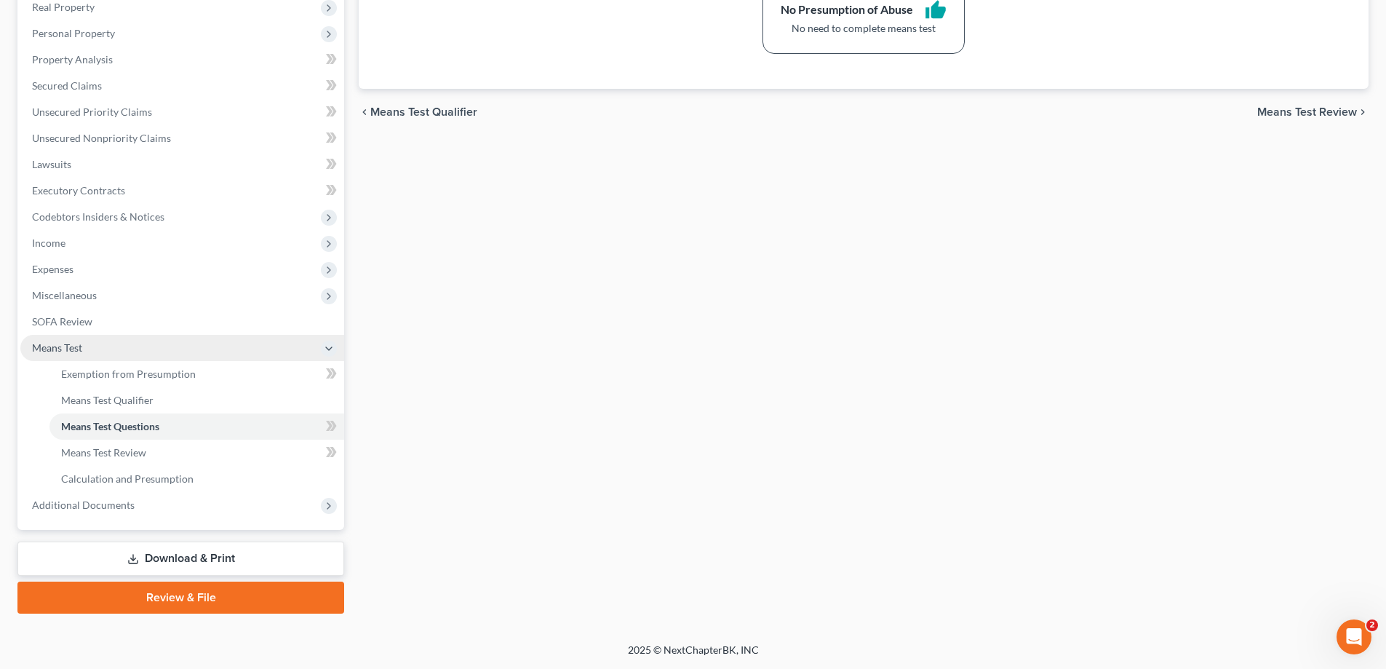
click at [93, 335] on span "Means Test" at bounding box center [182, 348] width 324 height 26
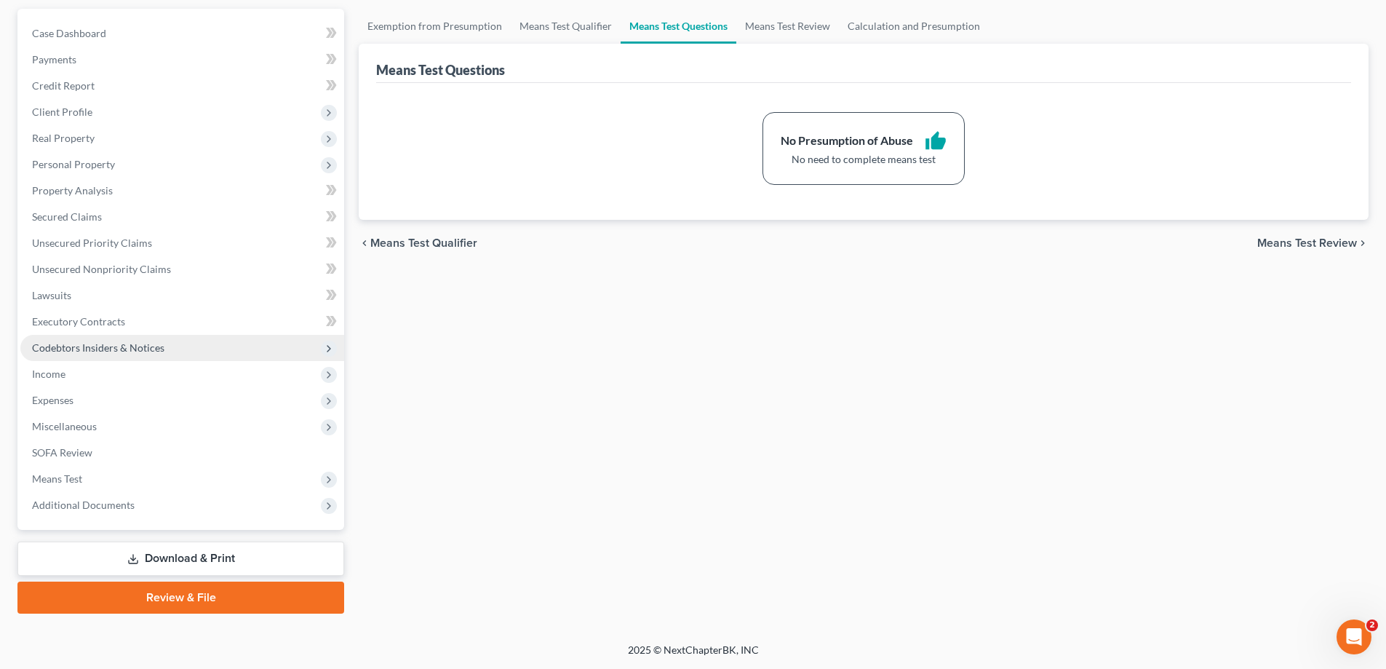
scroll to position [327, 0]
